Goal: Task Accomplishment & Management: Manage account settings

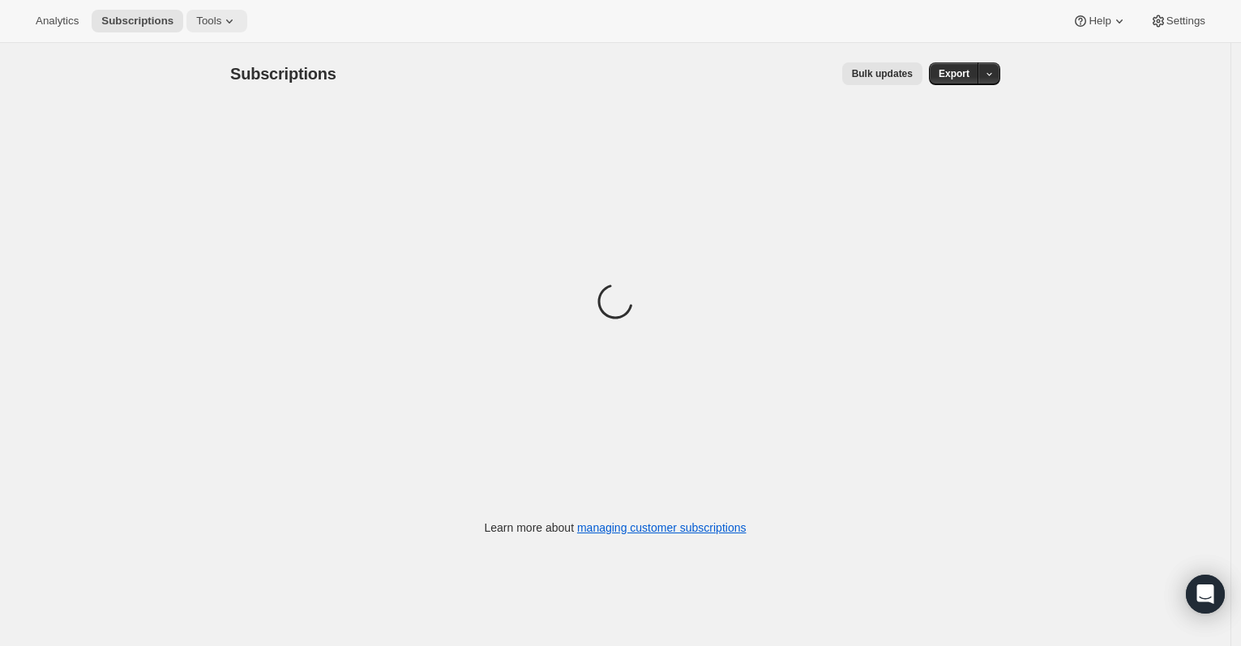
click at [209, 23] on span "Tools" at bounding box center [208, 21] width 25 height 13
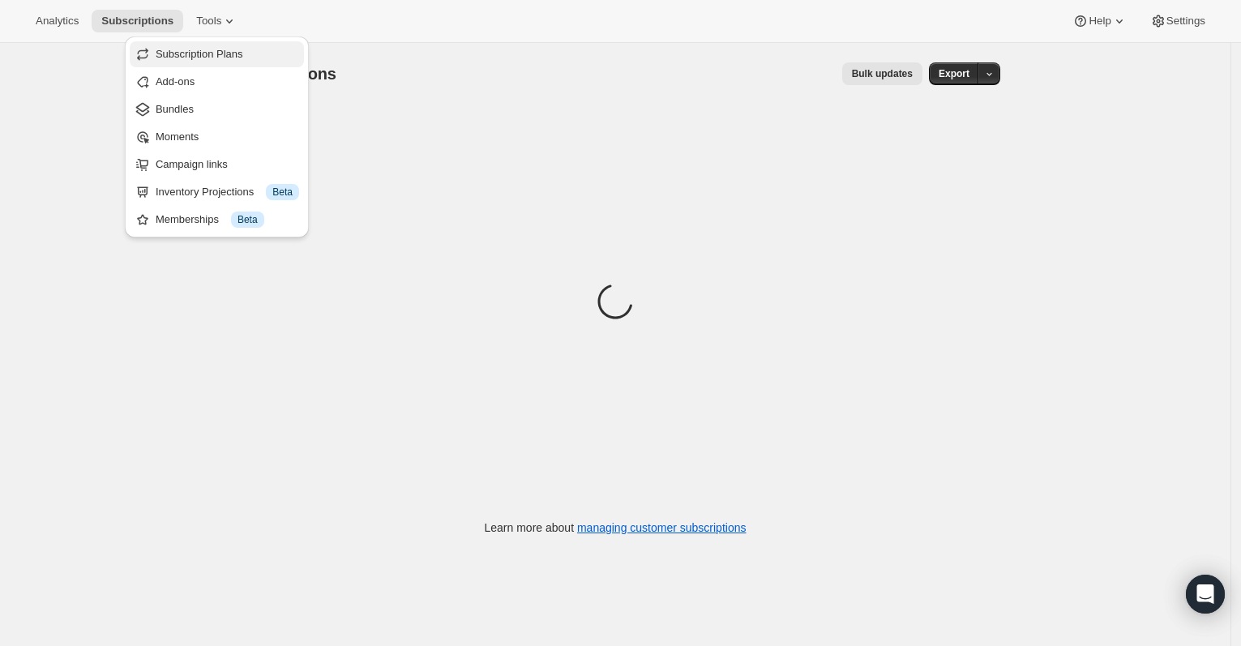
click at [207, 56] on span "Subscription Plans" at bounding box center [200, 54] width 88 height 12
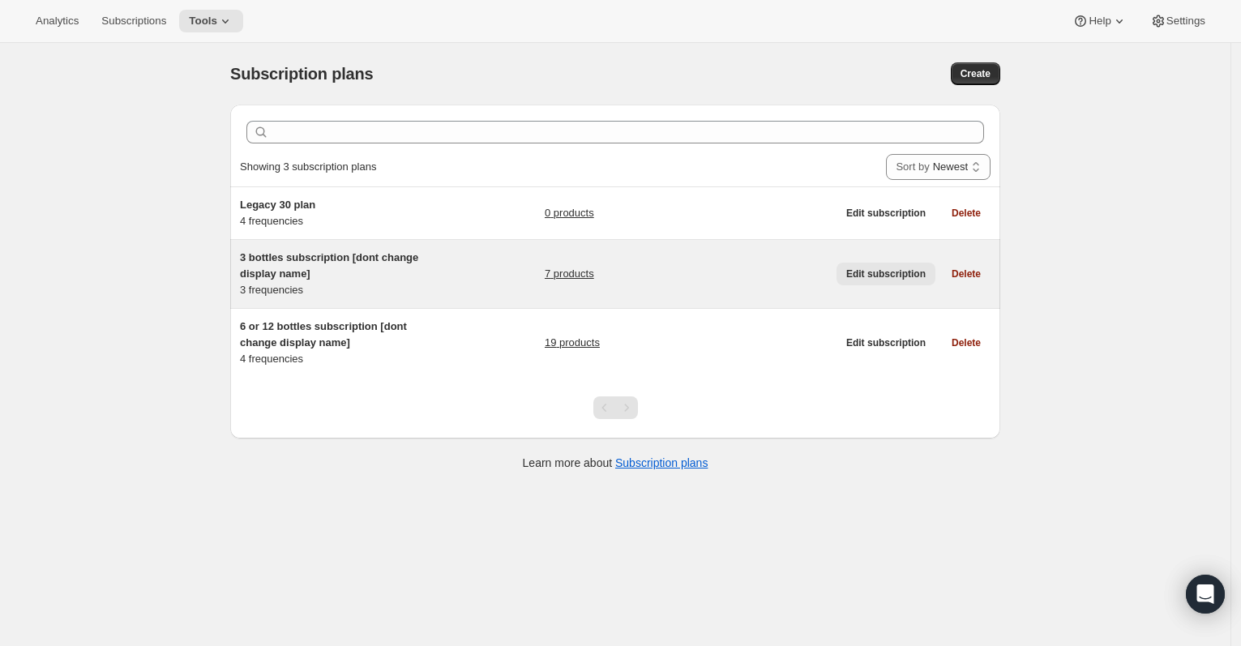
click at [900, 273] on span "Edit subscription" at bounding box center [885, 273] width 79 height 13
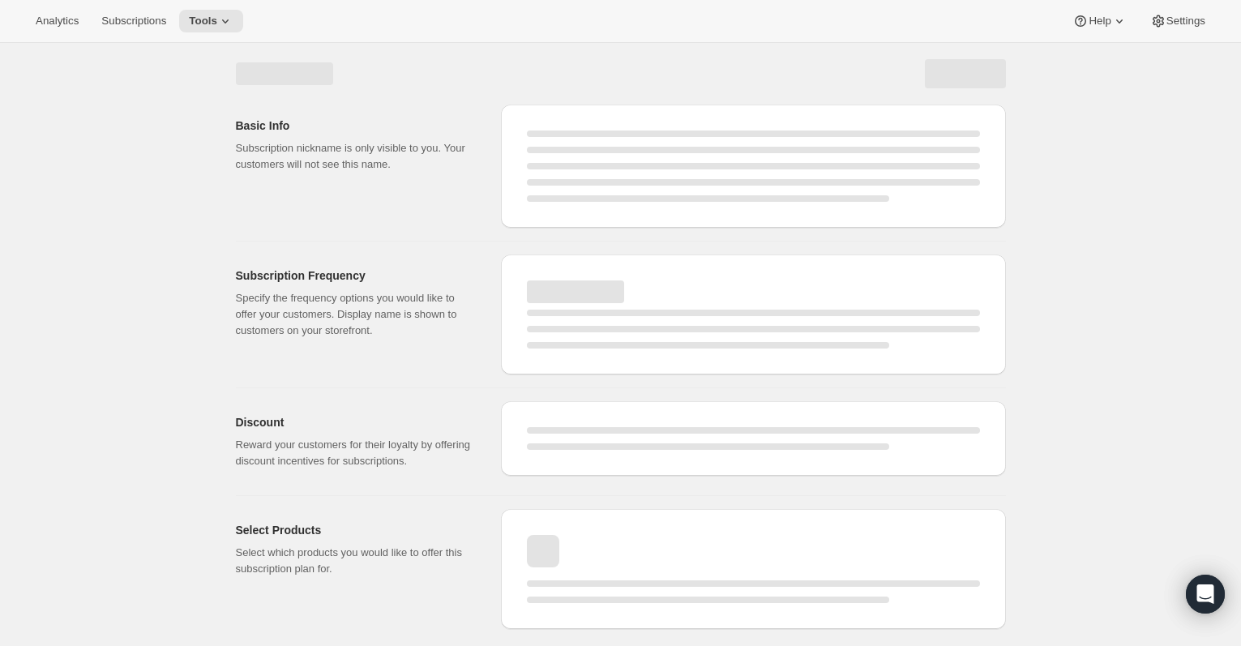
select select "WEEK"
select select "MONTH"
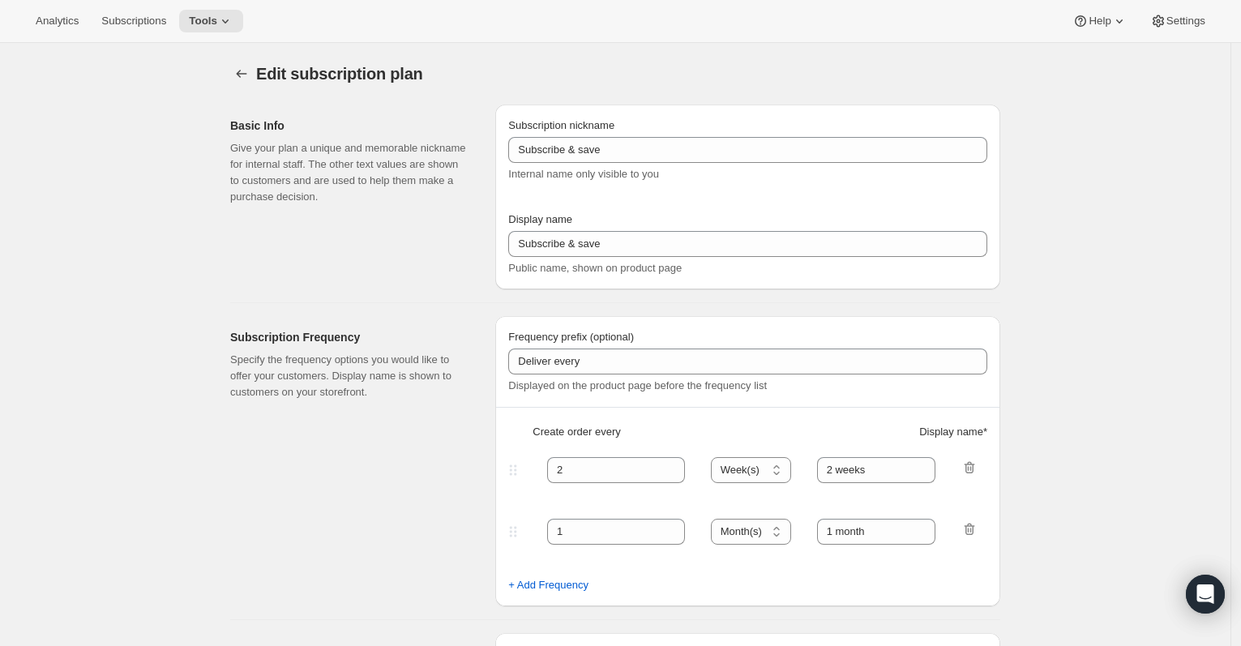
type input "3 bottles subscription [dont change display name]"
type input "3 bottles"
type input "3"
select select "MONTH"
type input "3 months"
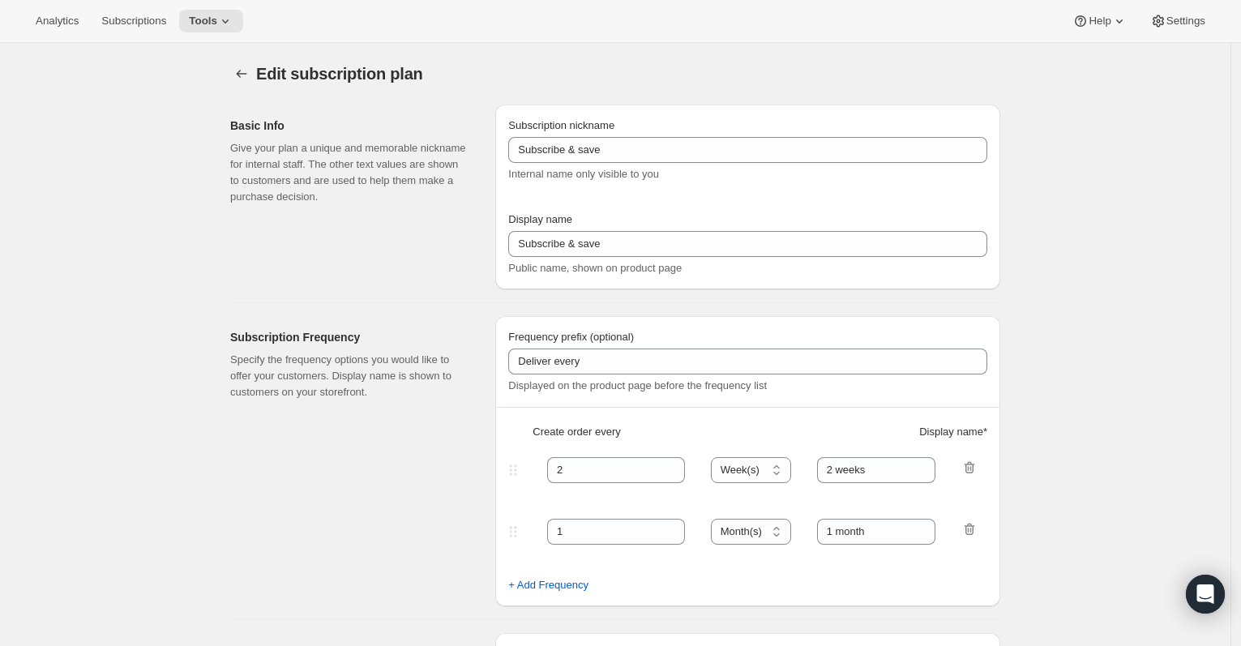
type input "4"
type input "4 months"
type input "20"
select select "MONTH"
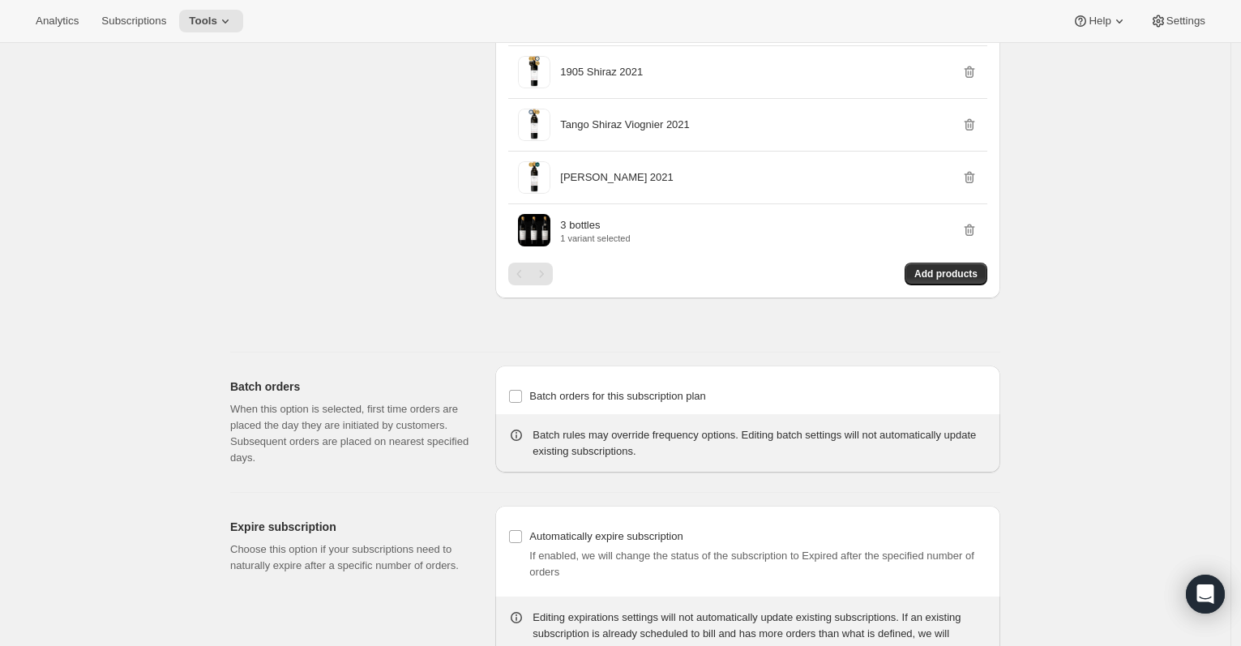
scroll to position [1059, 0]
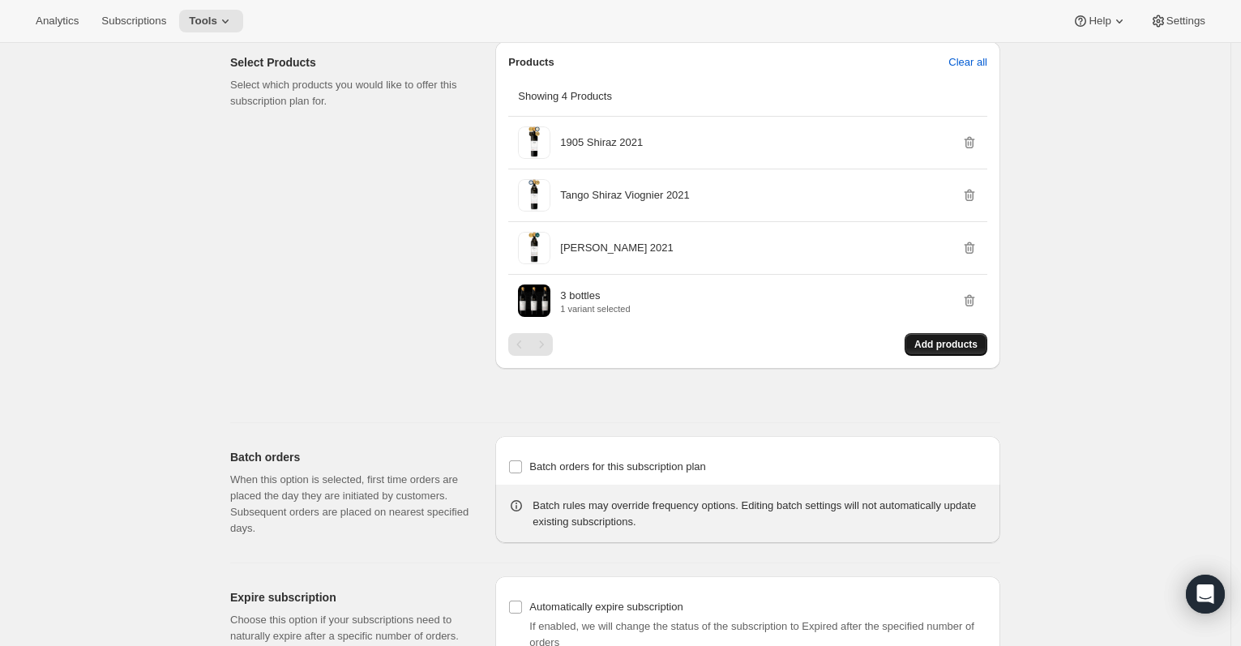
click at [928, 351] on span "Add products" at bounding box center [945, 344] width 63 height 13
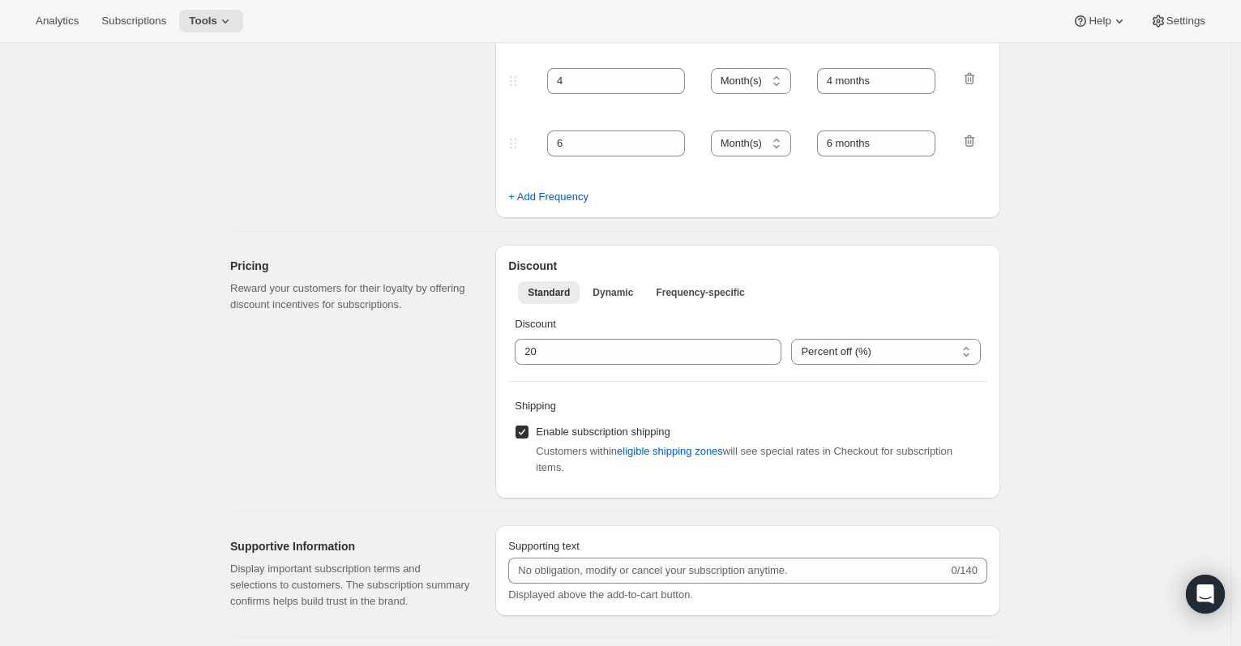
scroll to position [0, 0]
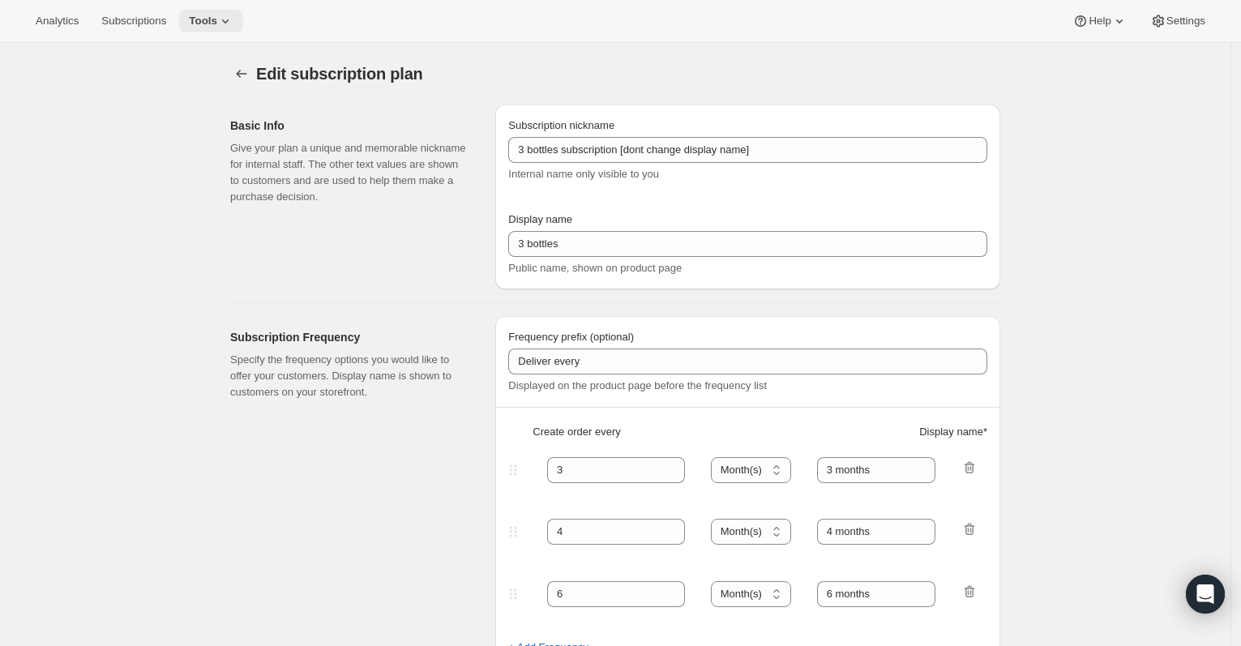
click at [217, 24] on span "Tools" at bounding box center [203, 21] width 28 height 13
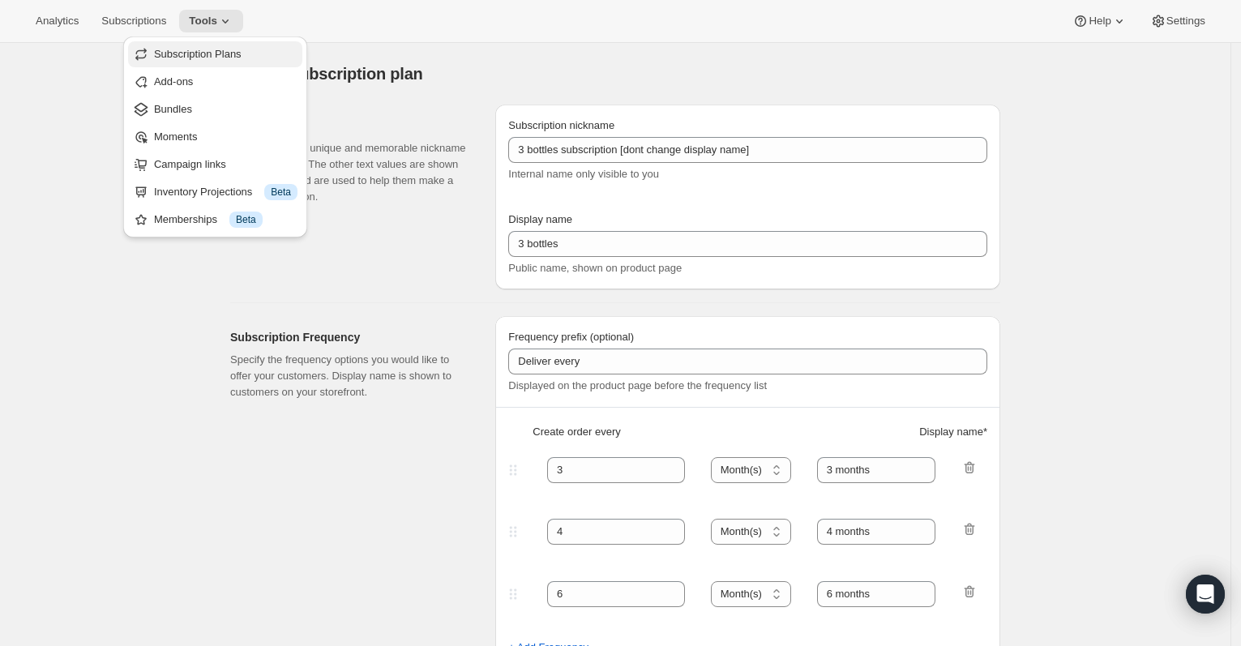
click at [229, 53] on span "Subscription Plans" at bounding box center [198, 54] width 88 height 12
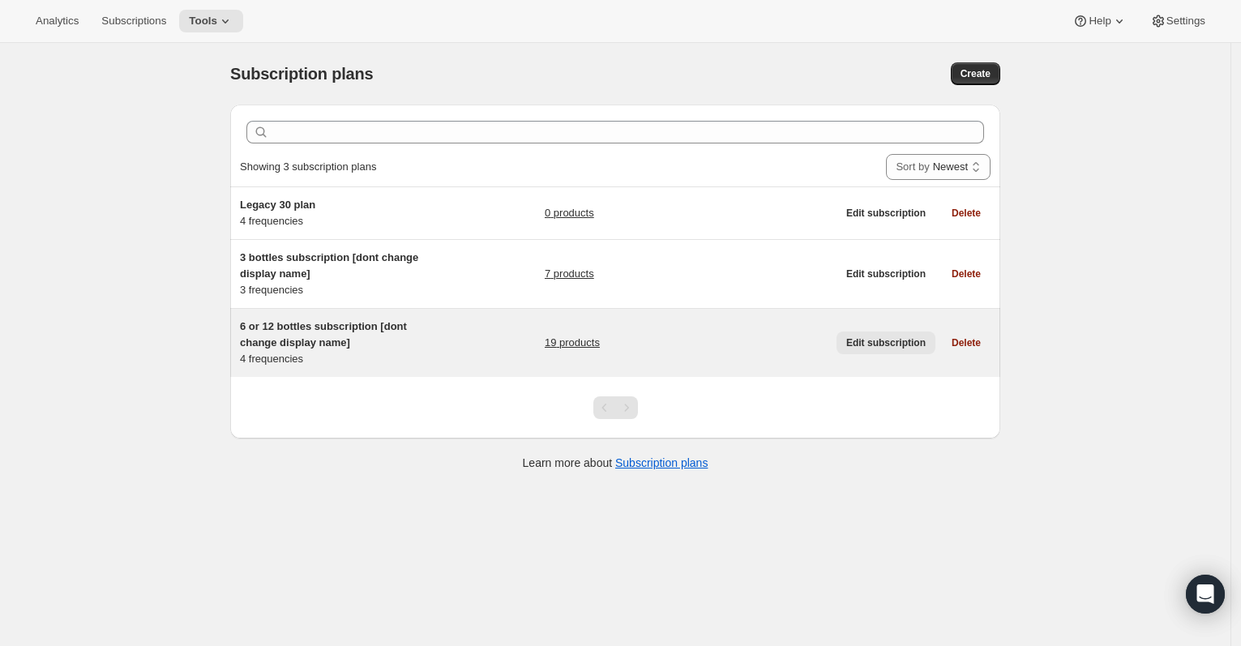
click at [881, 346] on span "Edit subscription" at bounding box center [885, 342] width 79 height 13
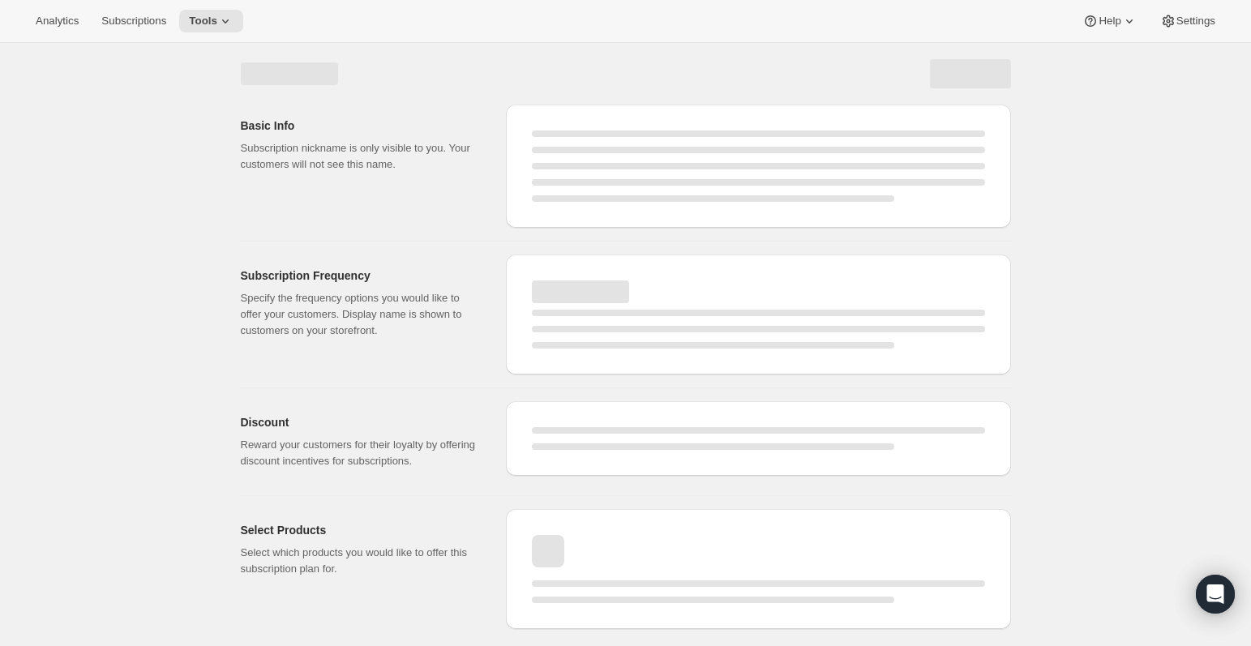
select select "WEEK"
select select "MONTH"
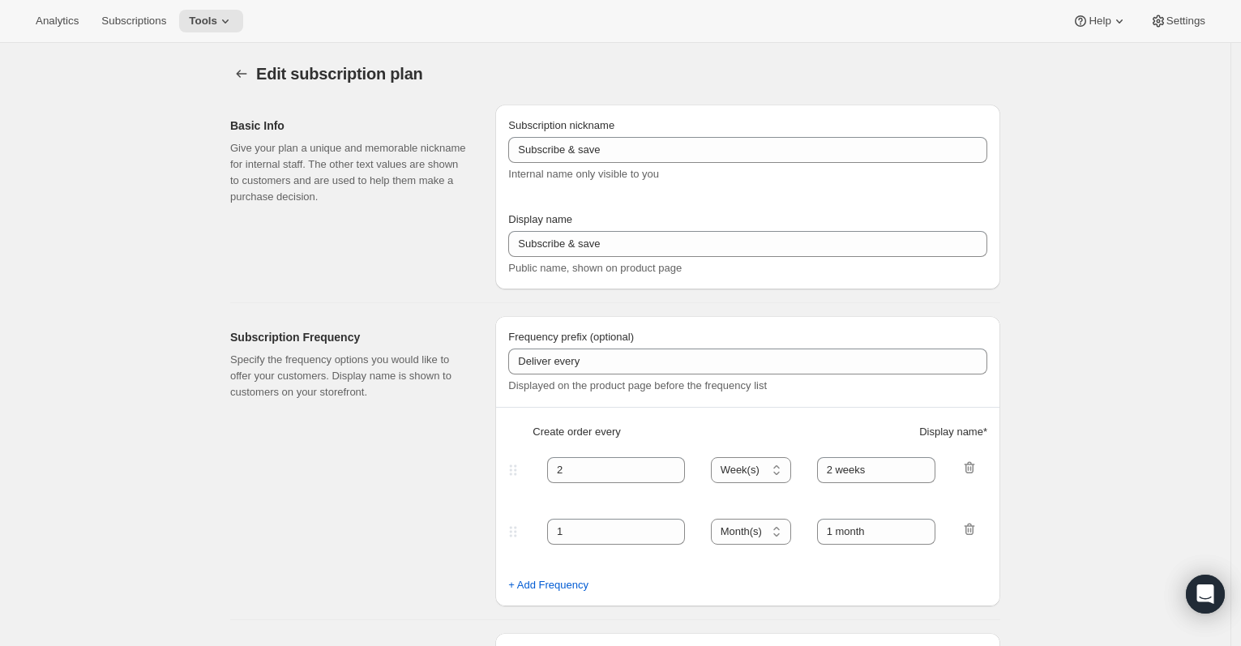
type input "6 or 12 bottles subscription [dont change display name]"
type input "6 or 12 bottles"
type input "3"
select select "MONTH"
type input "3 months"
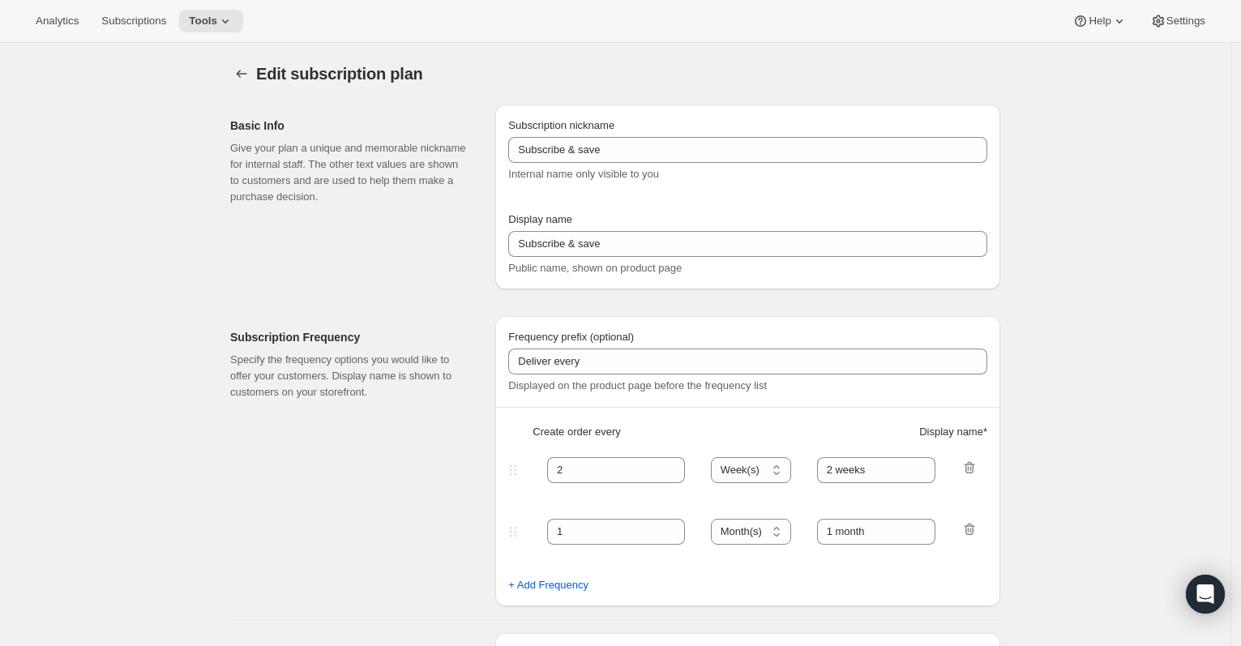
type input "4"
type input "4 months"
type input "20"
select select "MONTH"
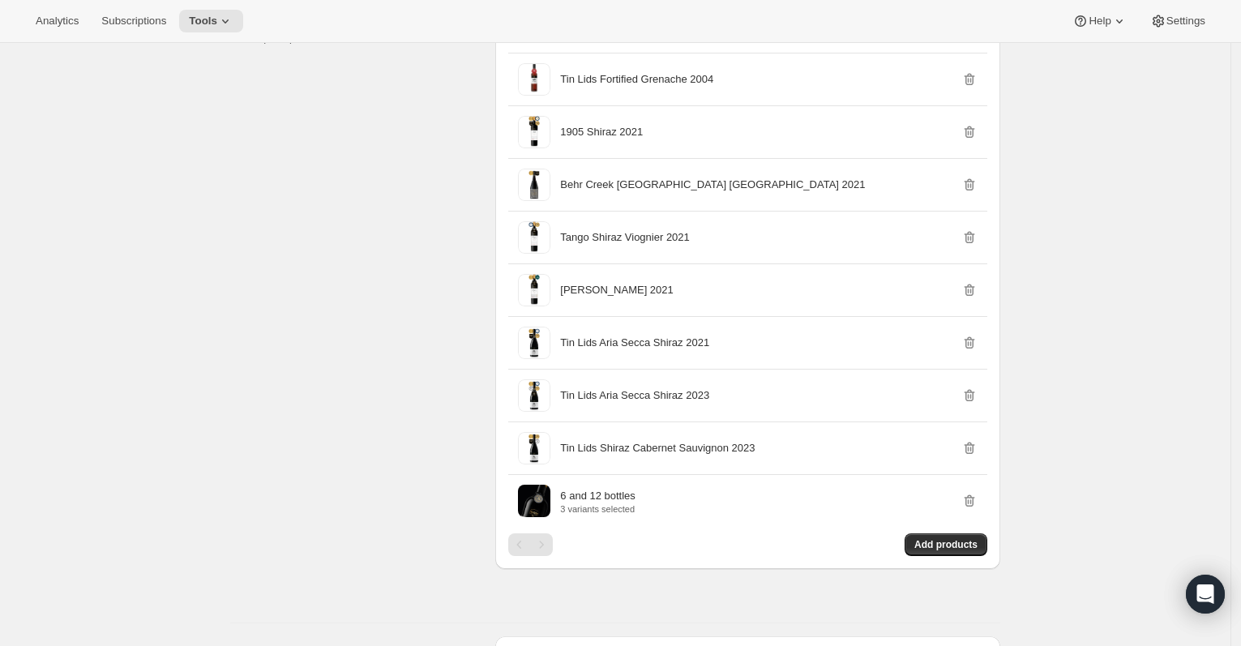
scroll to position [1187, 0]
click at [956, 549] on span "Add products" at bounding box center [945, 542] width 63 height 13
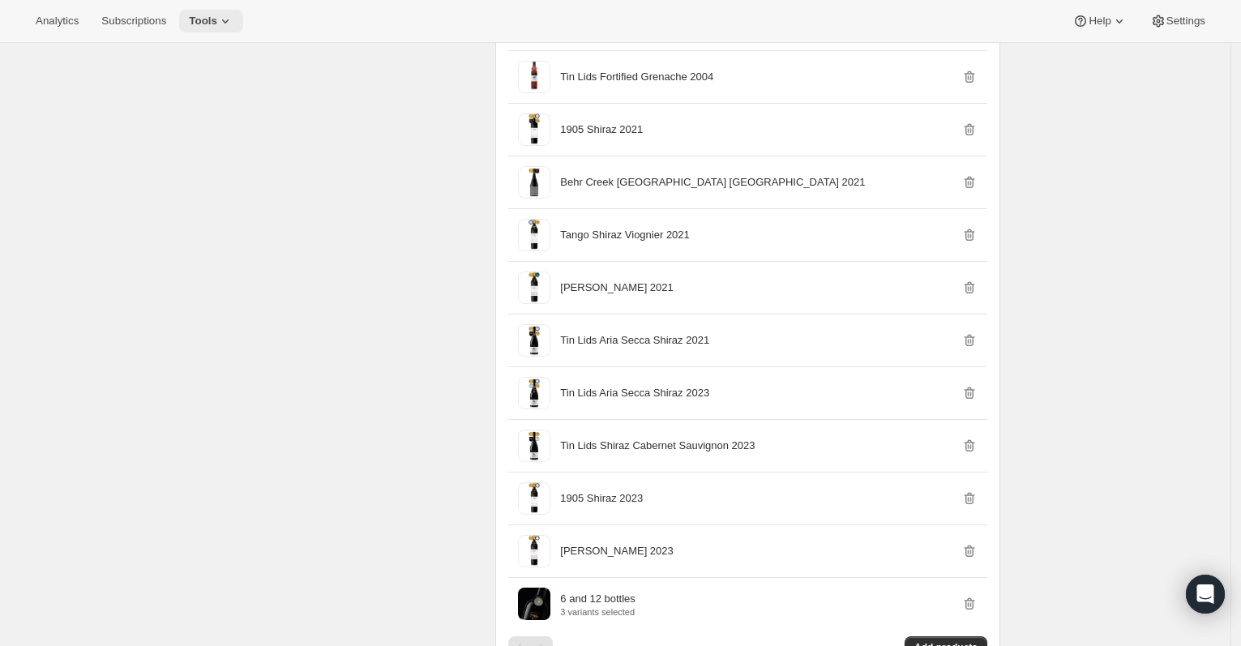
click at [207, 16] on span "Tools" at bounding box center [203, 21] width 28 height 13
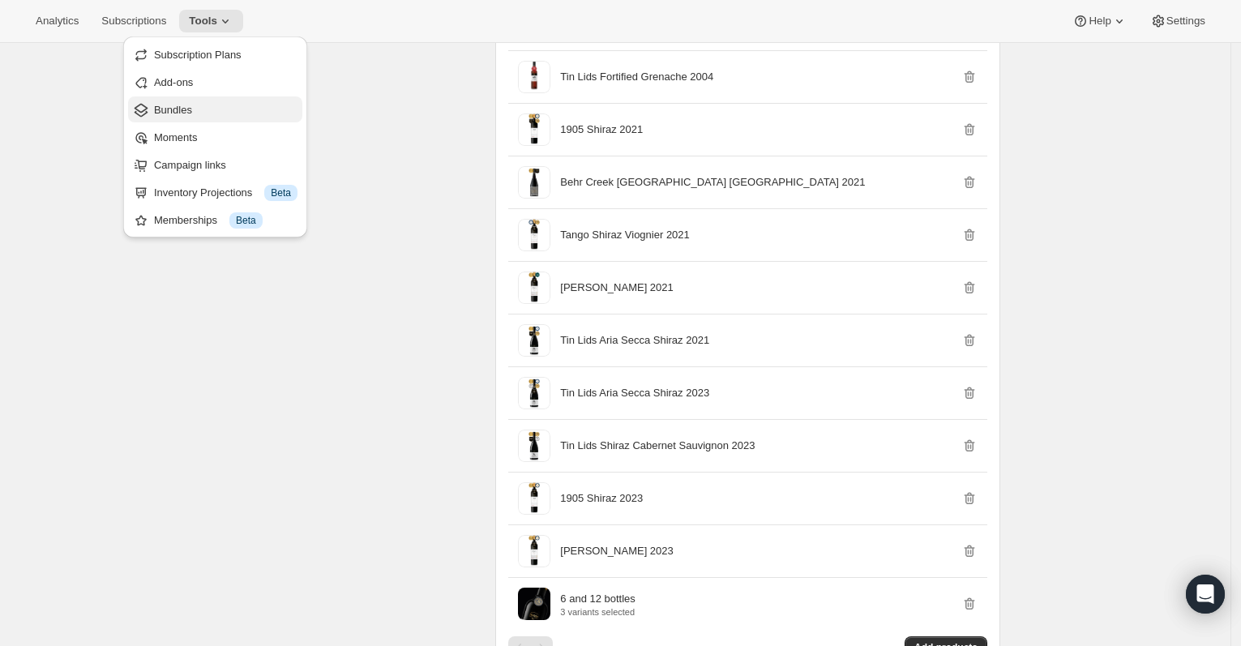
click at [208, 110] on span "Bundles" at bounding box center [225, 110] width 143 height 16
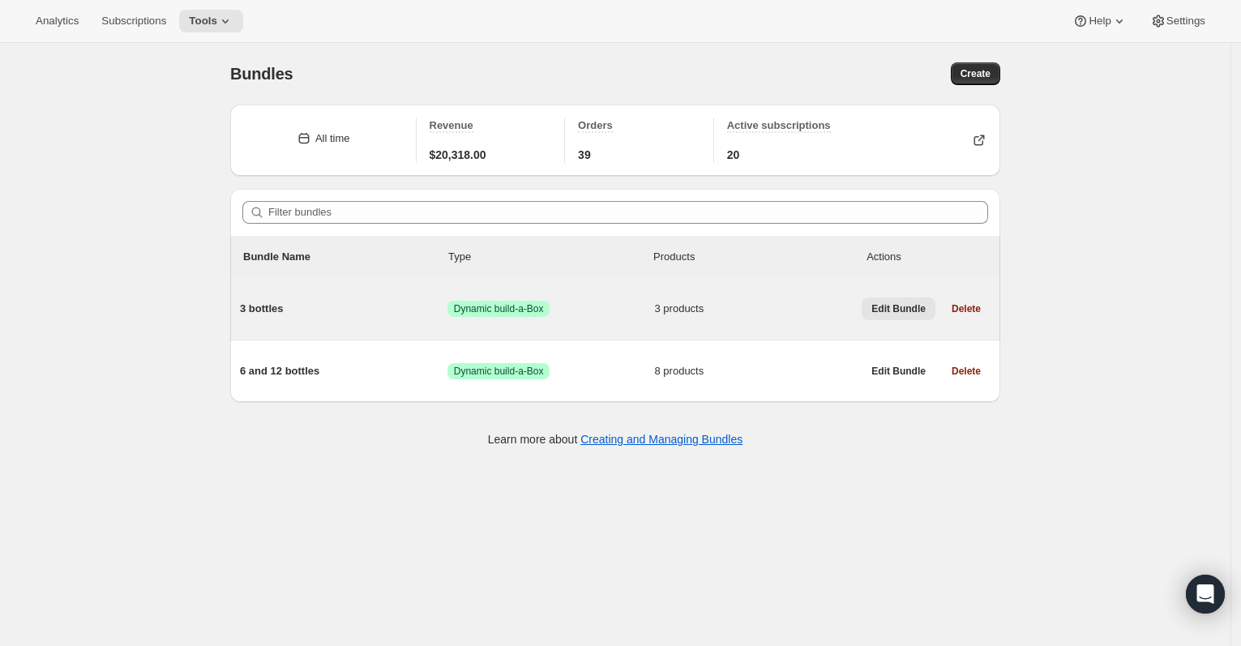
click at [919, 312] on span "Edit Bundle" at bounding box center [898, 308] width 54 height 13
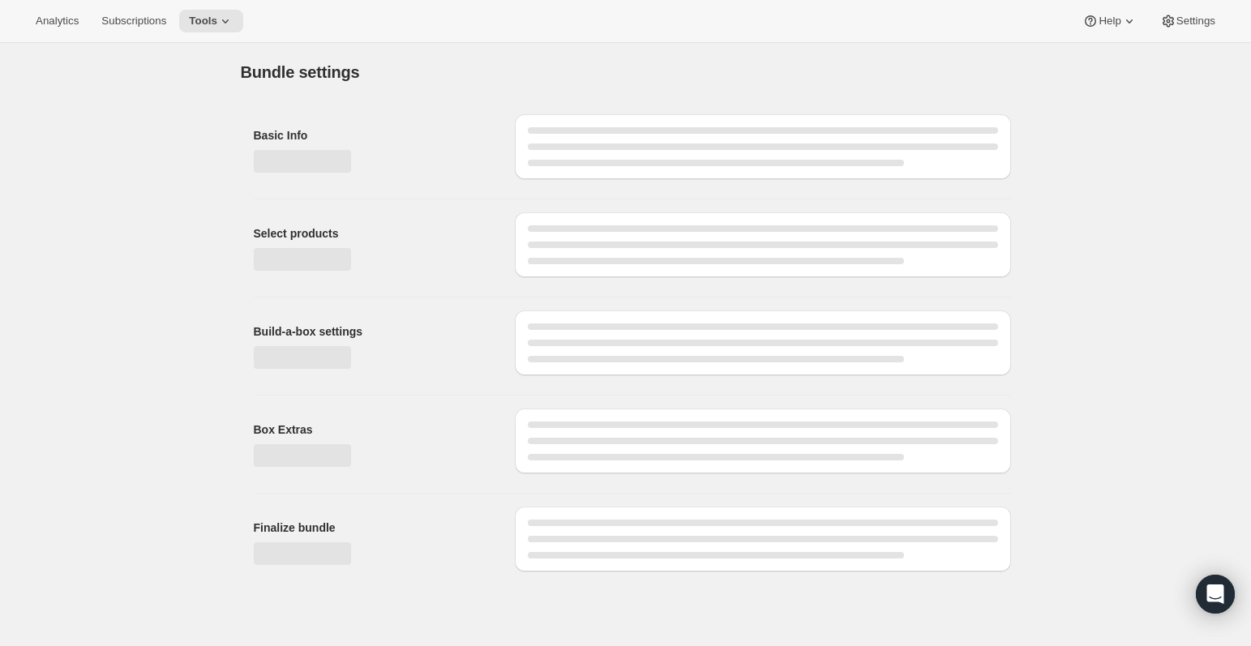
type input "3 bottles"
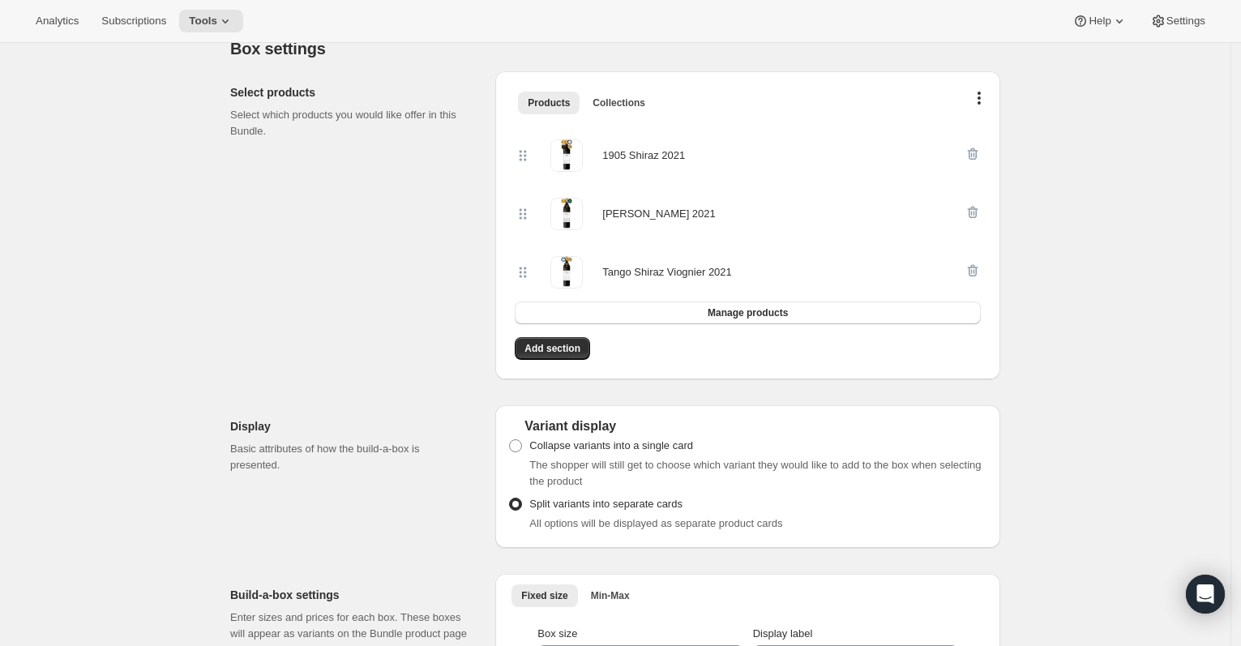
scroll to position [309, 0]
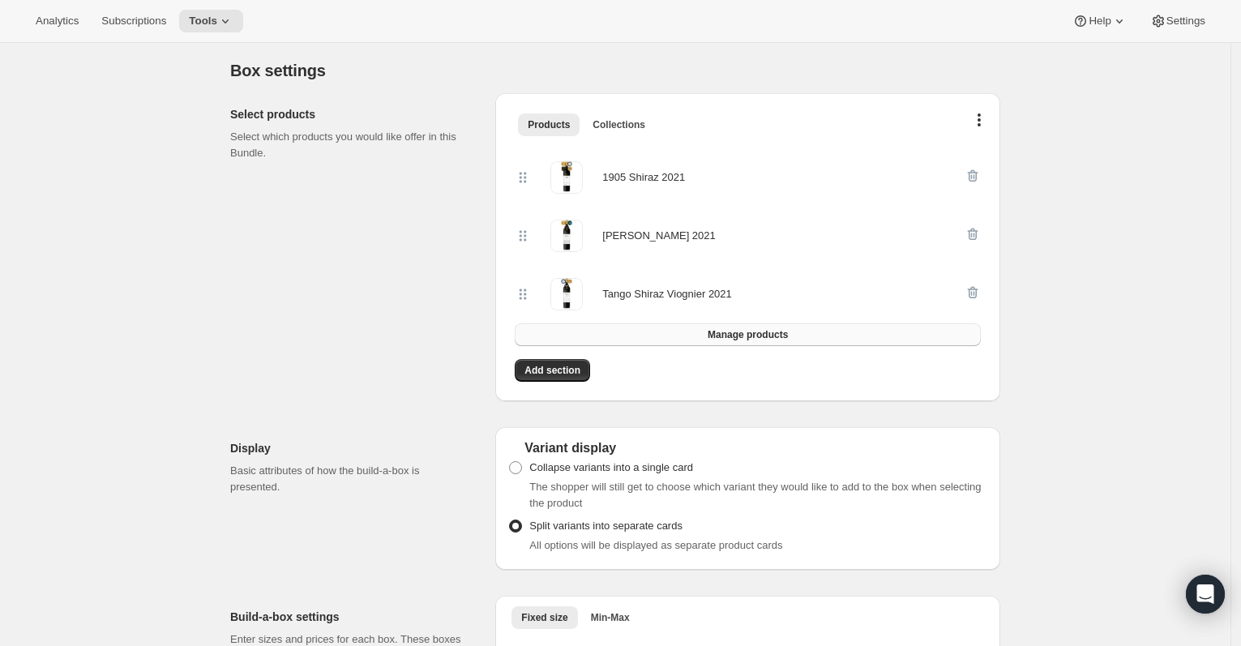
click at [686, 344] on button "Manage products" at bounding box center [748, 334] width 466 height 23
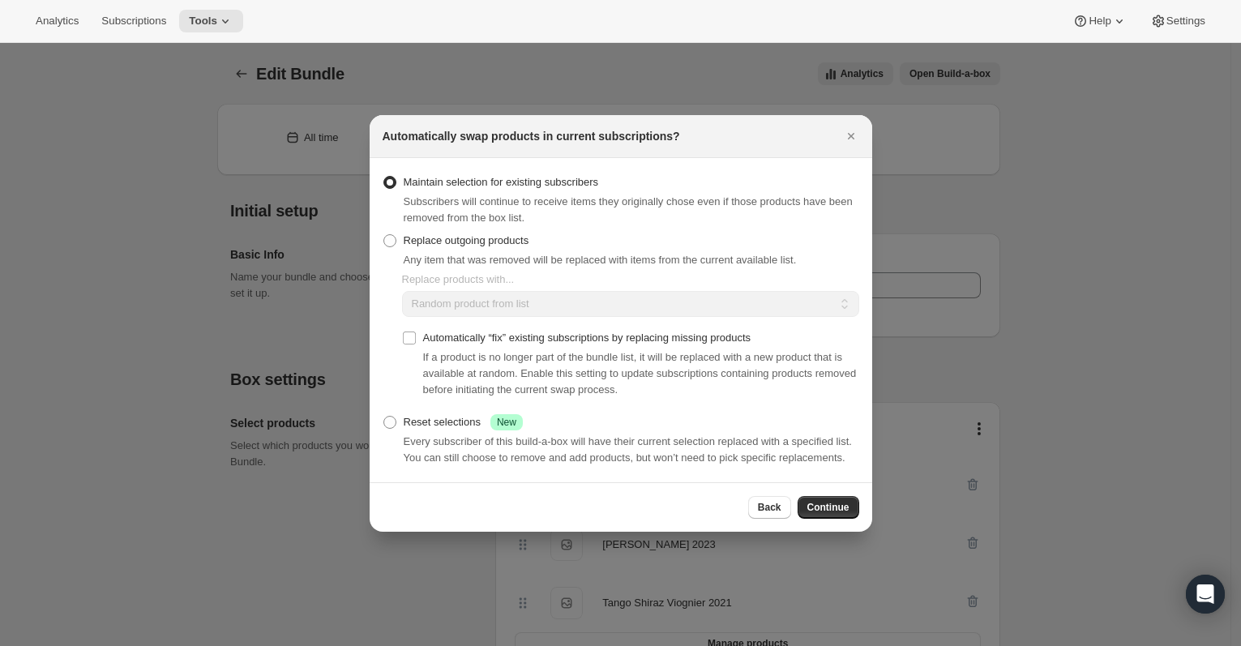
scroll to position [0, 0]
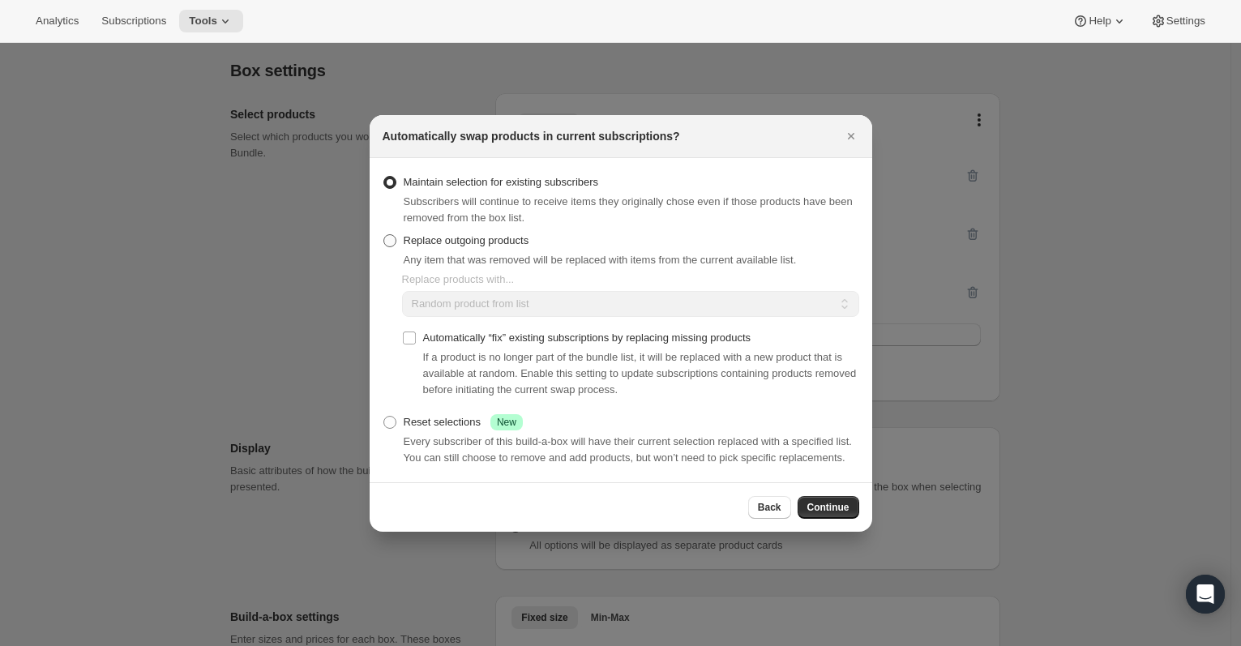
click at [494, 236] on span "Replace outgoing products" at bounding box center [467, 240] width 126 height 12
click at [384, 235] on input "Replace outgoing products" at bounding box center [383, 234] width 1 height 1
radio input "true"
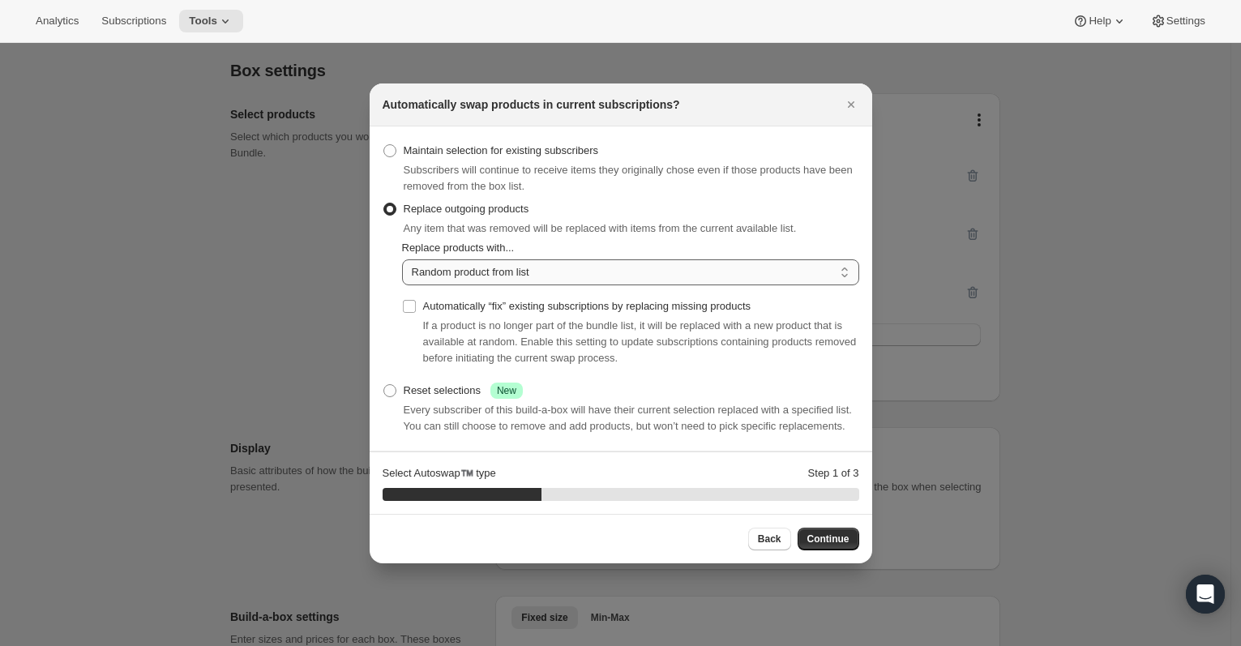
click at [561, 271] on select "Random product from list Matching product type Select specific replacements" at bounding box center [630, 272] width 457 height 26
select select "selection"
click at [402, 259] on select "Random product from list Matching product type Select specific replacements" at bounding box center [630, 272] width 457 height 26
click at [832, 545] on span "Continue" at bounding box center [828, 539] width 42 height 13
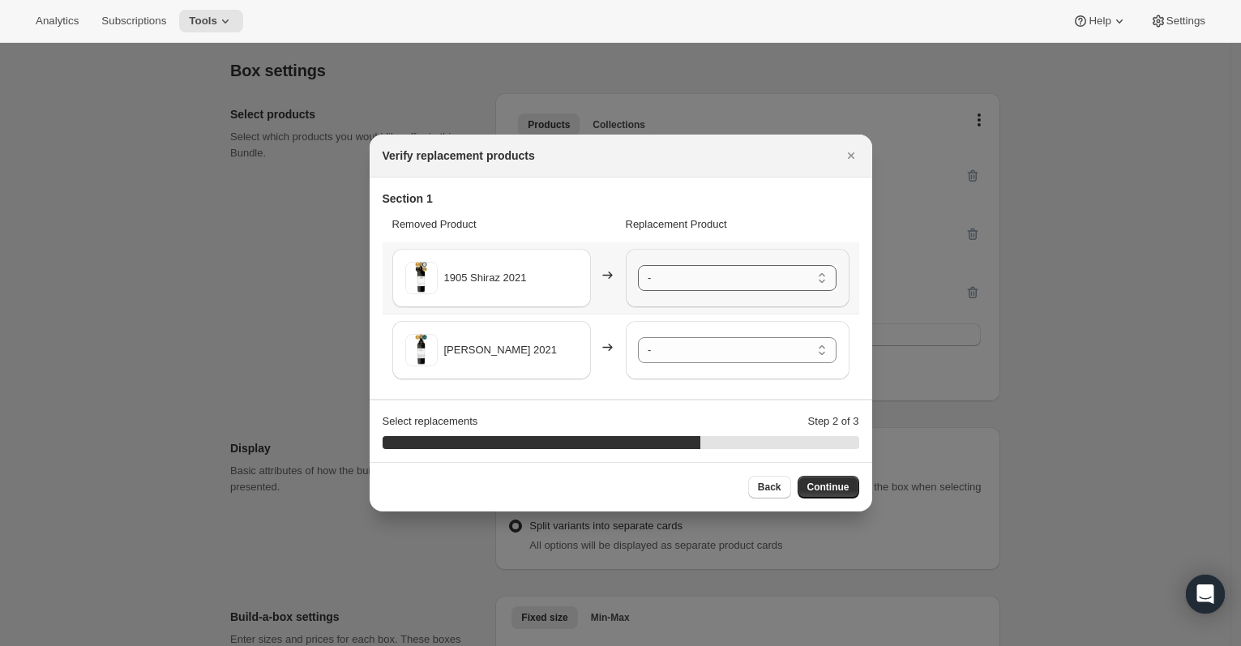
click at [767, 276] on select "- 1905 Shiraz 2023 - Default Title [PERSON_NAME] 2023 - Default Title Tango Shi…" at bounding box center [737, 278] width 199 height 26
click at [770, 349] on select "- 1905 Shiraz 2023 - Default Title [PERSON_NAME] 2023 - Default Title Tango Shi…" at bounding box center [737, 350] width 199 height 26
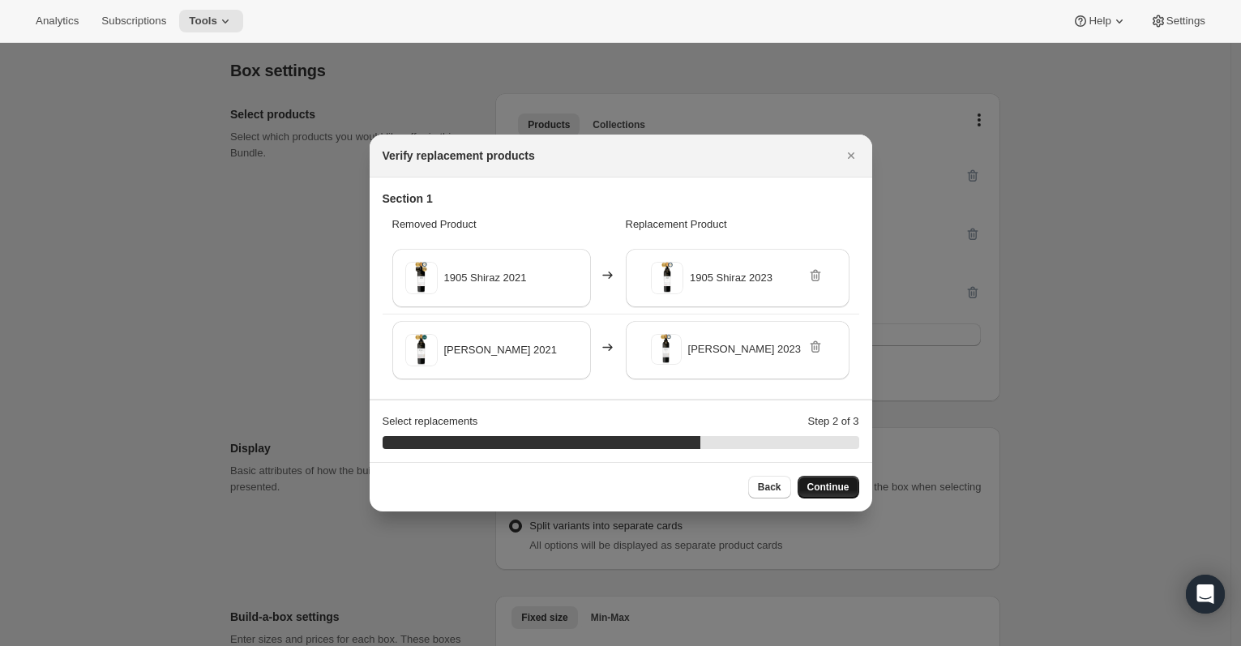
click at [840, 492] on span "Continue" at bounding box center [828, 487] width 42 height 13
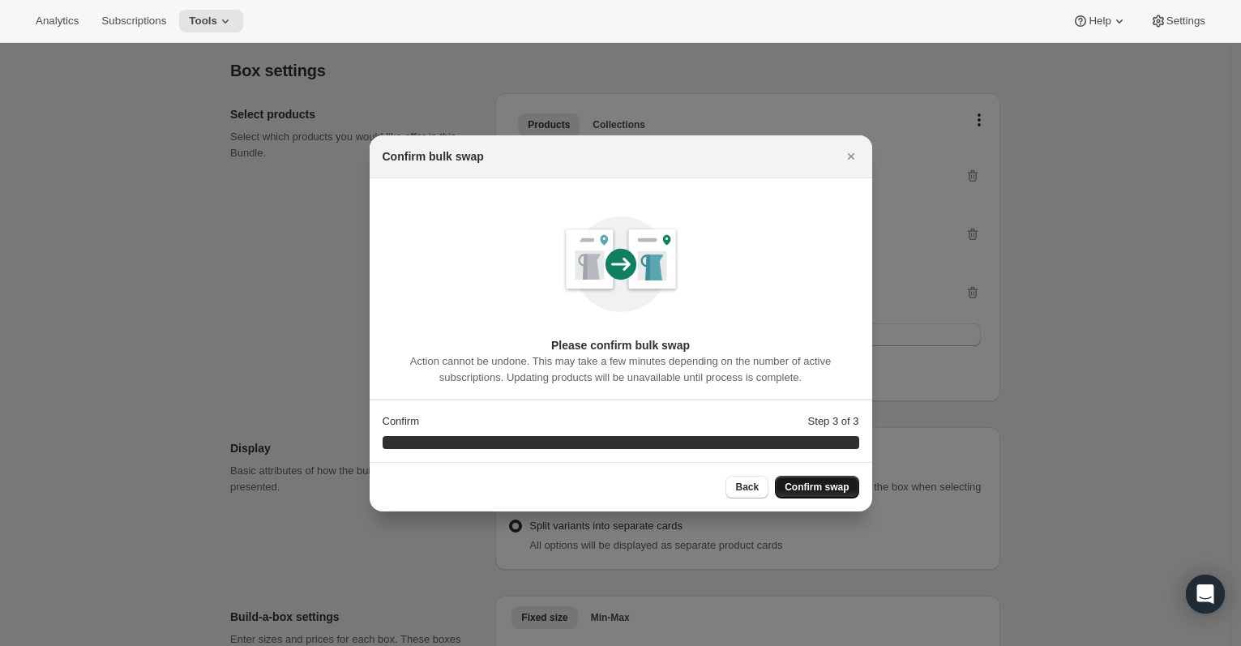
click at [840, 492] on span "Confirm swap" at bounding box center [817, 487] width 64 height 13
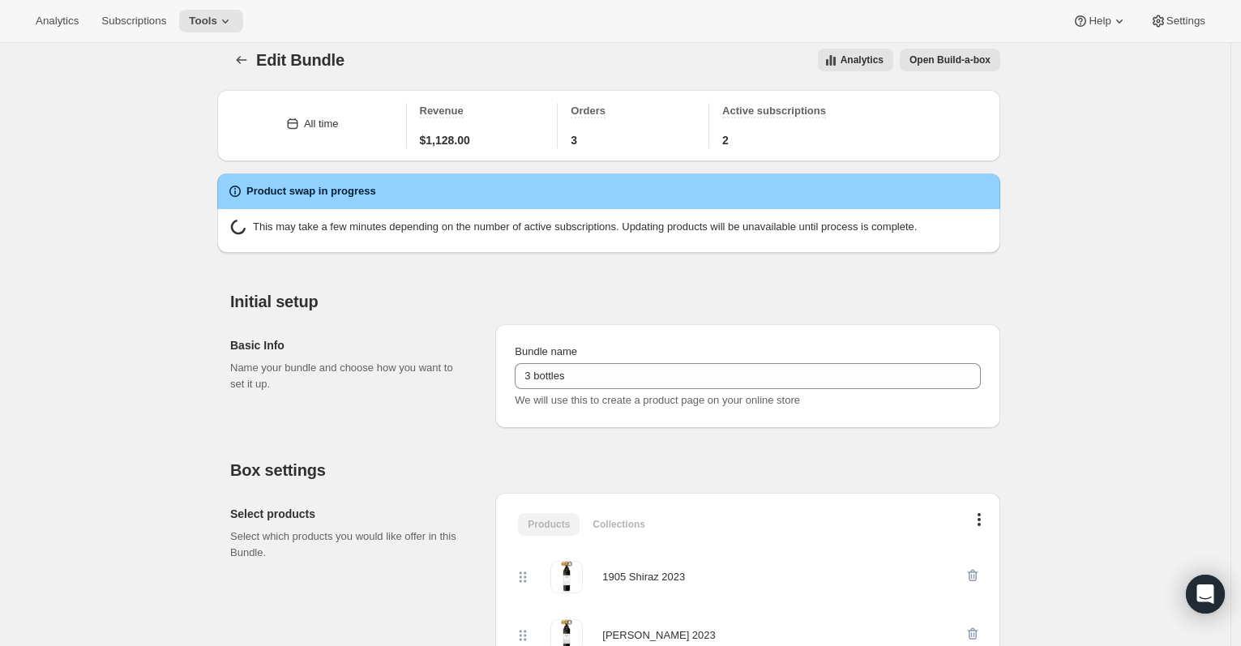
scroll to position [113, 0]
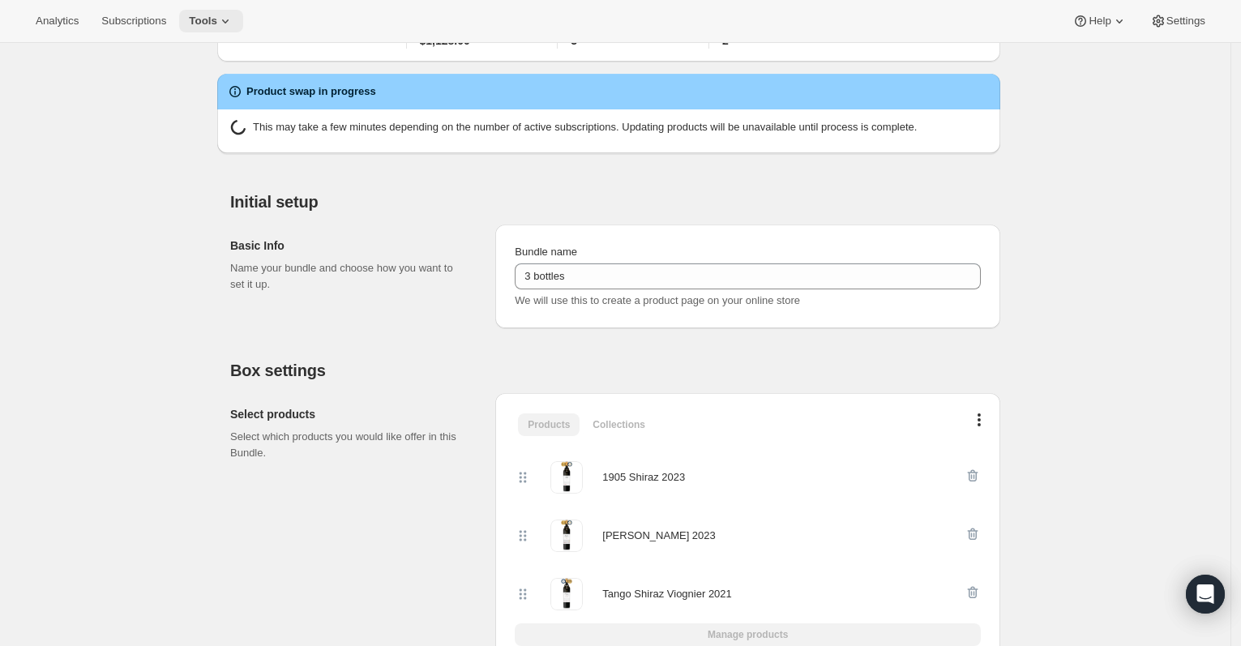
click at [229, 19] on icon at bounding box center [225, 21] width 6 height 4
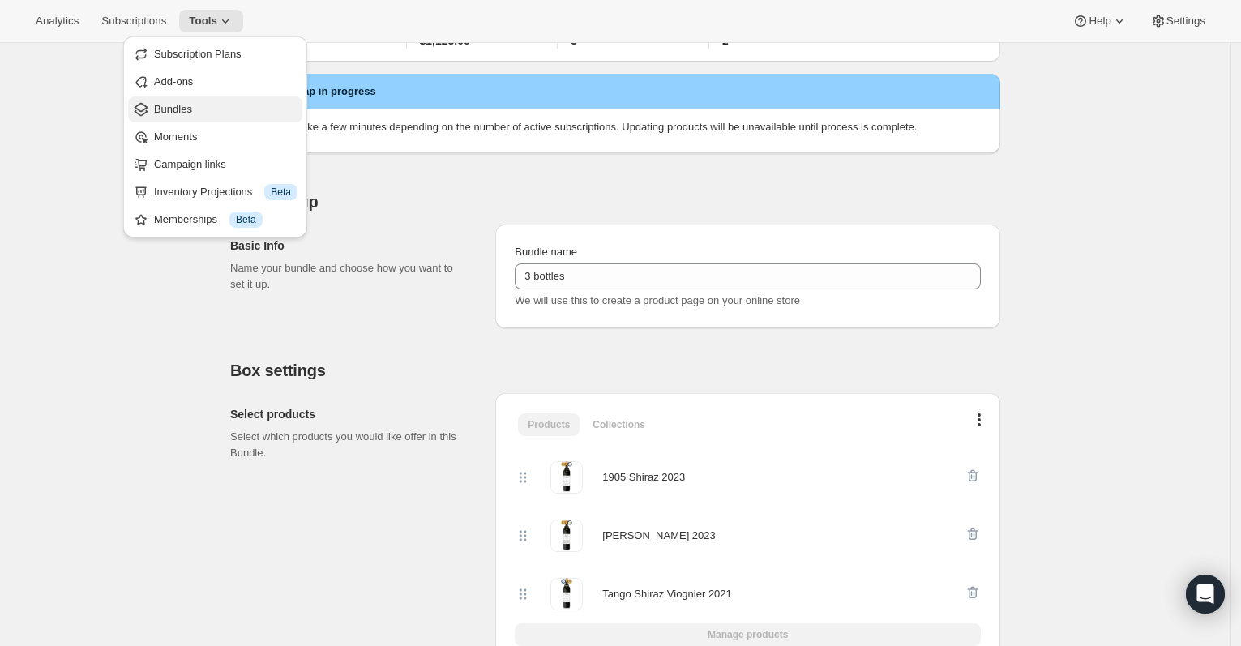
click at [207, 105] on span "Bundles" at bounding box center [225, 109] width 143 height 16
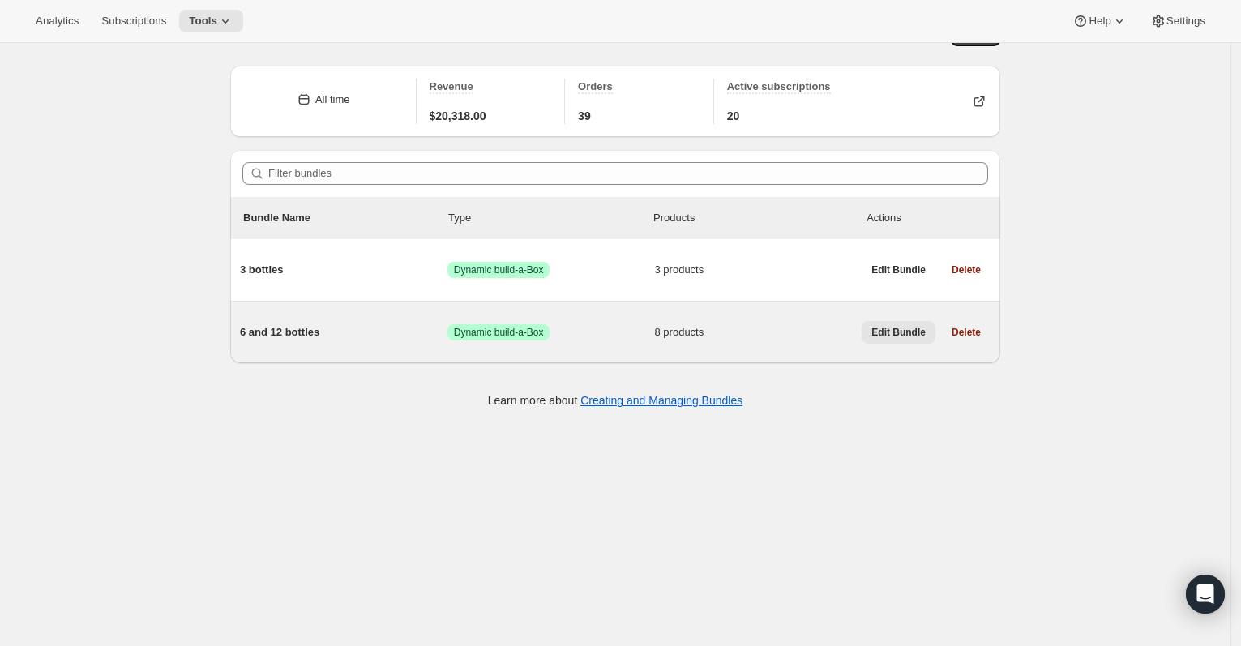
scroll to position [43, 0]
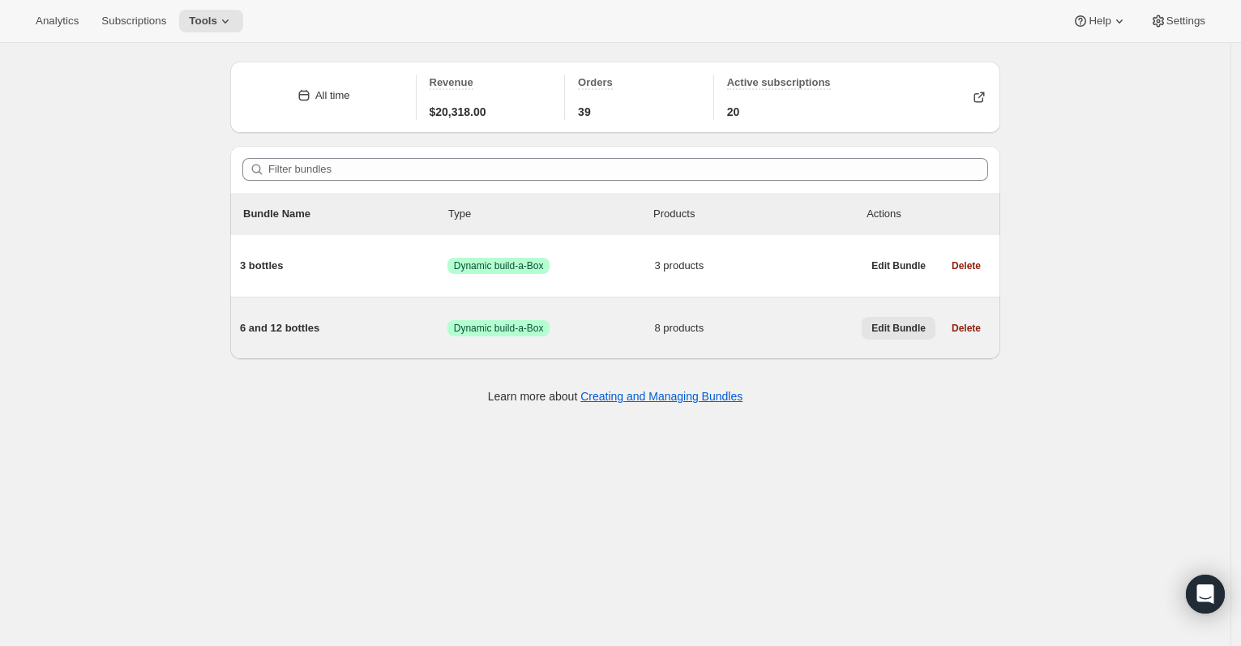
click at [905, 324] on span "Edit Bundle" at bounding box center [898, 328] width 54 height 13
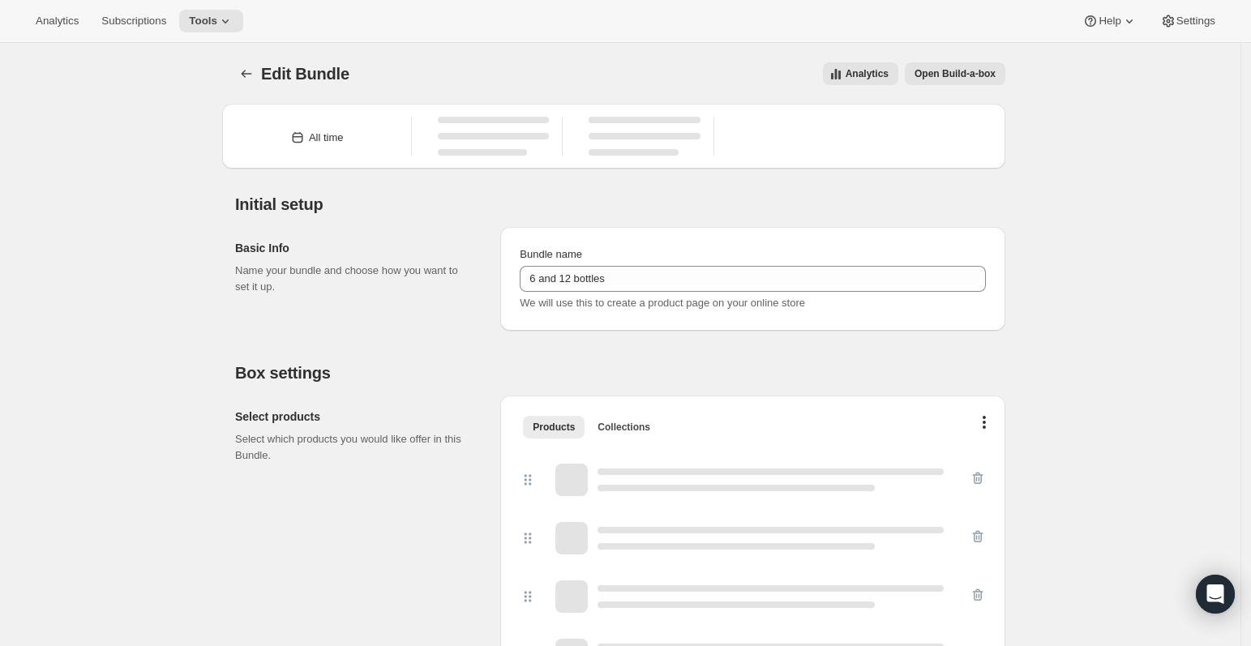
type input "6 and 12 bottles"
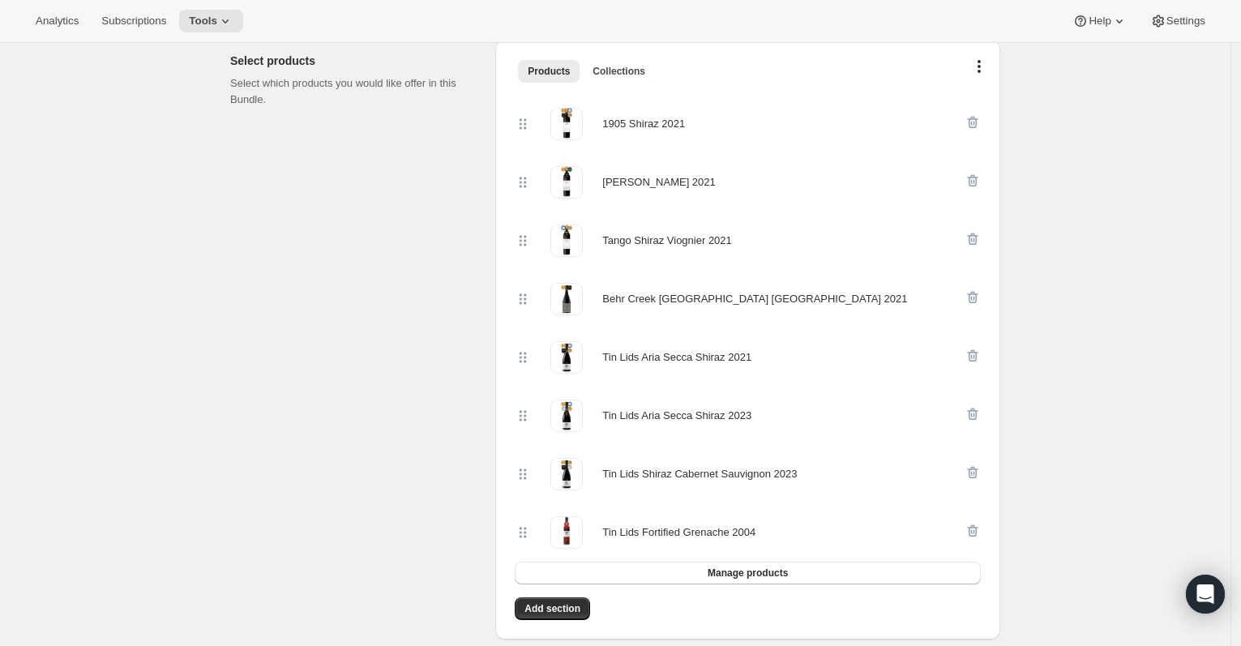
scroll to position [565, 0]
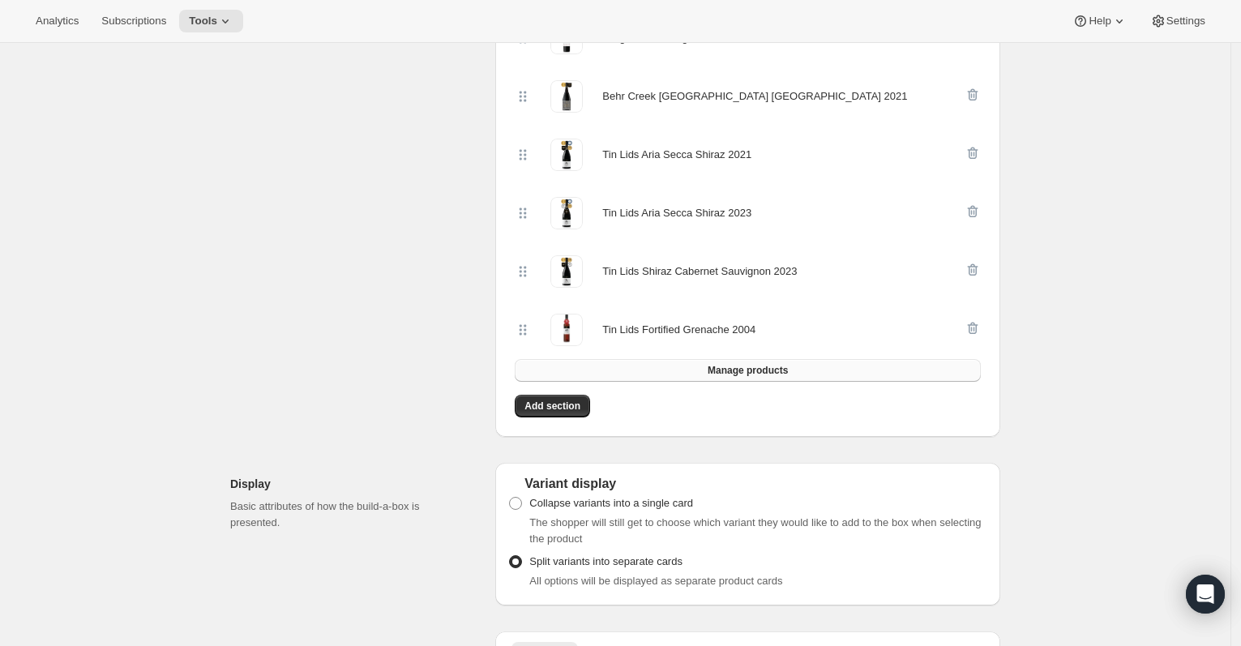
click at [765, 364] on span "Manage products" at bounding box center [748, 370] width 80 height 13
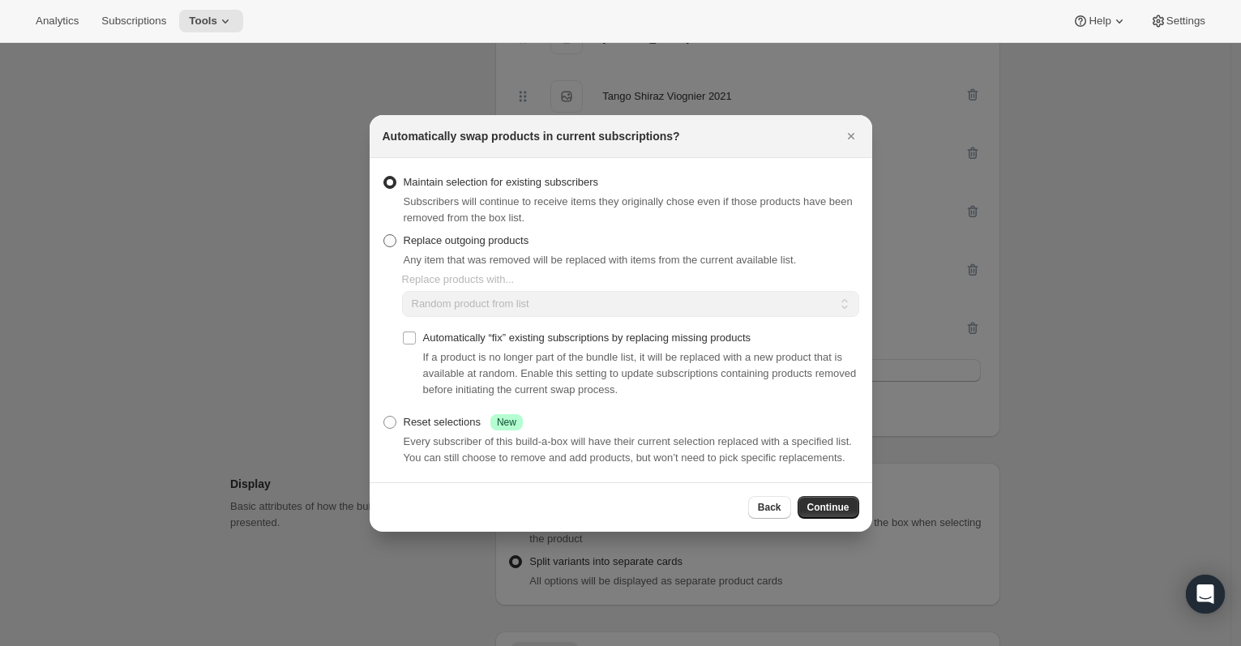
click at [472, 234] on span "Replace outgoing products" at bounding box center [467, 240] width 126 height 12
click at [384, 234] on input "Replace outgoing products" at bounding box center [383, 234] width 1 height 1
radio input "true"
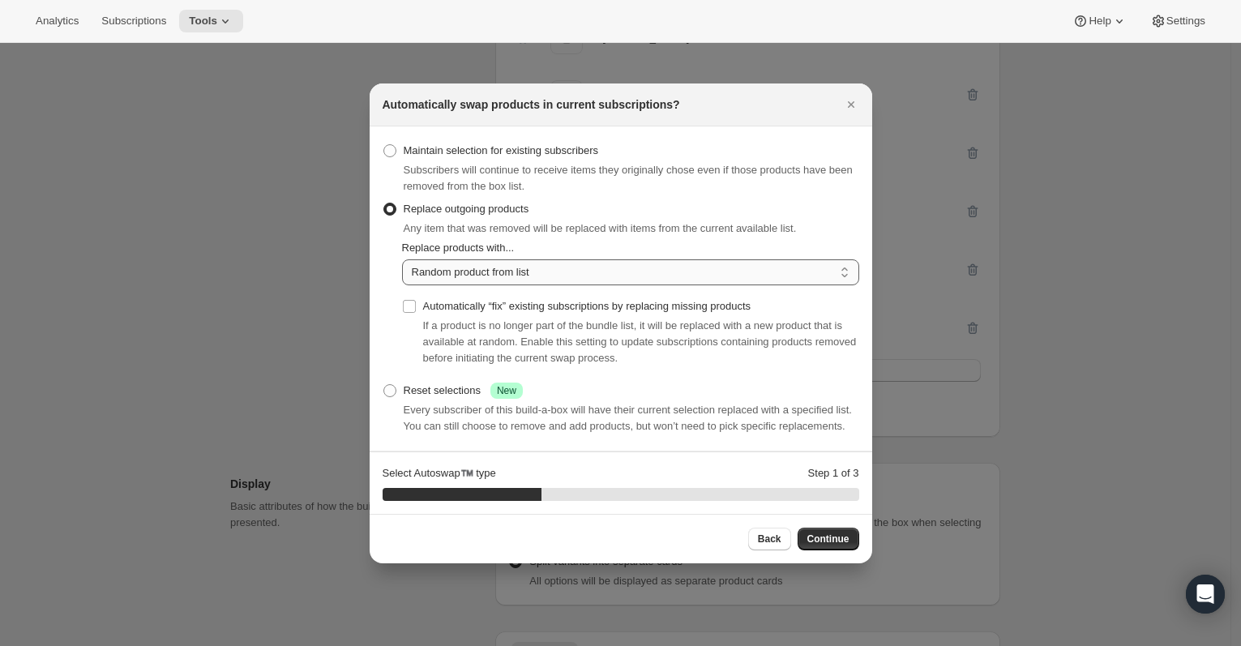
click at [543, 259] on select "Random product from list Matching product type Select specific replacements" at bounding box center [630, 272] width 457 height 26
select select "selection"
click at [402, 259] on select "Random product from list Matching product type Select specific replacements" at bounding box center [630, 272] width 457 height 26
click at [824, 545] on span "Continue" at bounding box center [828, 539] width 42 height 13
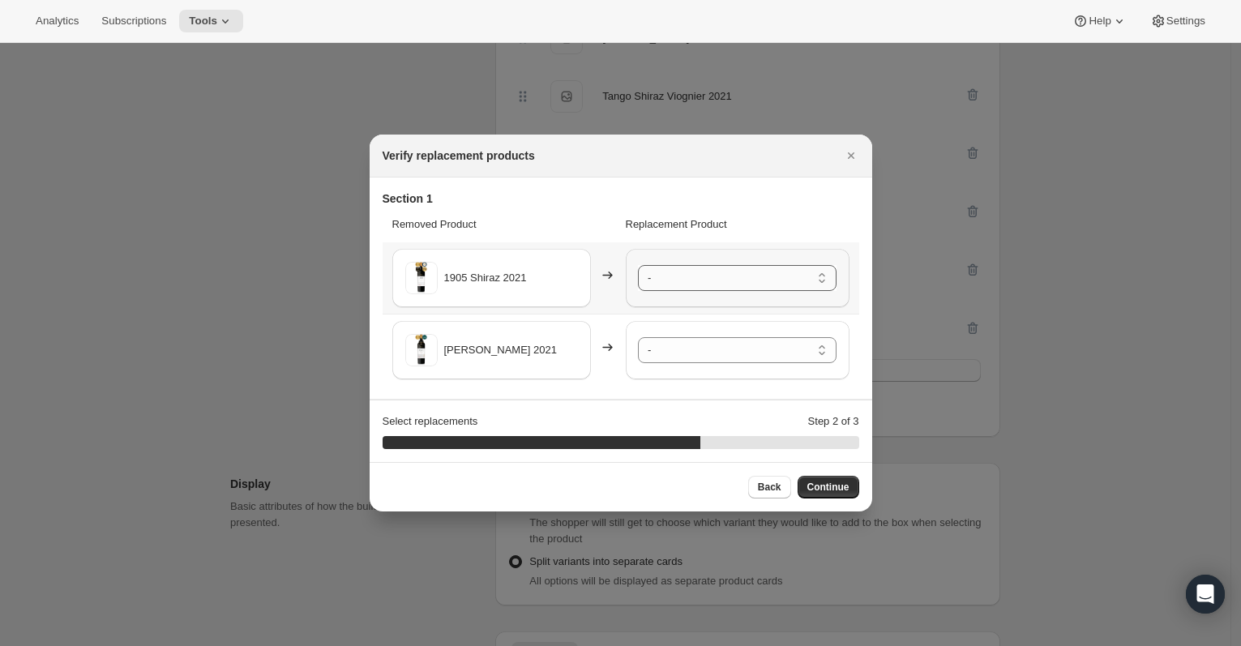
click at [790, 277] on select "- 1905 Shiraz 2023 - Default Title Behr Creek Shiraz [GEOGRAPHIC_DATA] 2021 - D…" at bounding box center [737, 278] width 199 height 26
click at [768, 344] on select "- 1905 Shiraz 2023 - Default Title Behr Creek Shiraz [GEOGRAPHIC_DATA] 2021 - D…" at bounding box center [737, 350] width 199 height 26
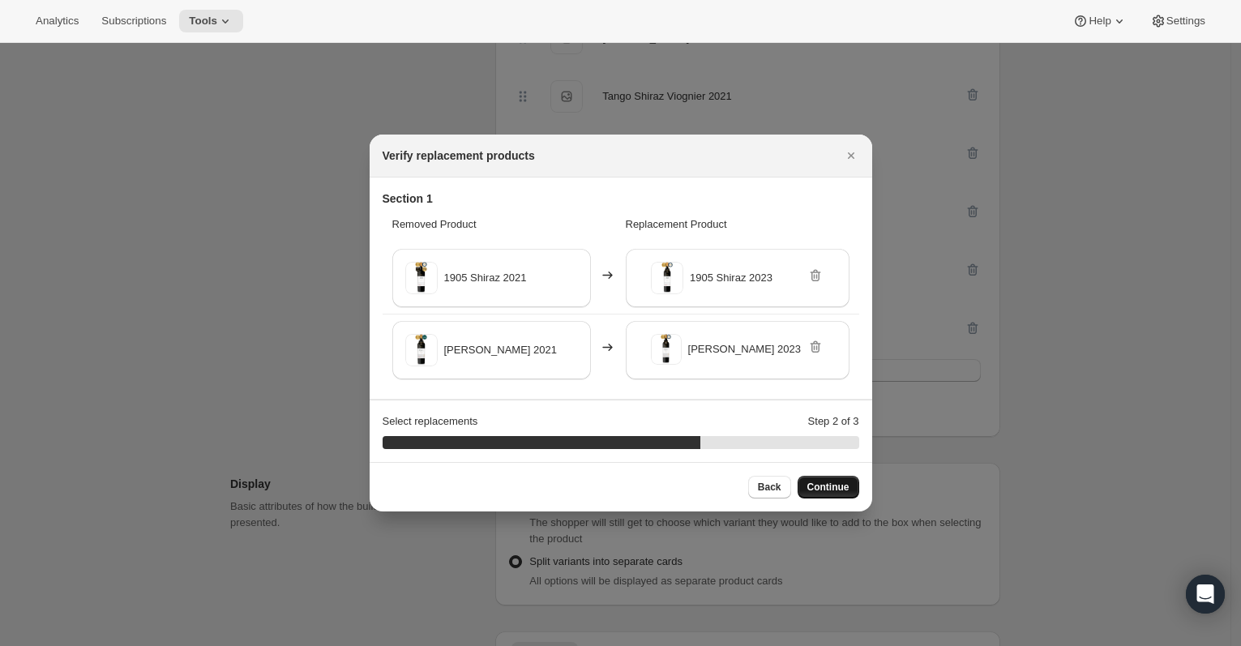
click at [835, 490] on span "Continue" at bounding box center [828, 487] width 42 height 13
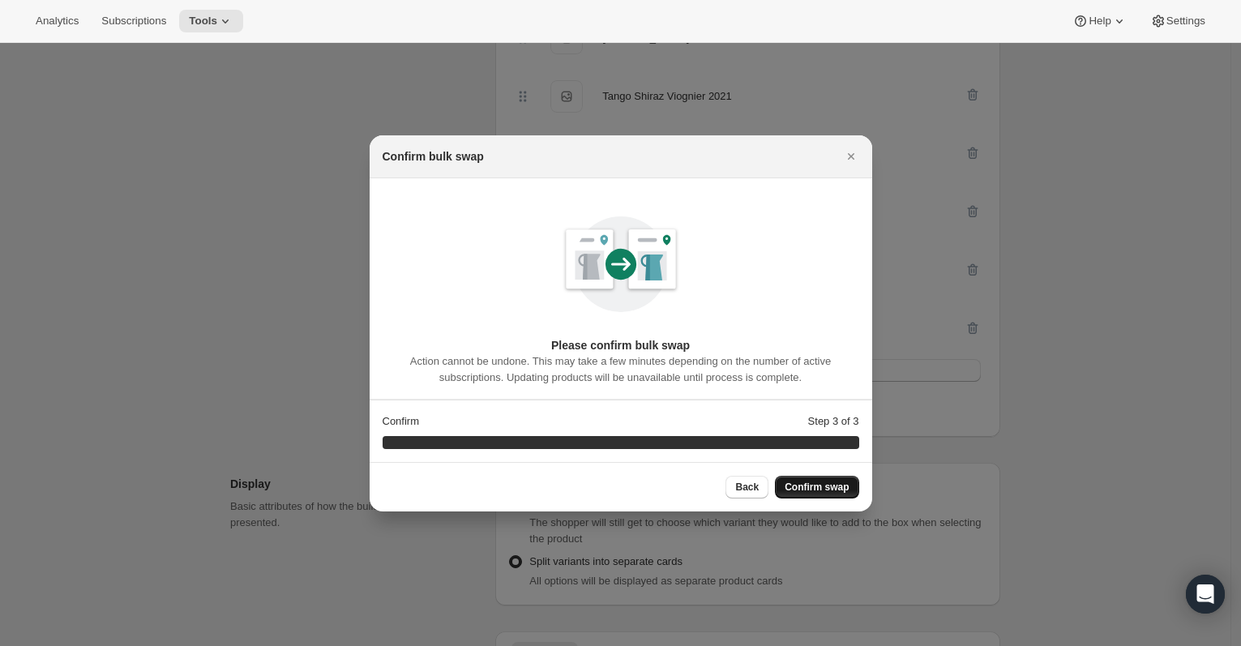
click at [835, 490] on span "Confirm swap" at bounding box center [817, 487] width 64 height 13
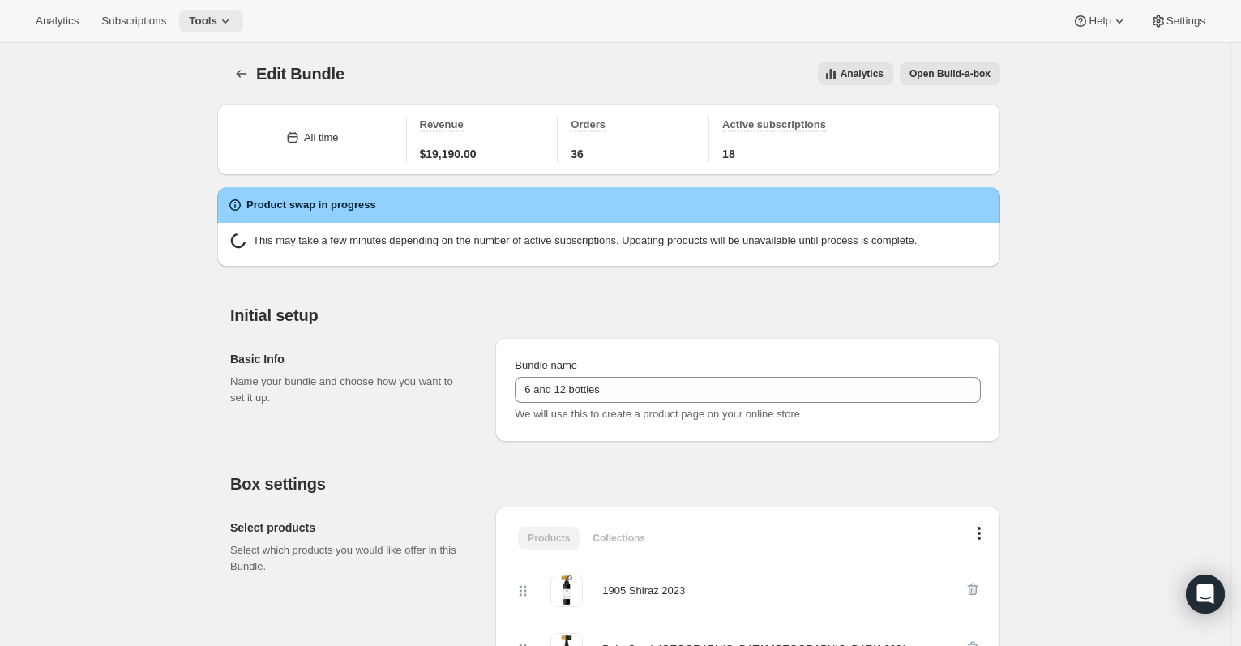
click at [212, 10] on button "Tools" at bounding box center [211, 21] width 64 height 23
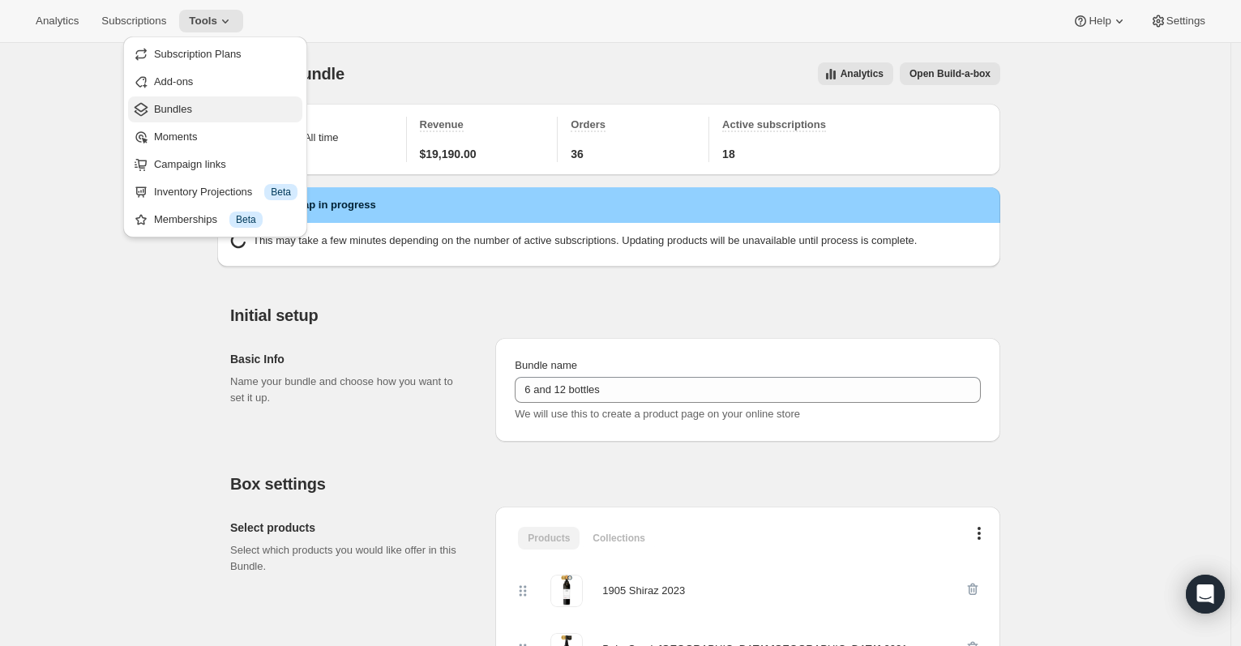
click at [228, 113] on span "Bundles" at bounding box center [225, 109] width 143 height 16
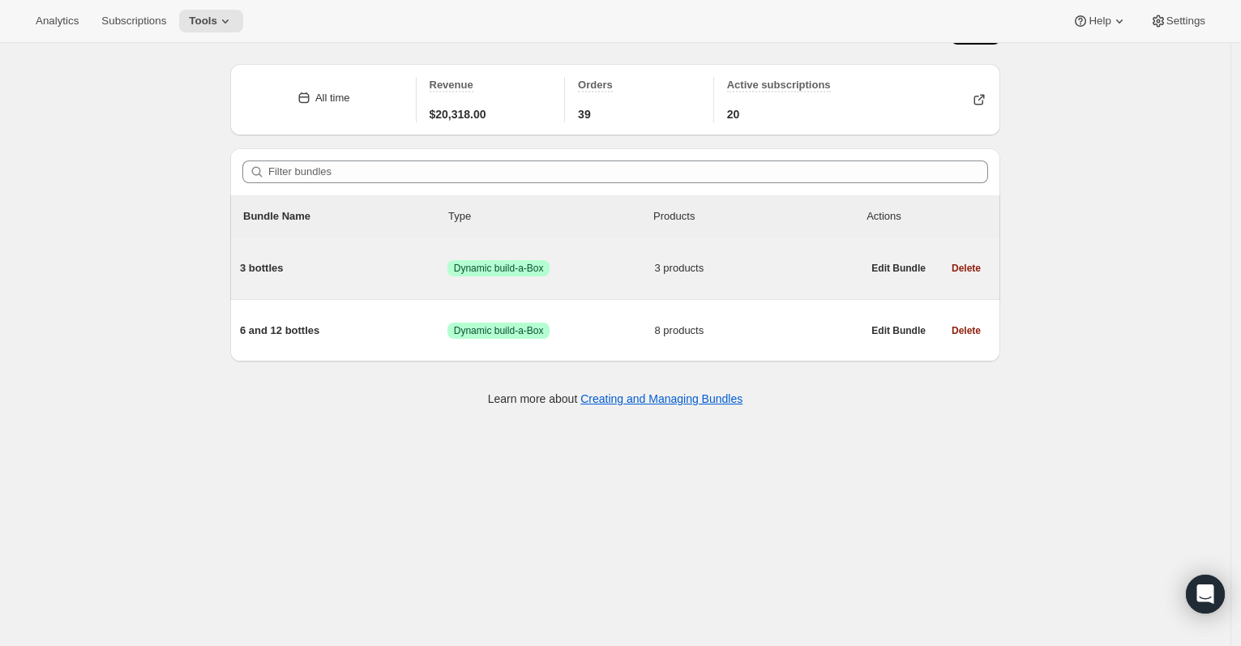
scroll to position [43, 0]
click at [890, 265] on span "Edit Bundle" at bounding box center [898, 265] width 54 height 13
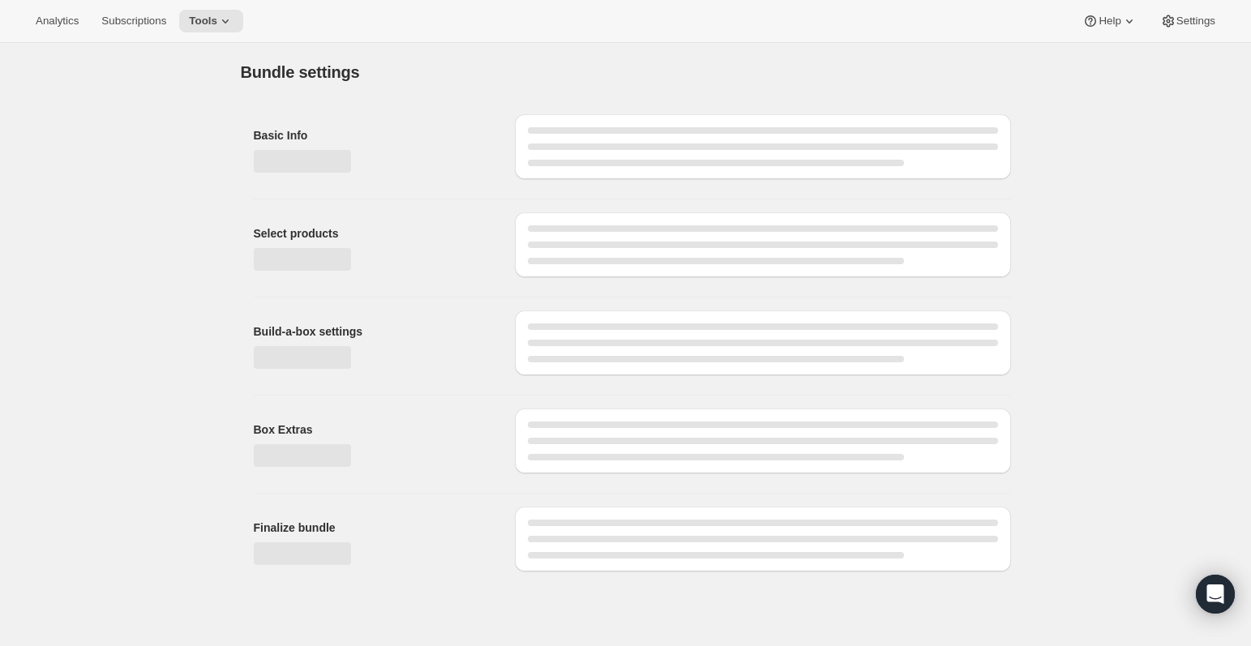
type input "3 bottles"
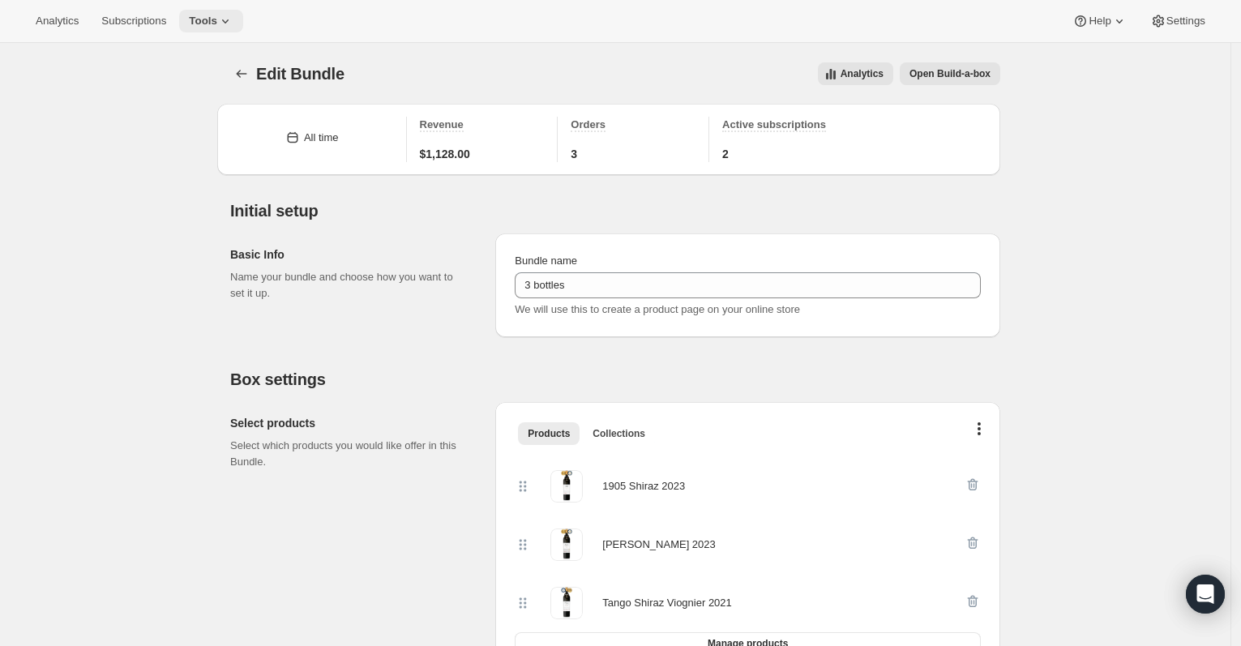
click at [233, 27] on icon at bounding box center [225, 21] width 16 height 16
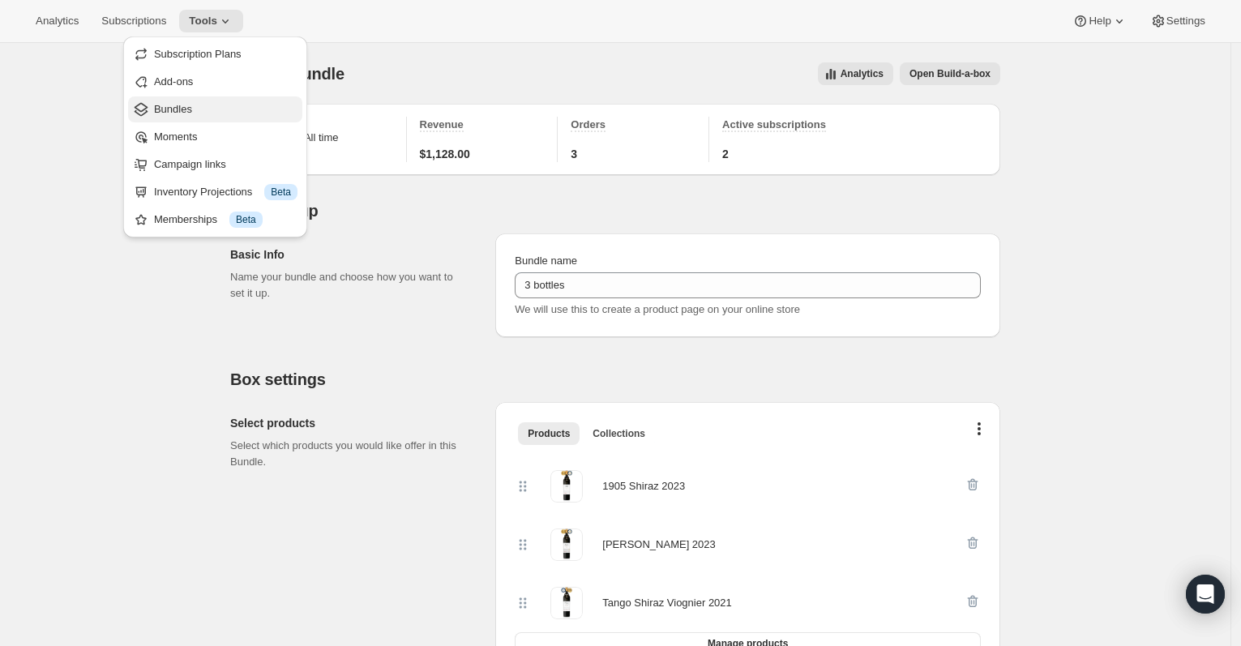
click at [230, 102] on span "Bundles" at bounding box center [225, 109] width 143 height 16
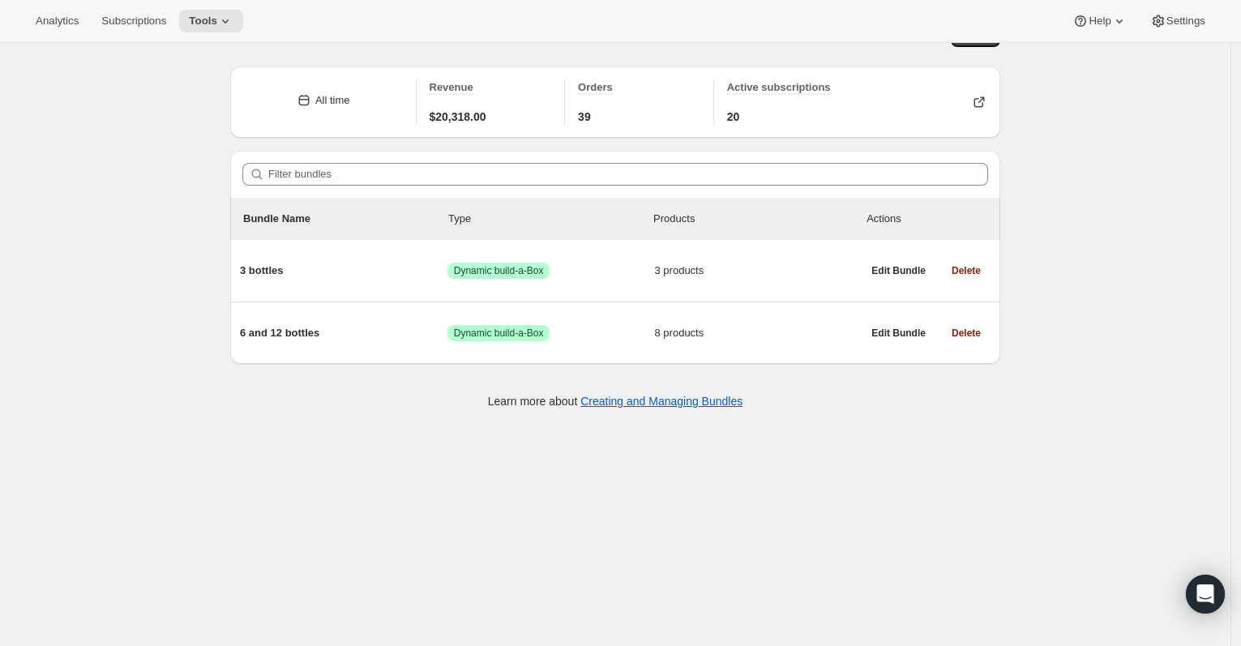
scroll to position [43, 0]
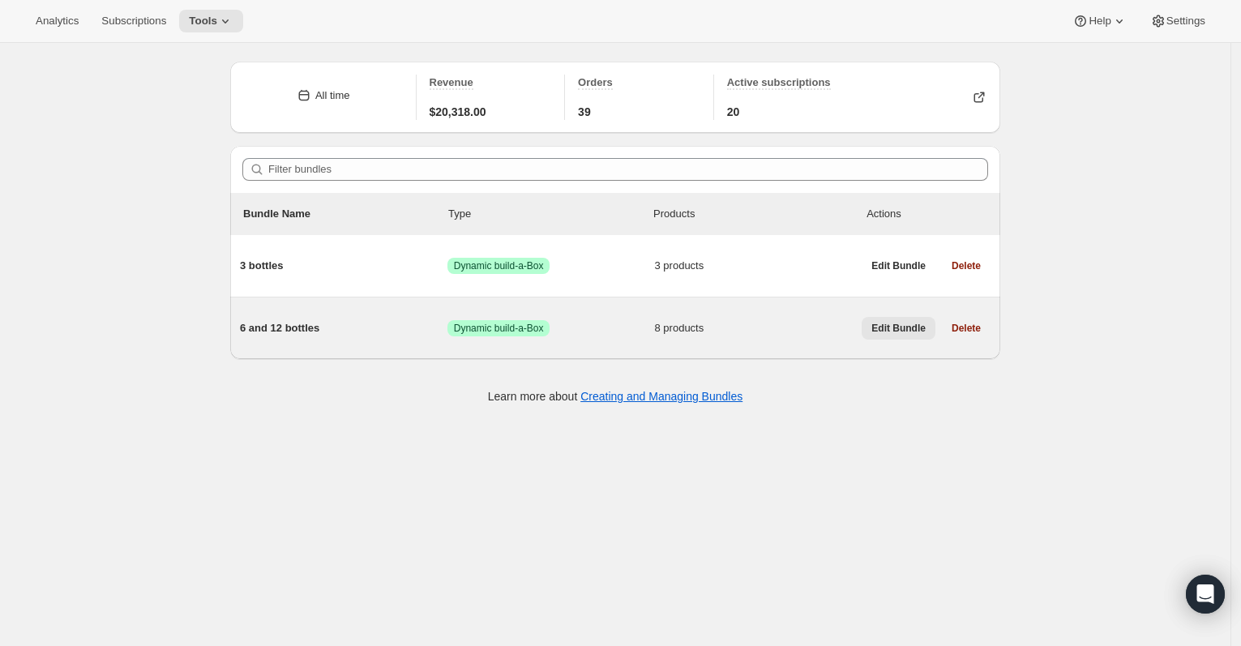
click at [914, 320] on button "Edit Bundle" at bounding box center [899, 328] width 74 height 23
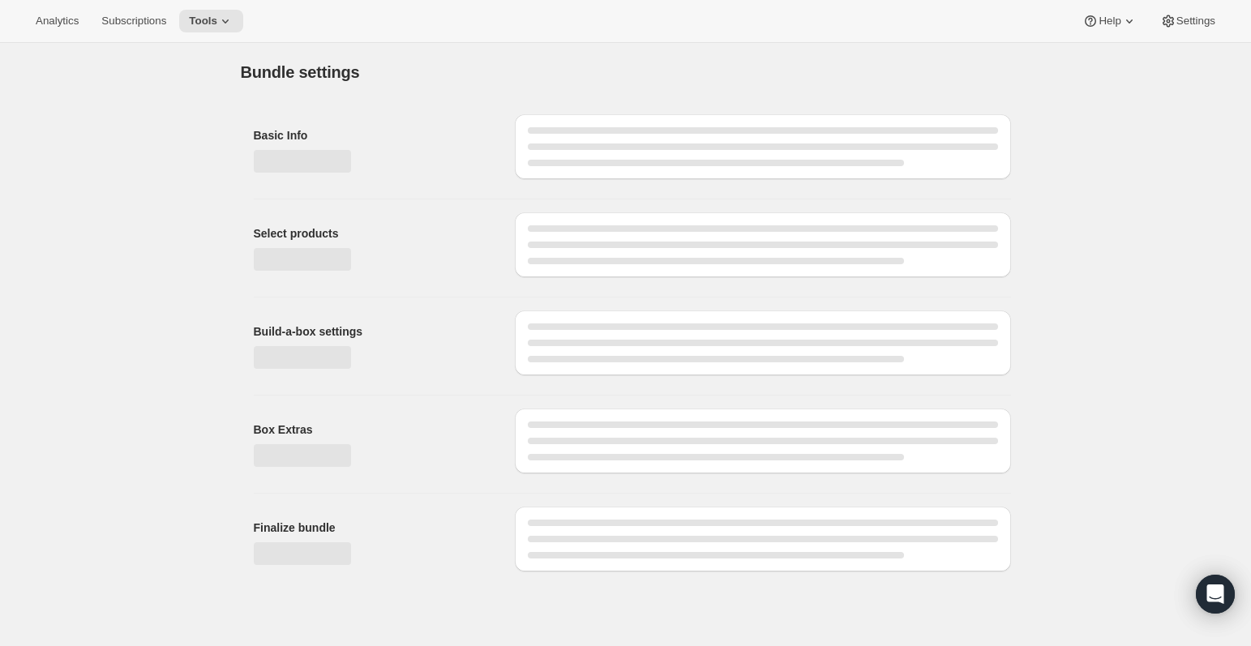
type input "6 and 12 bottles"
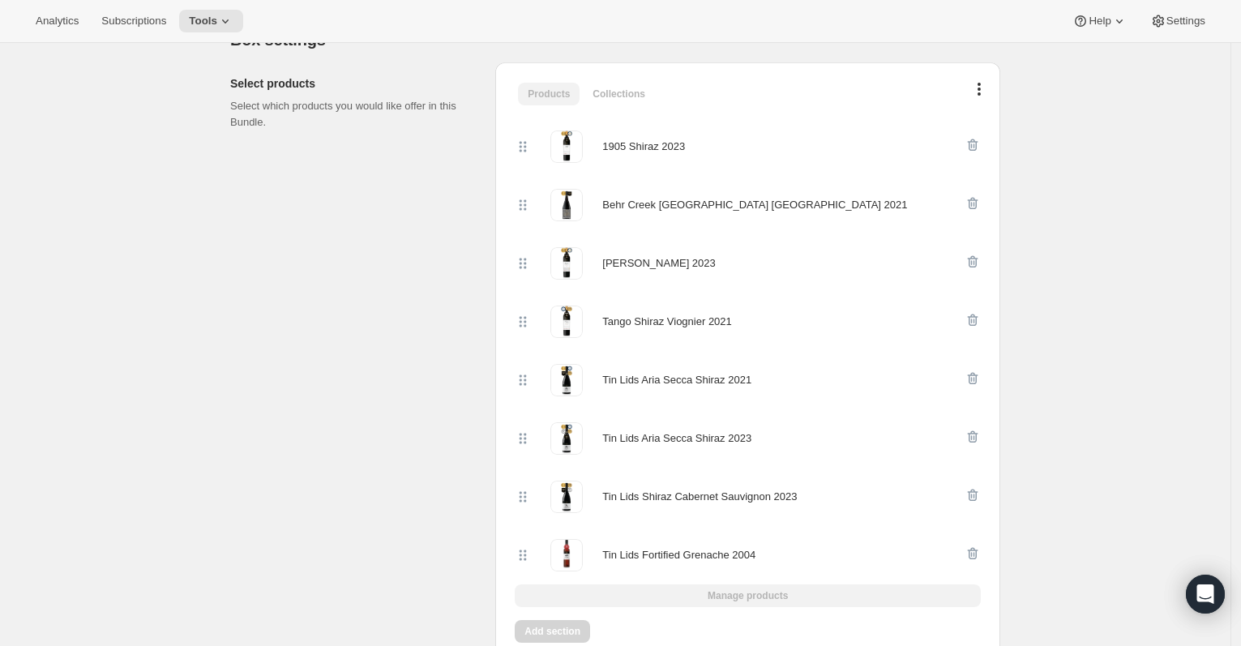
scroll to position [447, 0]
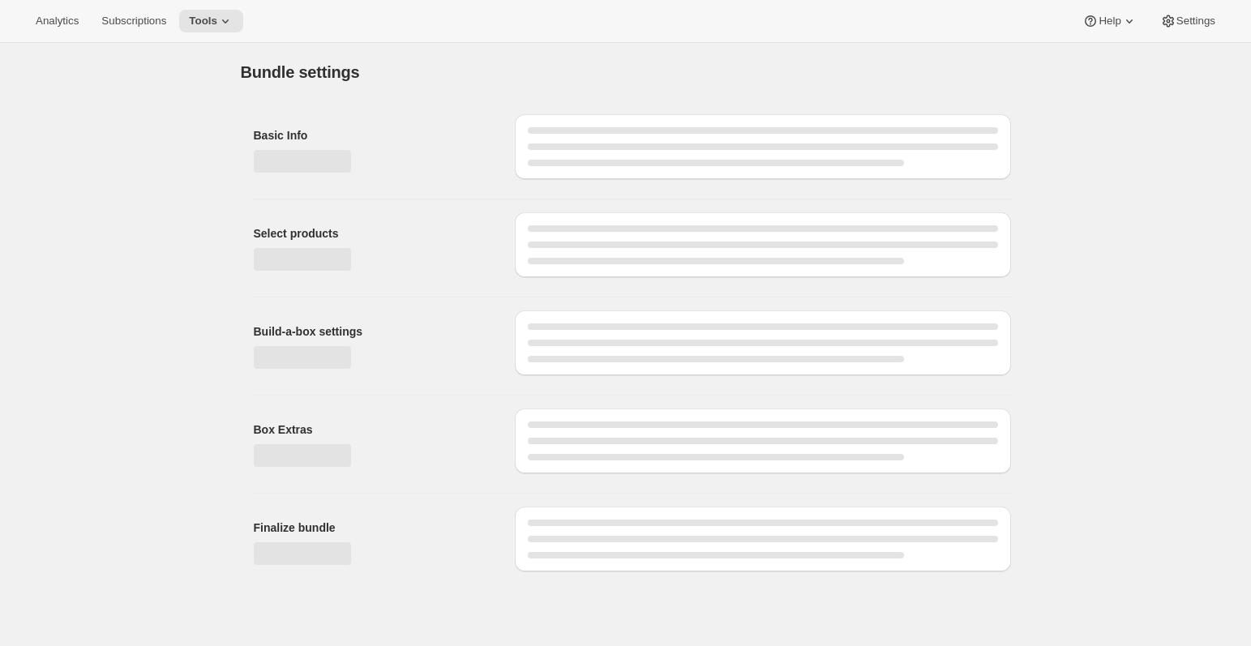
type input "6 and 12 bottles"
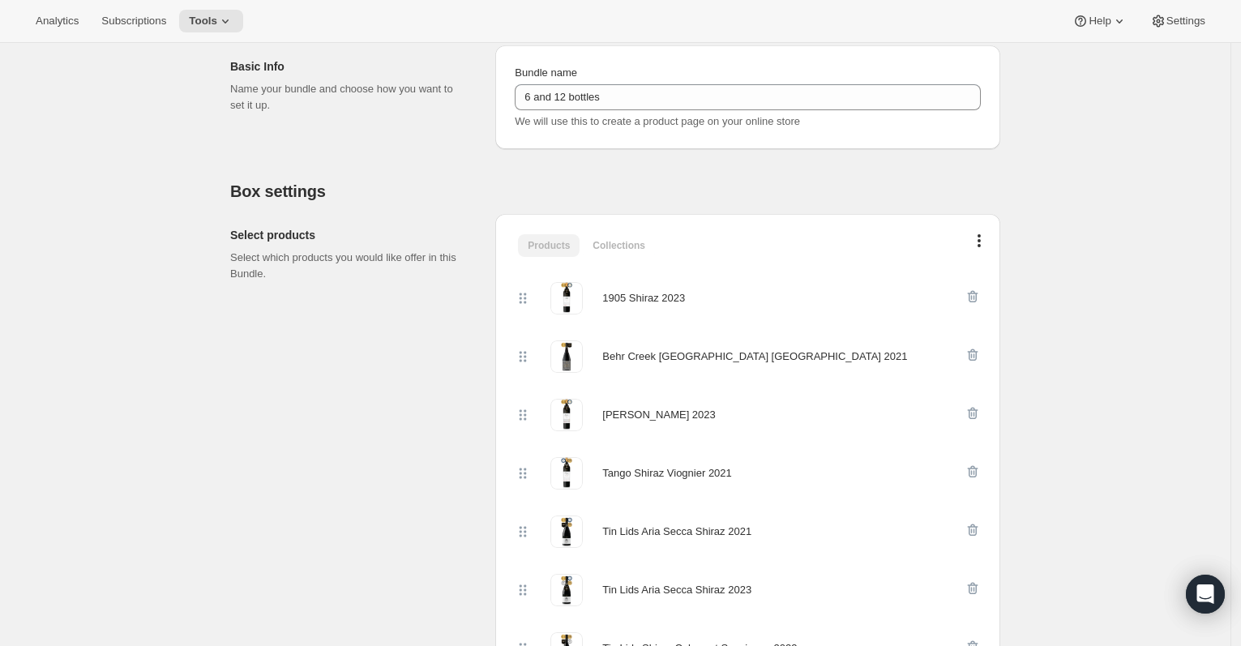
scroll to position [294, 0]
click at [241, 11] on button "Tools" at bounding box center [211, 21] width 64 height 23
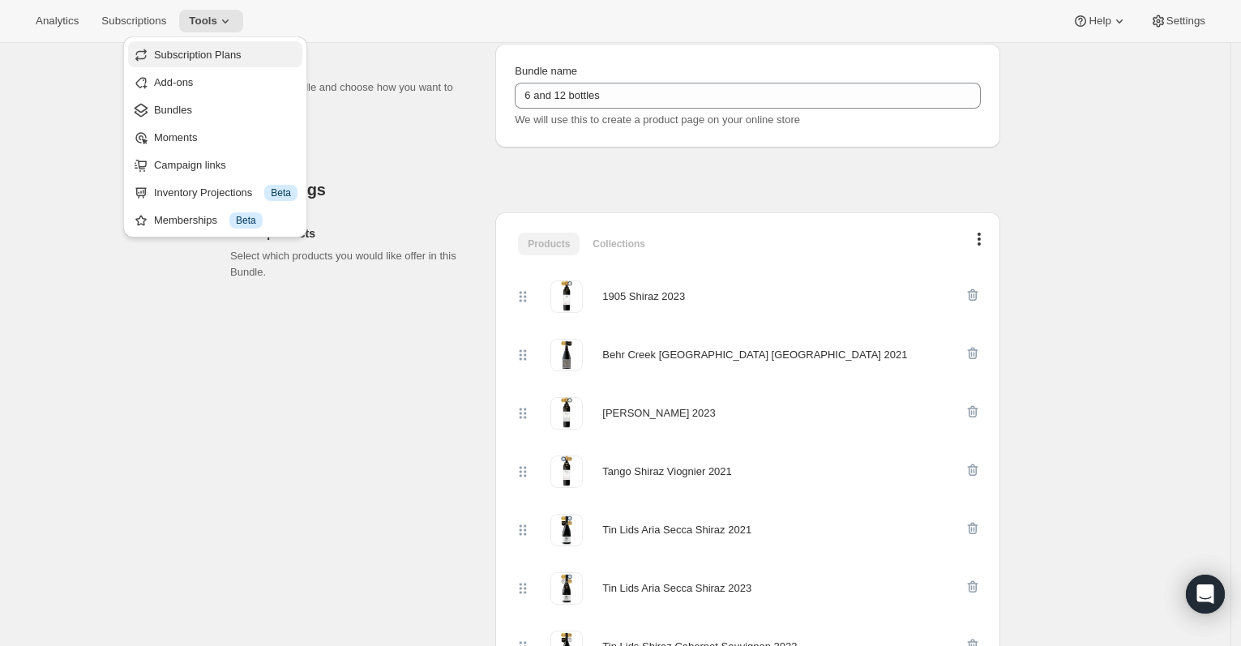
click at [228, 57] on span "Subscription Plans" at bounding box center [198, 55] width 88 height 12
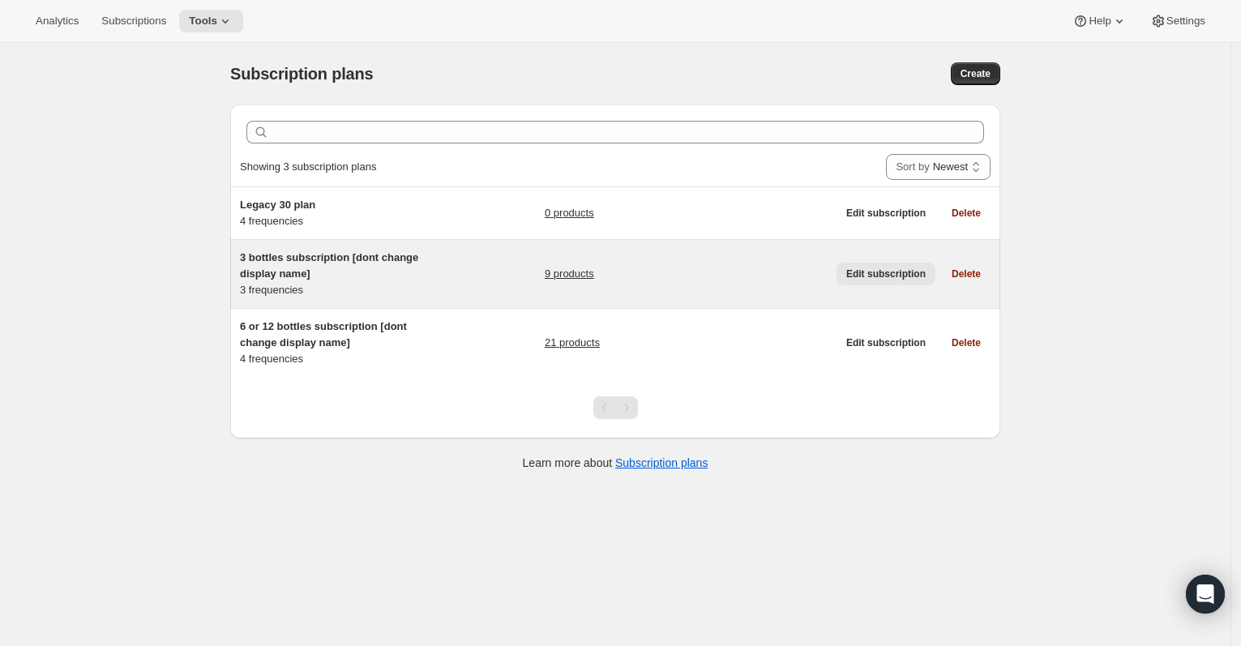
click at [867, 276] on span "Edit subscription" at bounding box center [885, 273] width 79 height 13
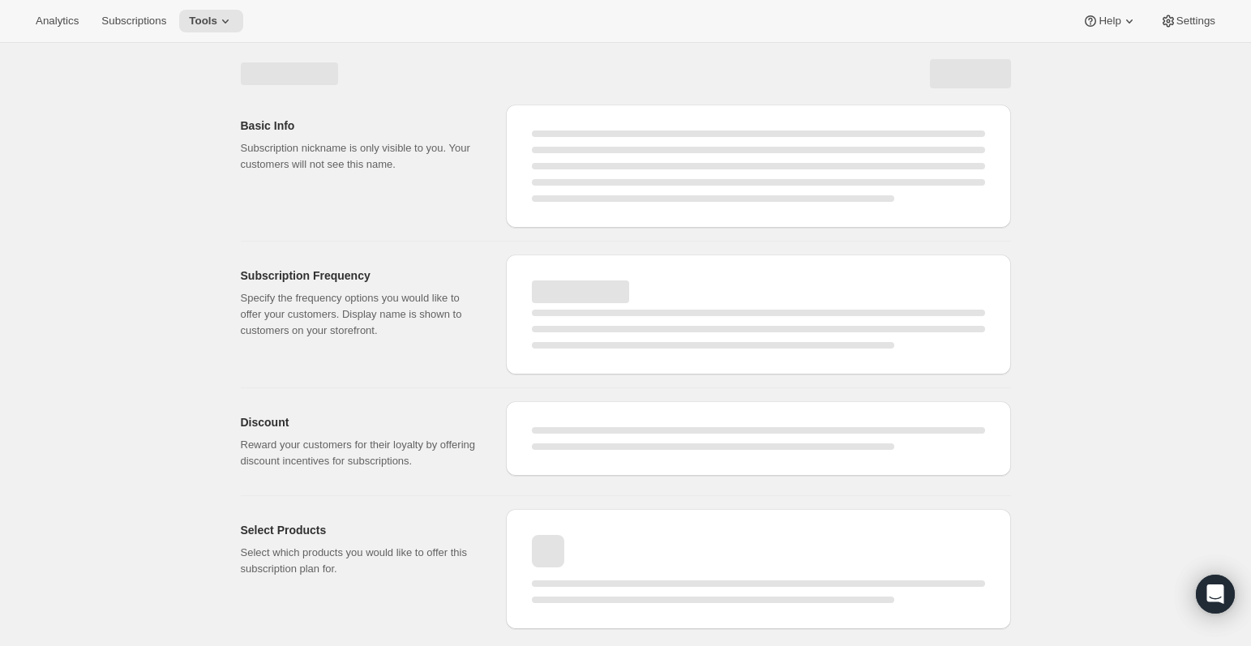
select select "WEEK"
select select "MONTH"
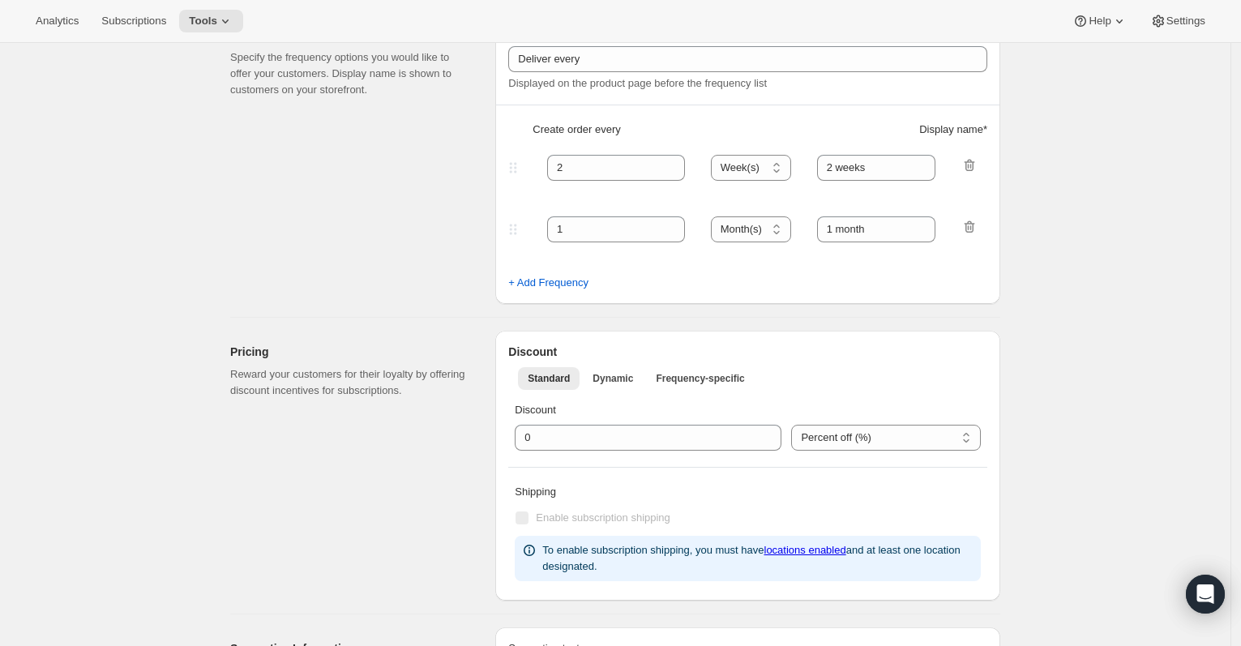
type input "3 bottles subscription [dont change display name]"
type input "3 bottles"
type input "3"
select select "MONTH"
type input "3 months"
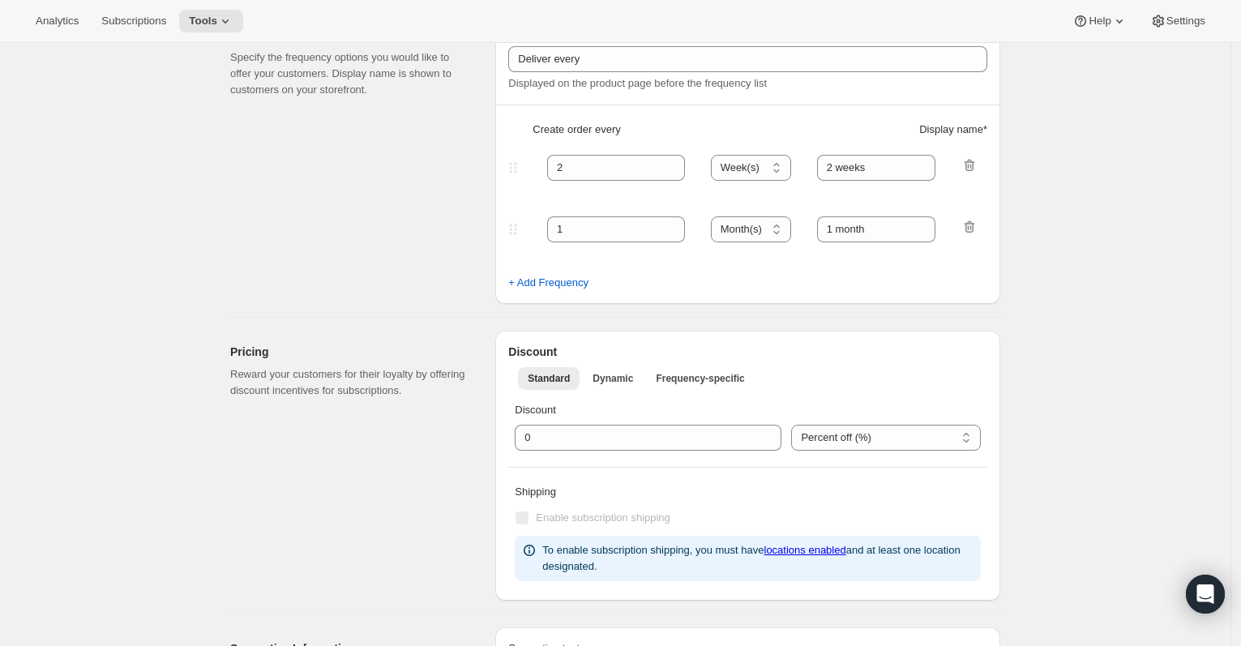
type input "4"
type input "4 months"
type input "20"
select select "MONTH"
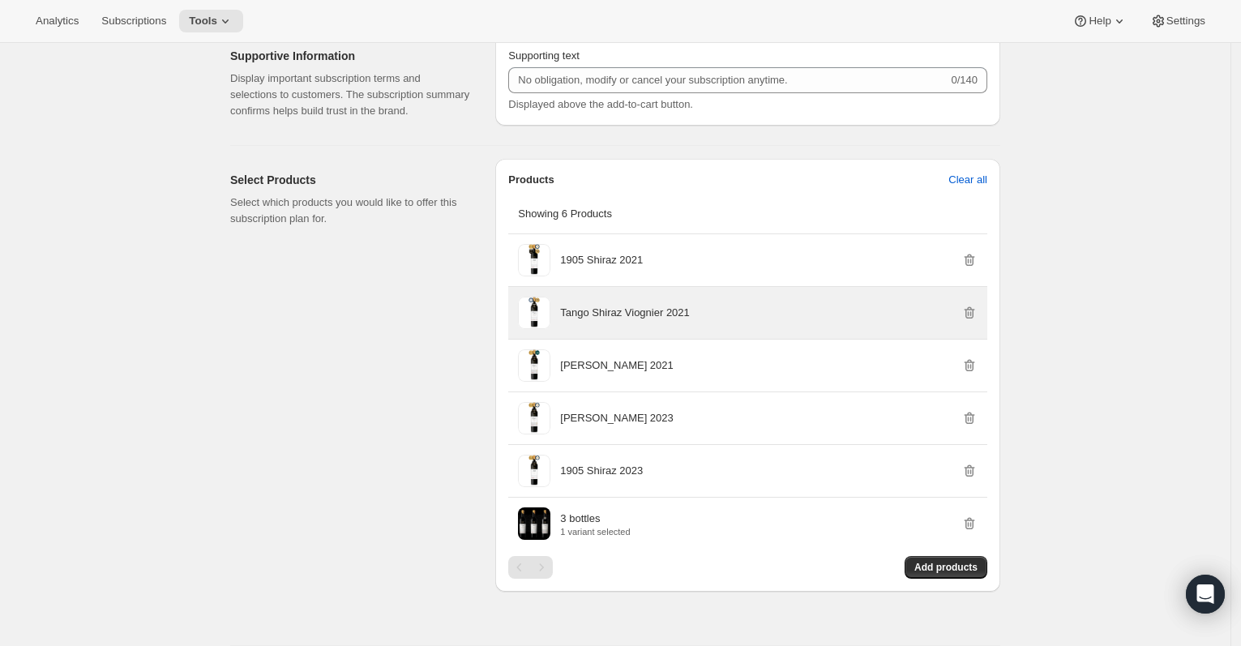
scroll to position [957, 0]
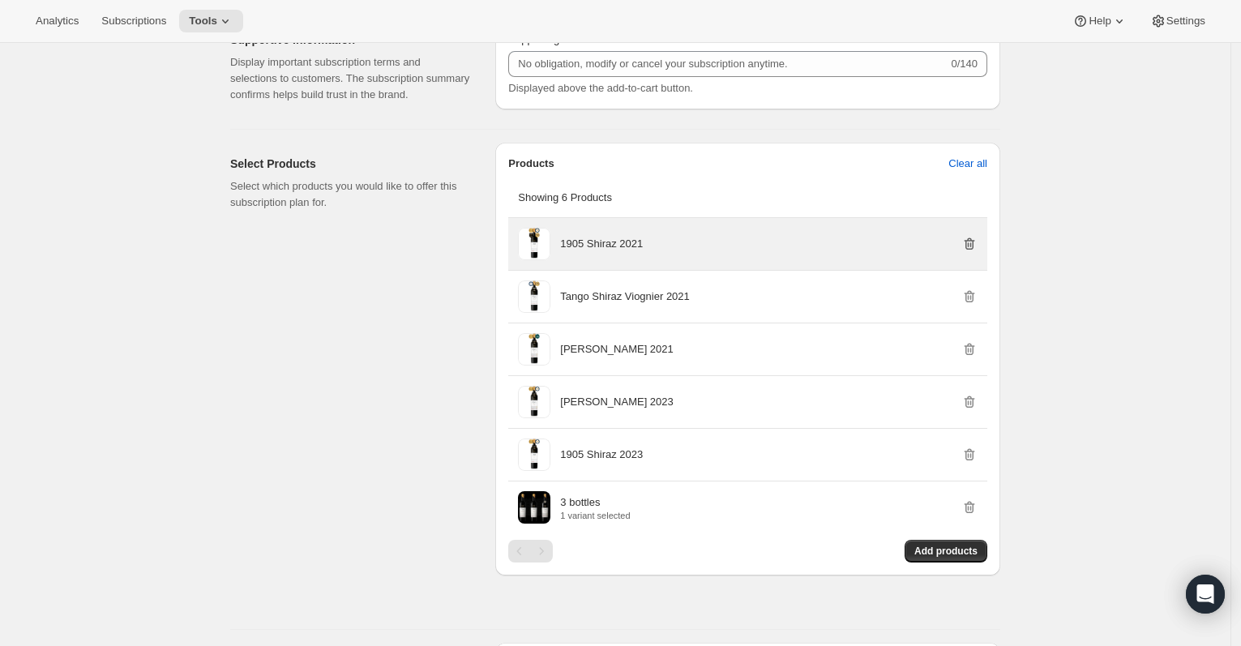
click at [969, 247] on icon "button" at bounding box center [969, 244] width 2 height 5
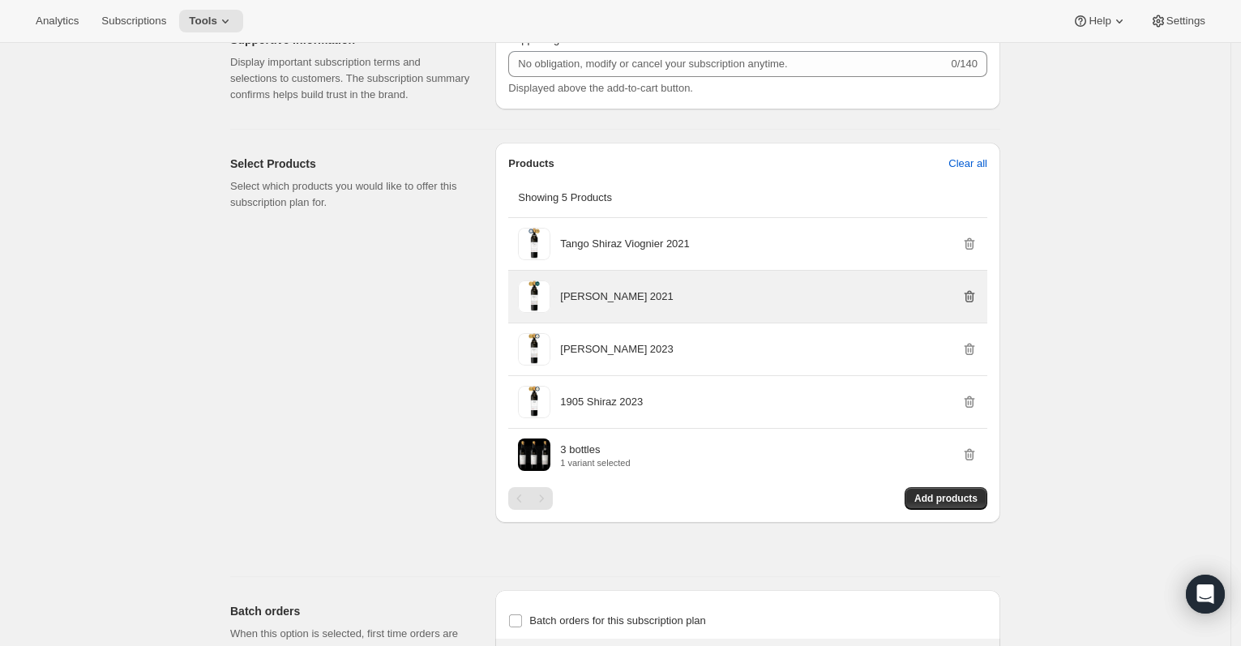
click at [977, 305] on icon "button" at bounding box center [969, 297] width 16 height 16
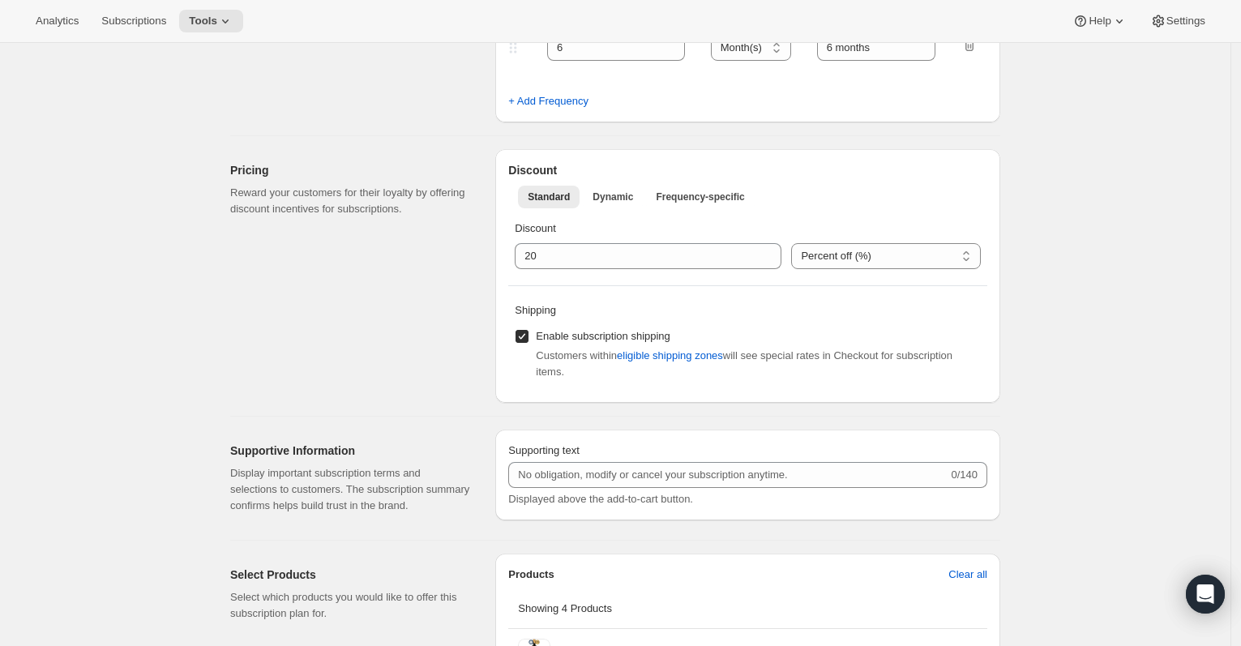
scroll to position [0, 0]
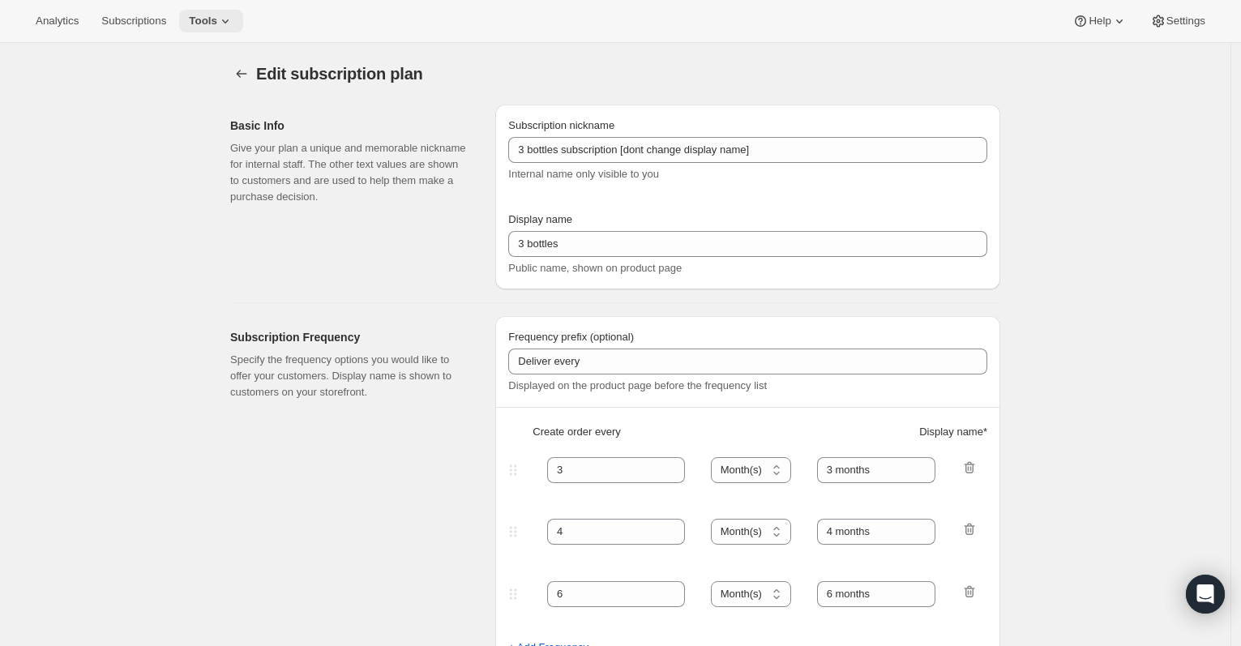
click at [241, 24] on button "Tools" at bounding box center [211, 21] width 64 height 23
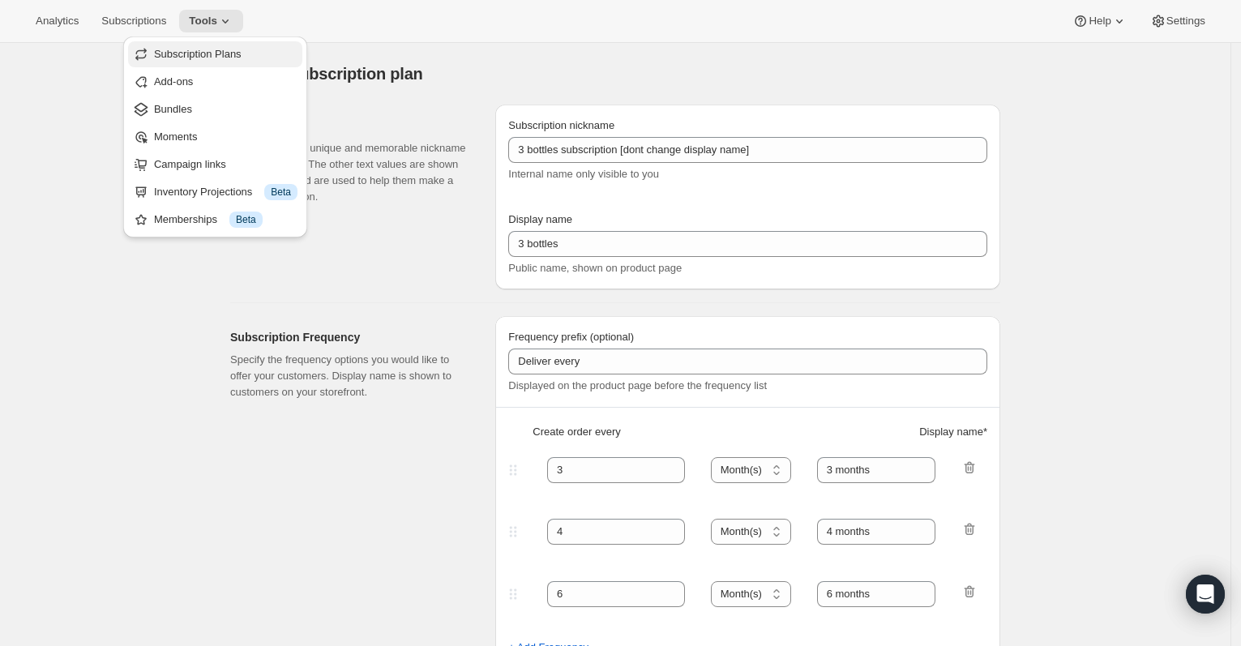
click at [228, 50] on span "Subscription Plans" at bounding box center [198, 54] width 88 height 12
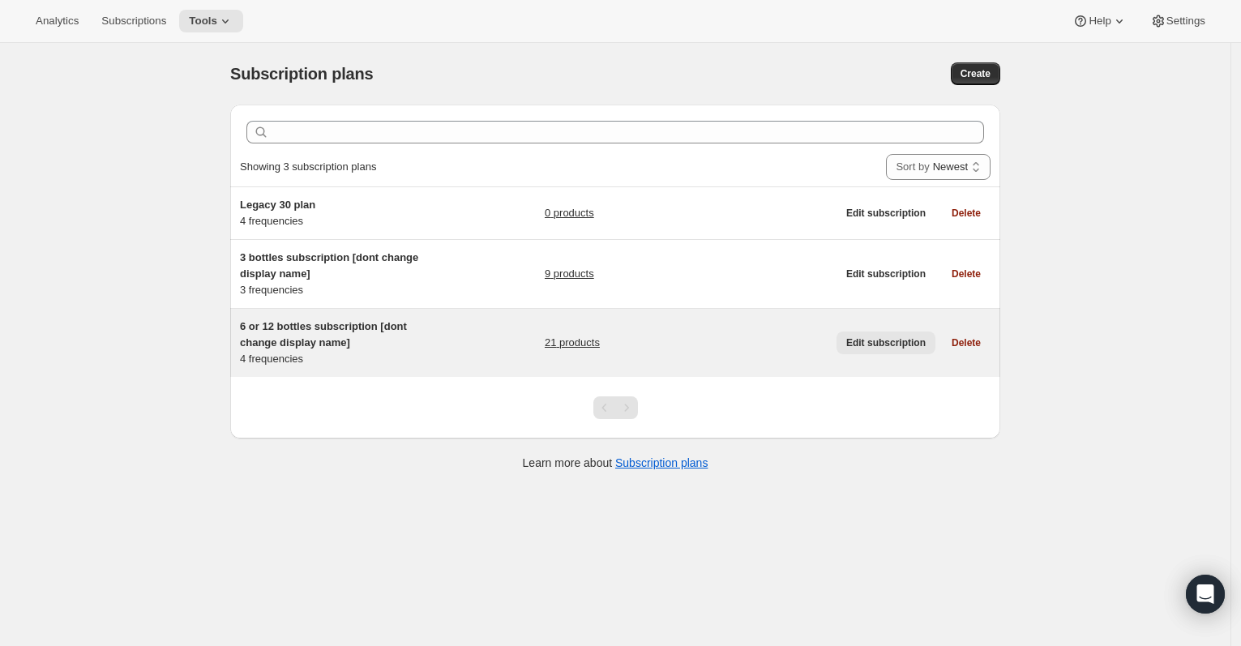
click at [890, 344] on span "Edit subscription" at bounding box center [885, 342] width 79 height 13
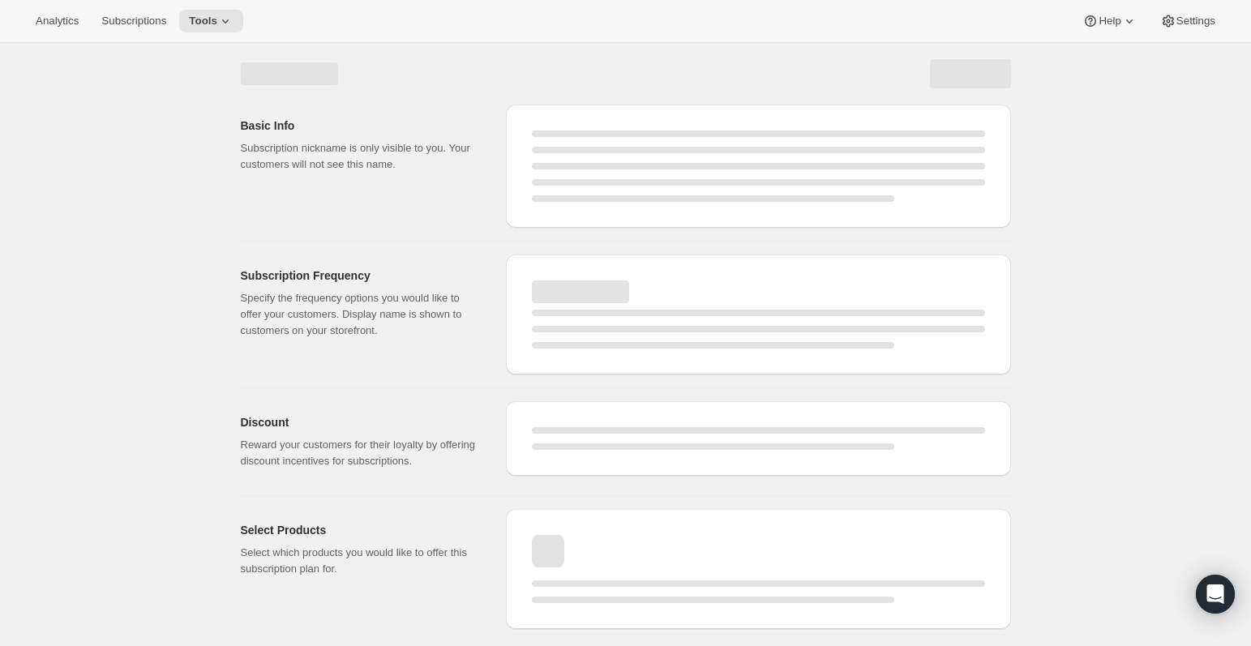
select select "WEEK"
select select "MONTH"
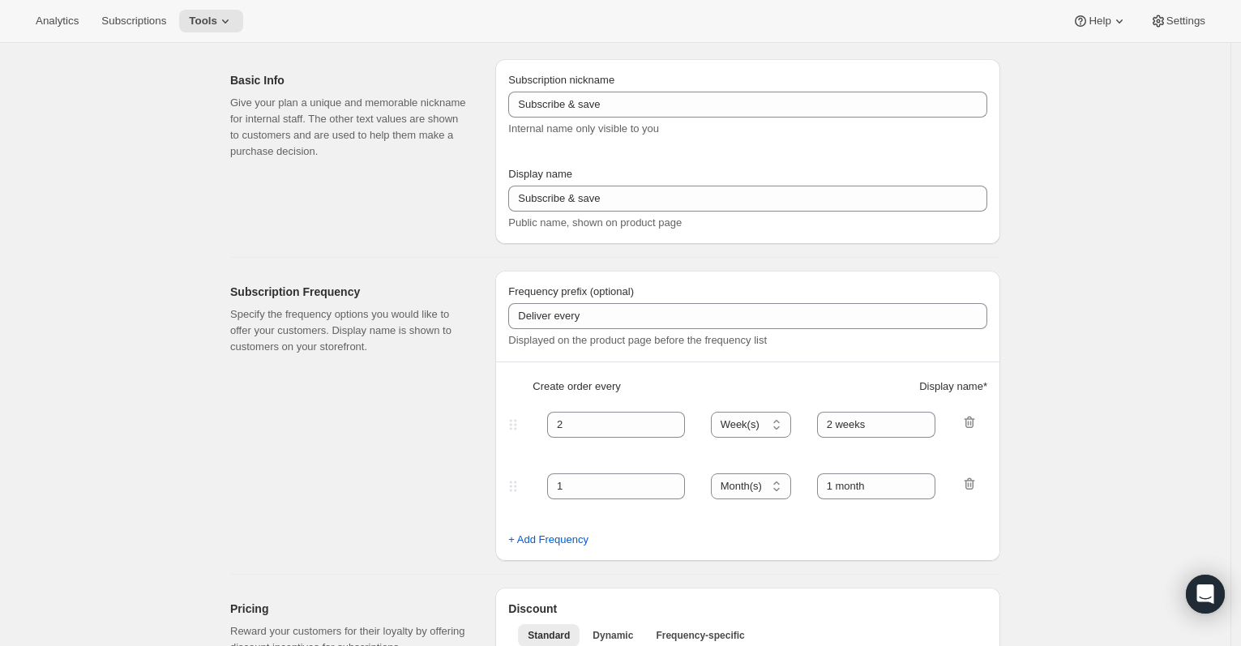
type input "6 or 12 bottles subscription [dont change display name]"
type input "6 or 12 bottles"
type input "3"
select select "MONTH"
type input "3 months"
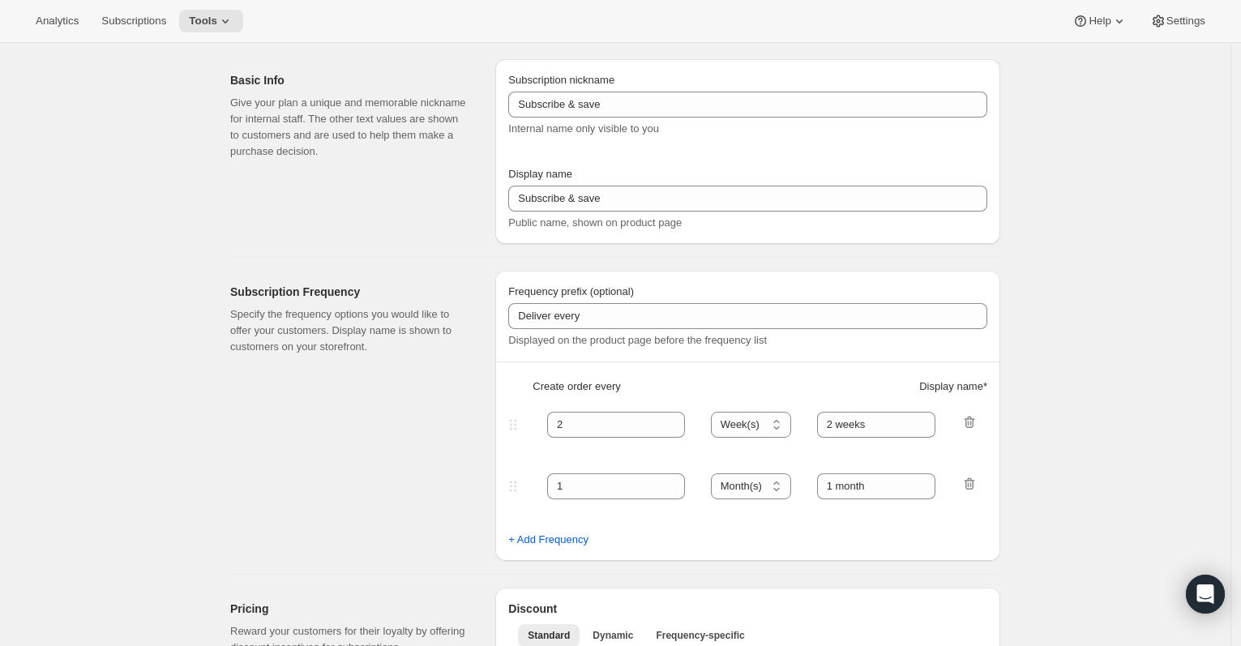
type input "4"
type input "4 months"
type input "20"
select select "MONTH"
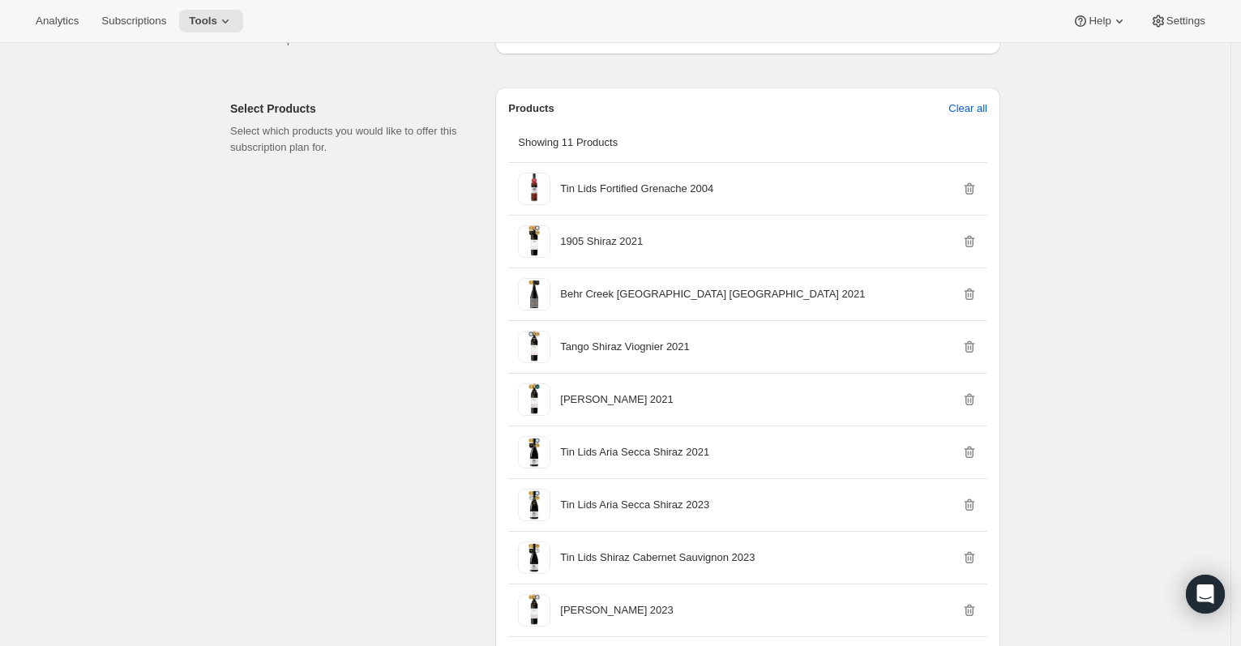
scroll to position [1170, 0]
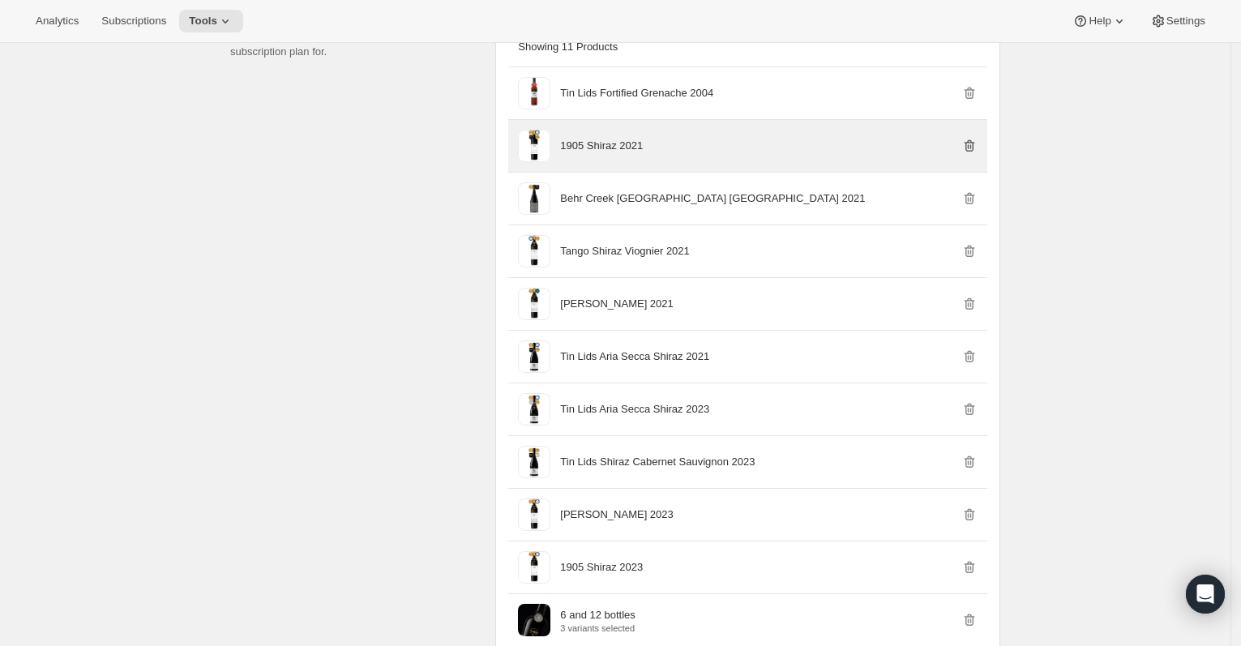
click at [974, 154] on icon "button" at bounding box center [969, 146] width 16 height 16
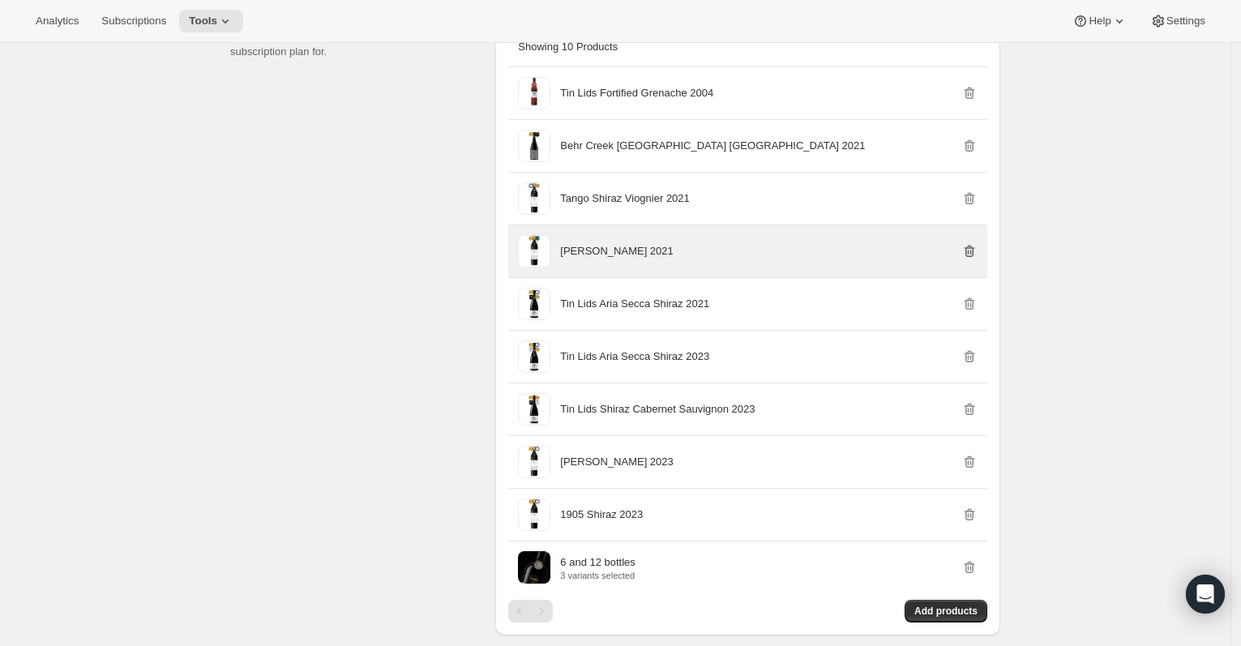
click at [974, 259] on icon "button" at bounding box center [969, 251] width 16 height 16
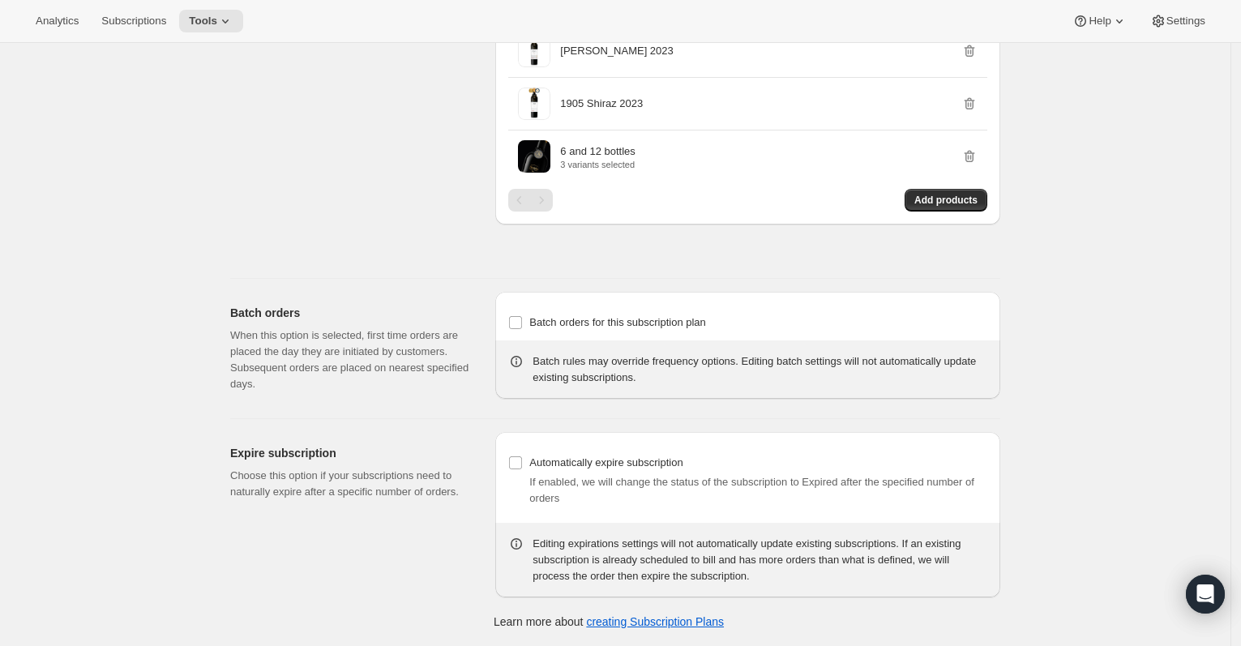
scroll to position [0, 0]
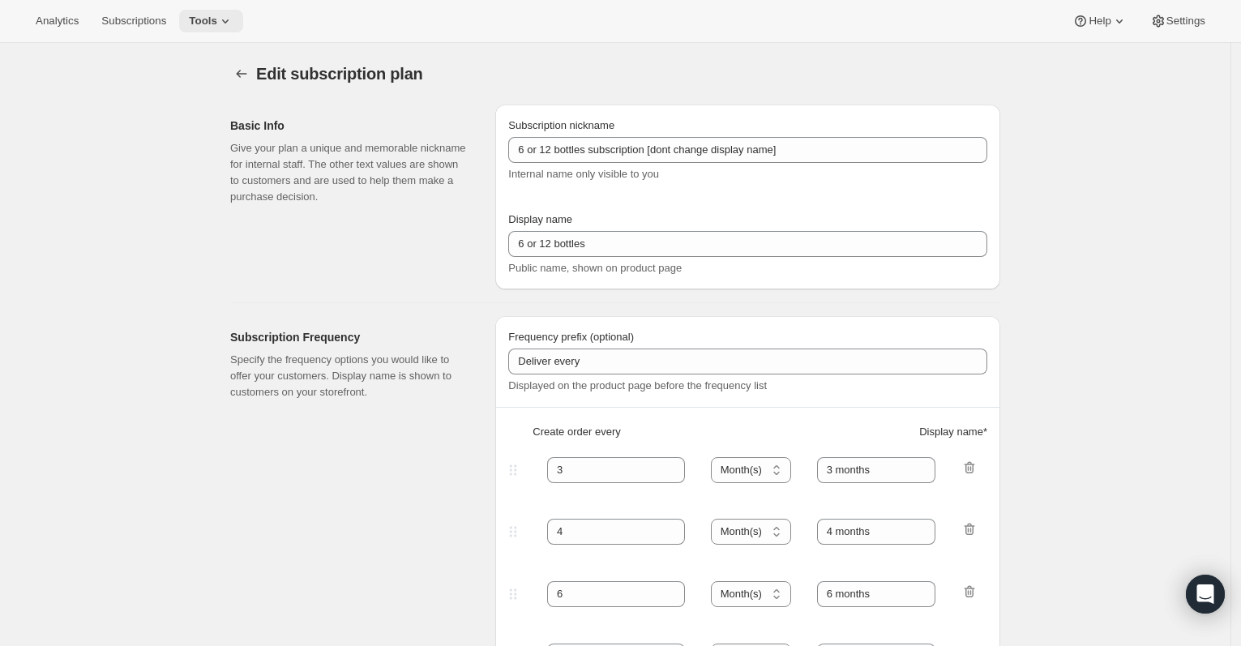
click at [224, 19] on icon at bounding box center [225, 21] width 16 height 16
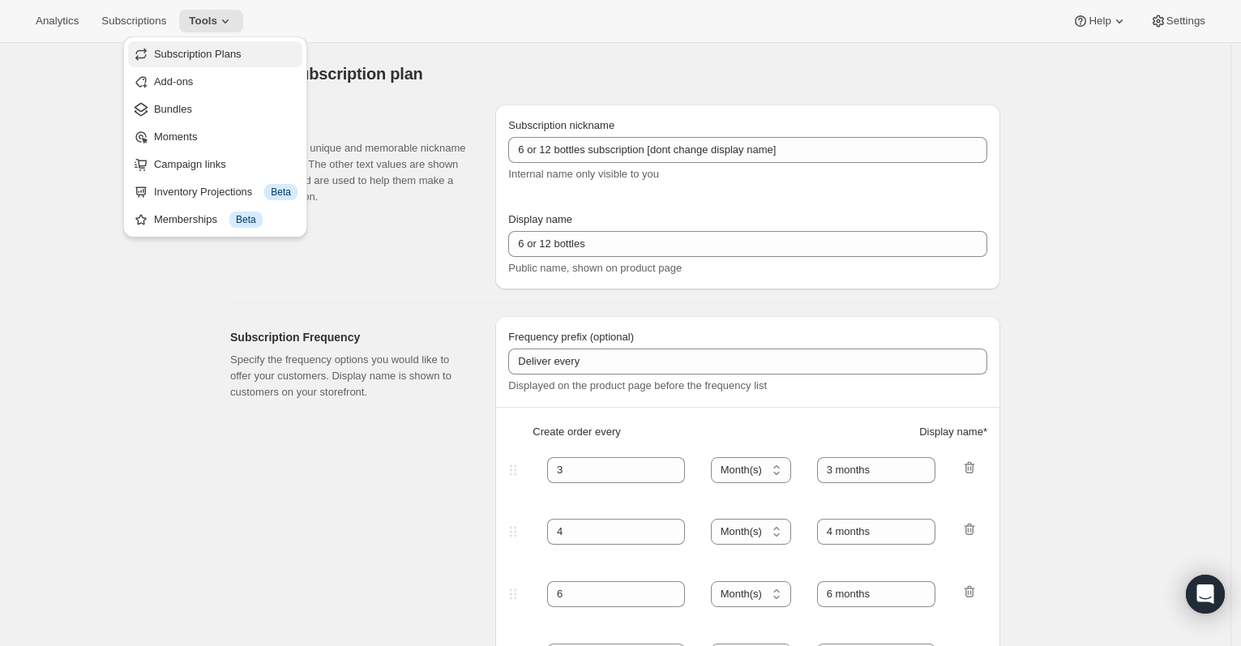
click at [237, 60] on span "Subscription Plans" at bounding box center [225, 54] width 143 height 16
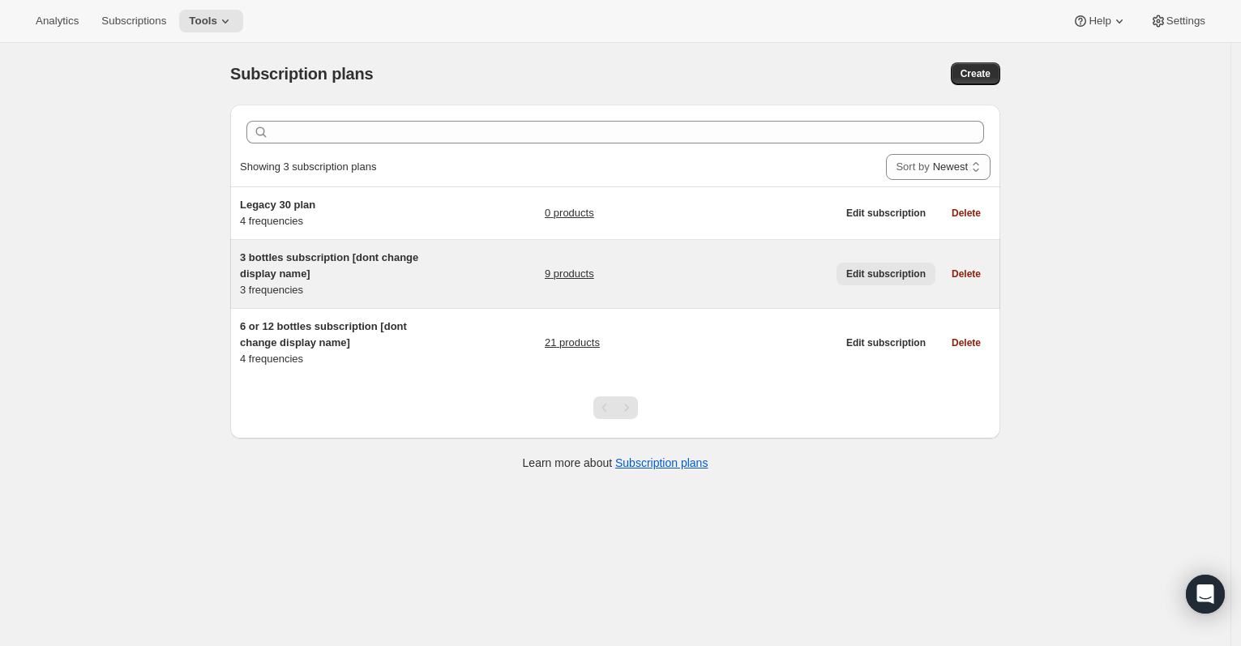
click at [902, 266] on button "Edit subscription" at bounding box center [885, 274] width 99 height 23
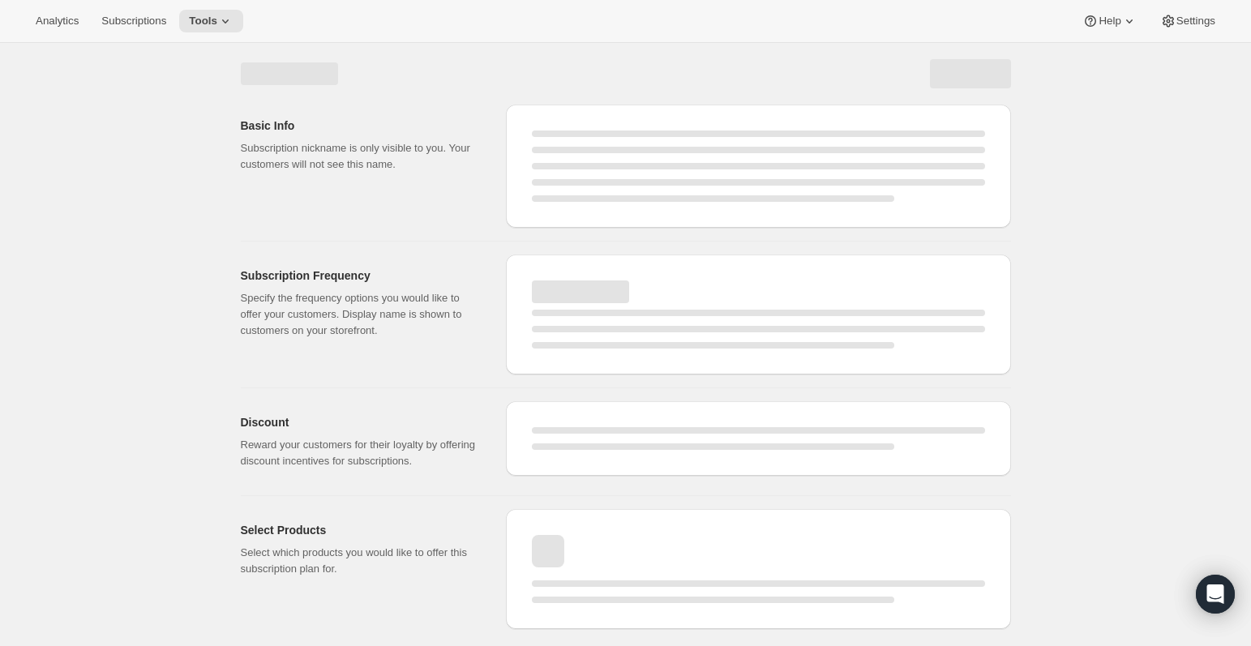
select select "WEEK"
select select "MONTH"
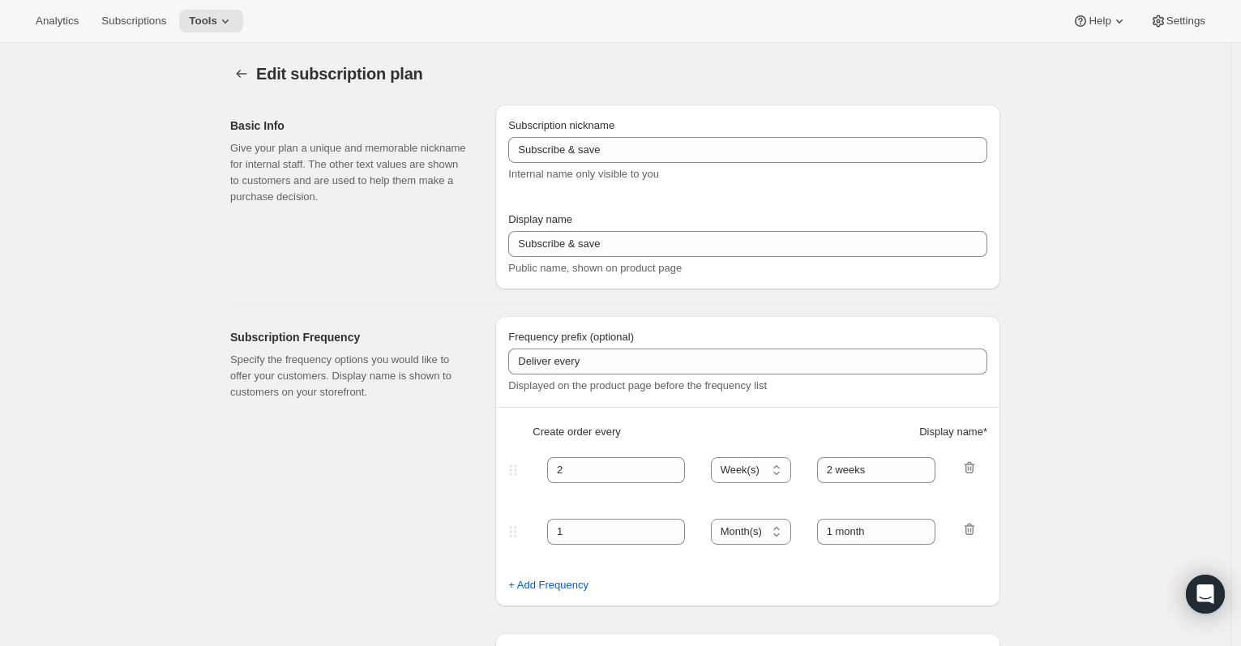
type input "3 bottles subscription [dont change display name]"
type input "3 bottles"
type input "3"
select select "MONTH"
type input "3 months"
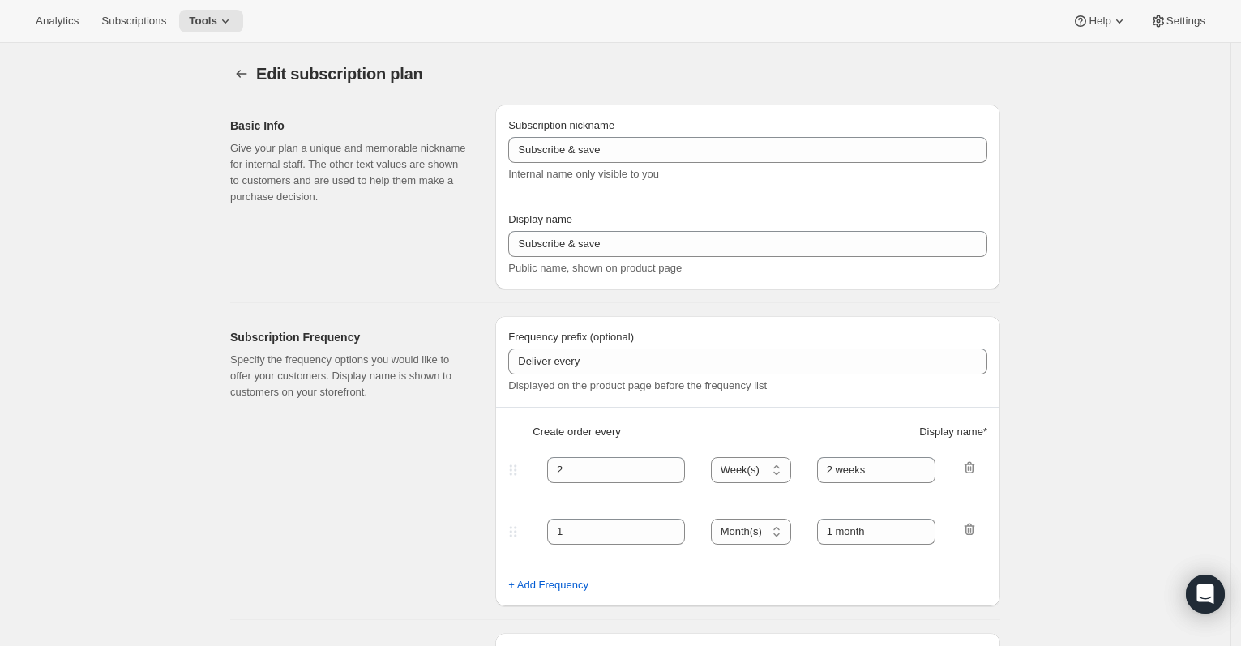
type input "4"
type input "4 months"
type input "20"
select select "MONTH"
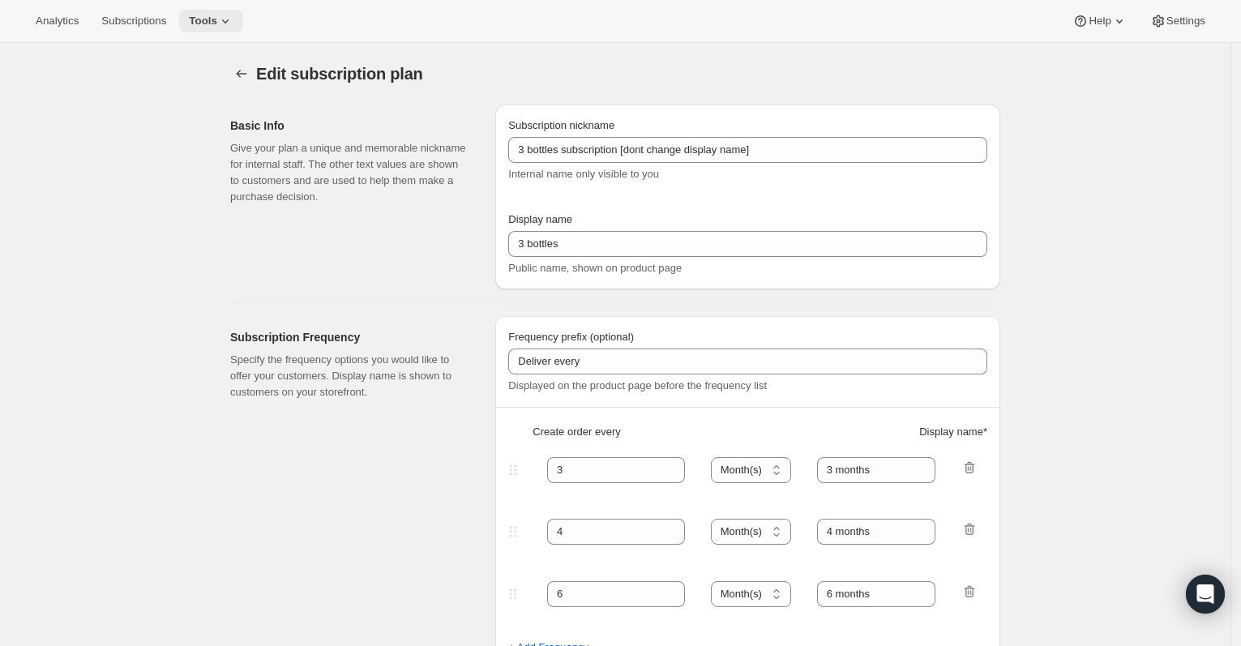
click at [201, 21] on span "Tools" at bounding box center [203, 21] width 28 height 13
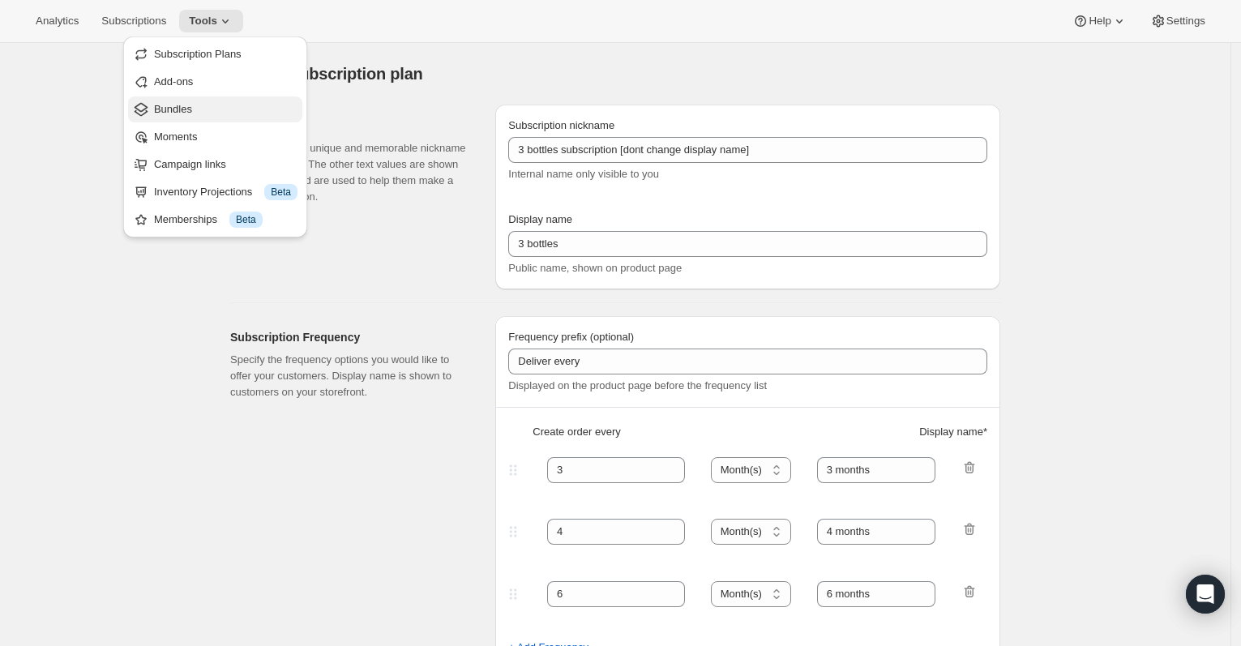
click at [214, 110] on span "Bundles" at bounding box center [225, 109] width 143 height 16
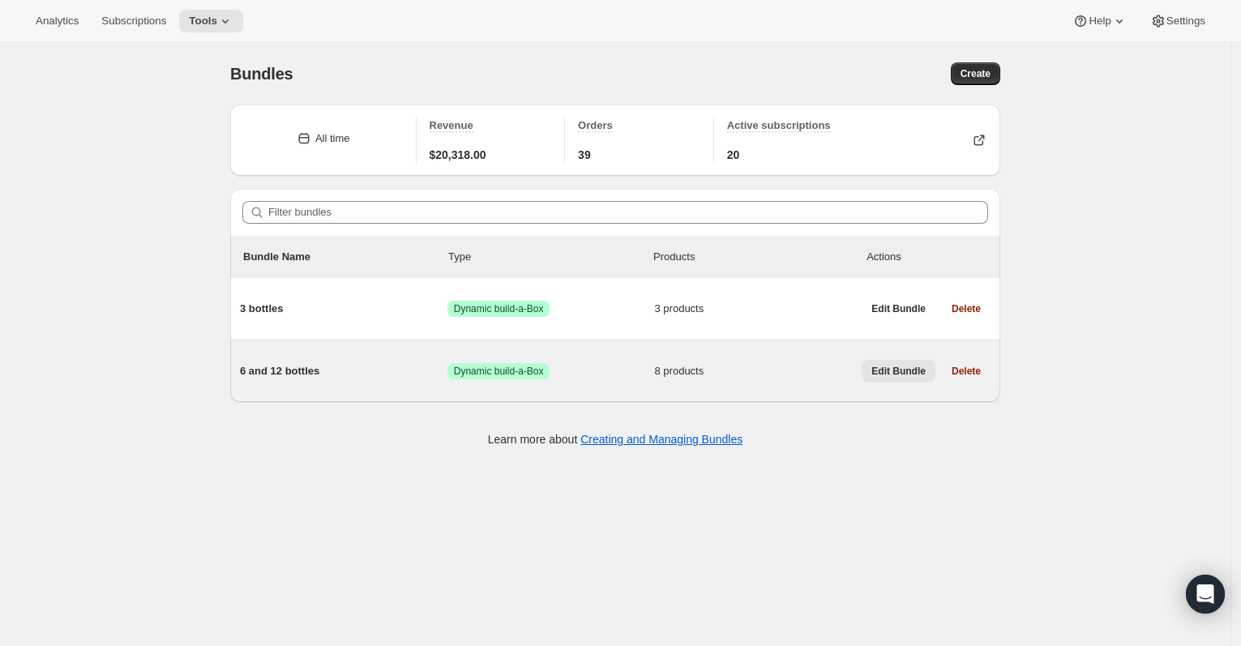
click at [902, 373] on span "Edit Bundle" at bounding box center [898, 371] width 54 height 13
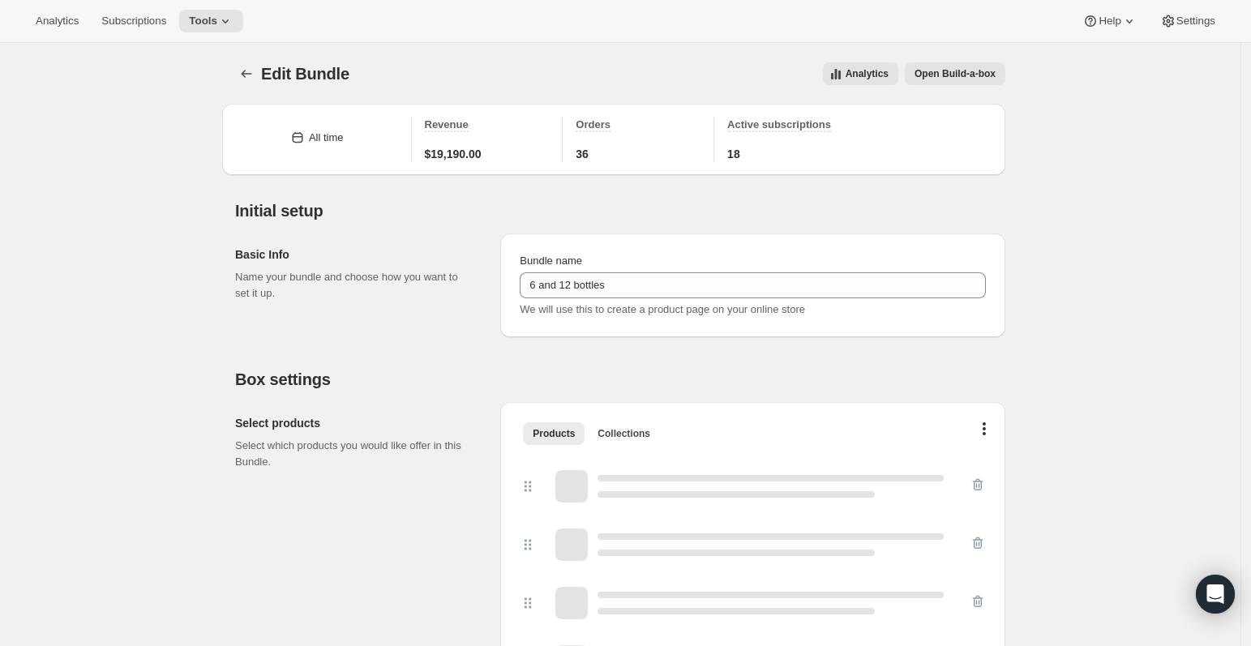
type input "6 and 12 bottles"
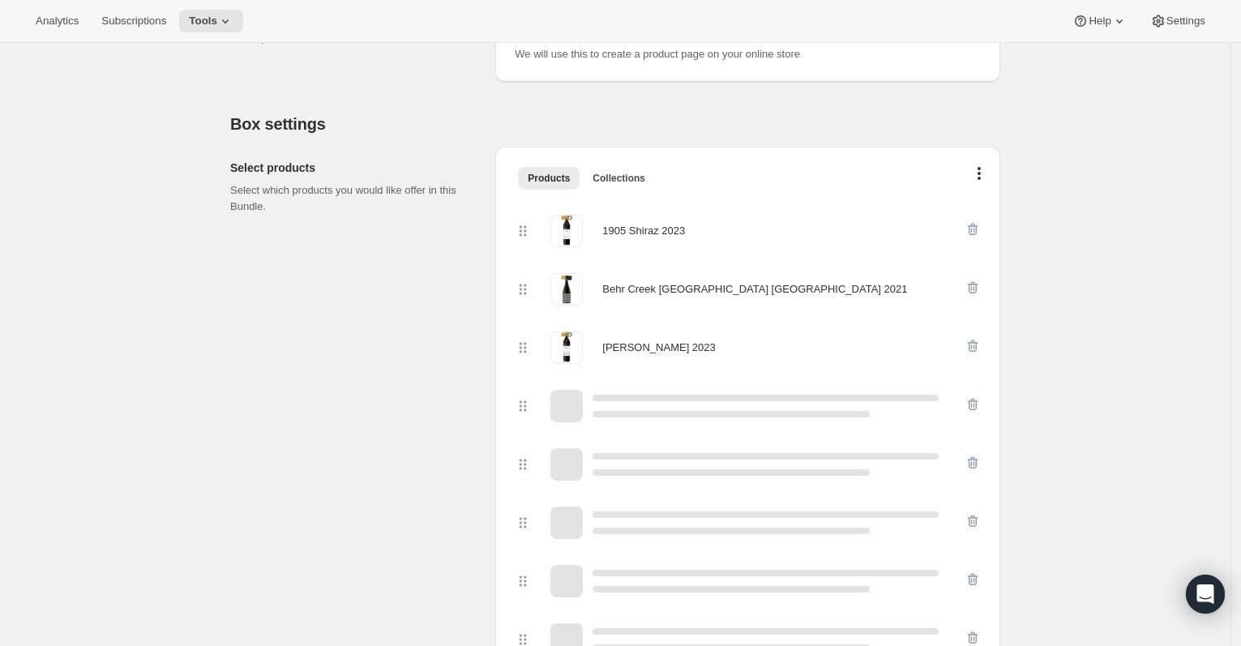
scroll to position [260, 0]
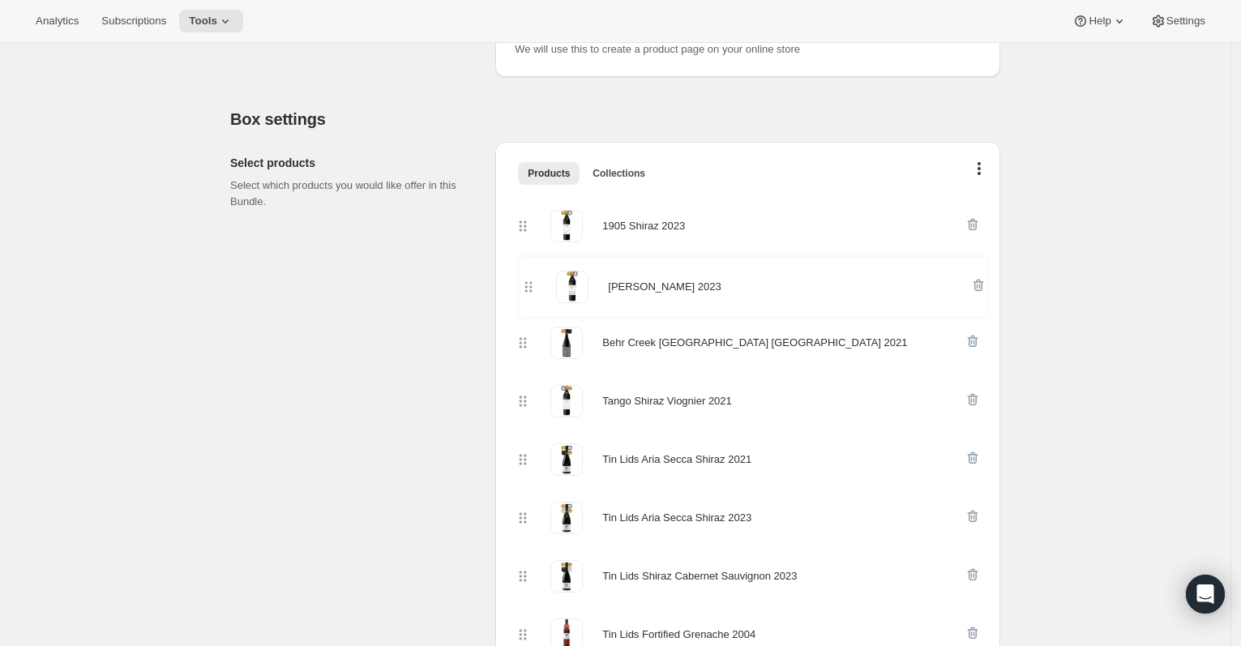
drag, startPoint x: 526, startPoint y: 345, endPoint x: 528, endPoint y: 283, distance: 62.5
click at [528, 283] on div "1905 Shiraz 2023 Behr Creek Shiraz Montepulciano 2021 Gregor Shiraz 2023 Tango …" at bounding box center [748, 430] width 466 height 467
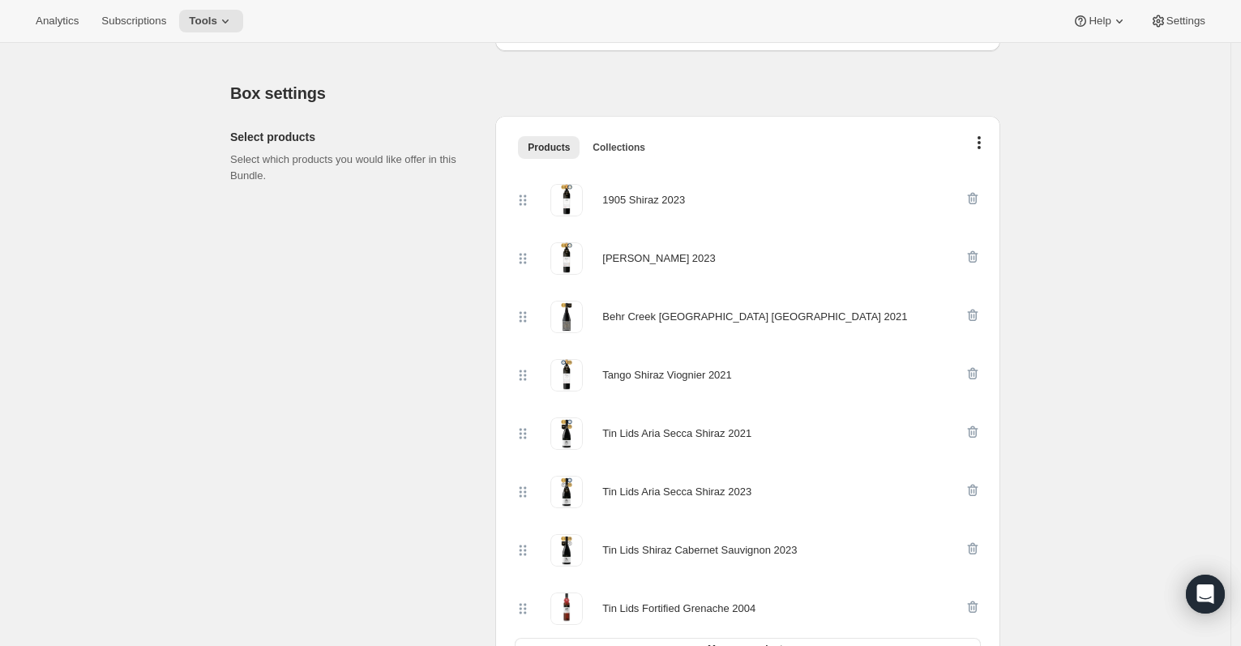
scroll to position [289, 0]
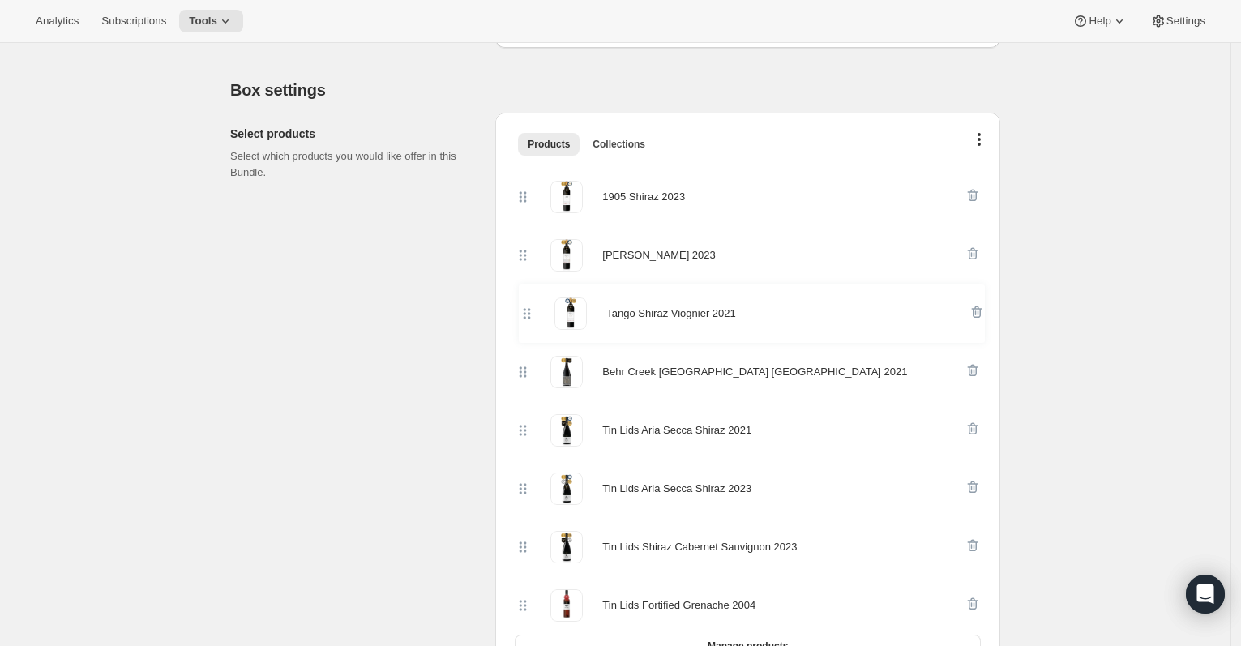
drag, startPoint x: 532, startPoint y: 362, endPoint x: 529, endPoint y: 310, distance: 52.7
click at [529, 310] on div "1905 Shiraz 2023 Gregor Shiraz 2023 Behr Creek Shiraz Montepulciano 2021 Tango …" at bounding box center [748, 401] width 466 height 467
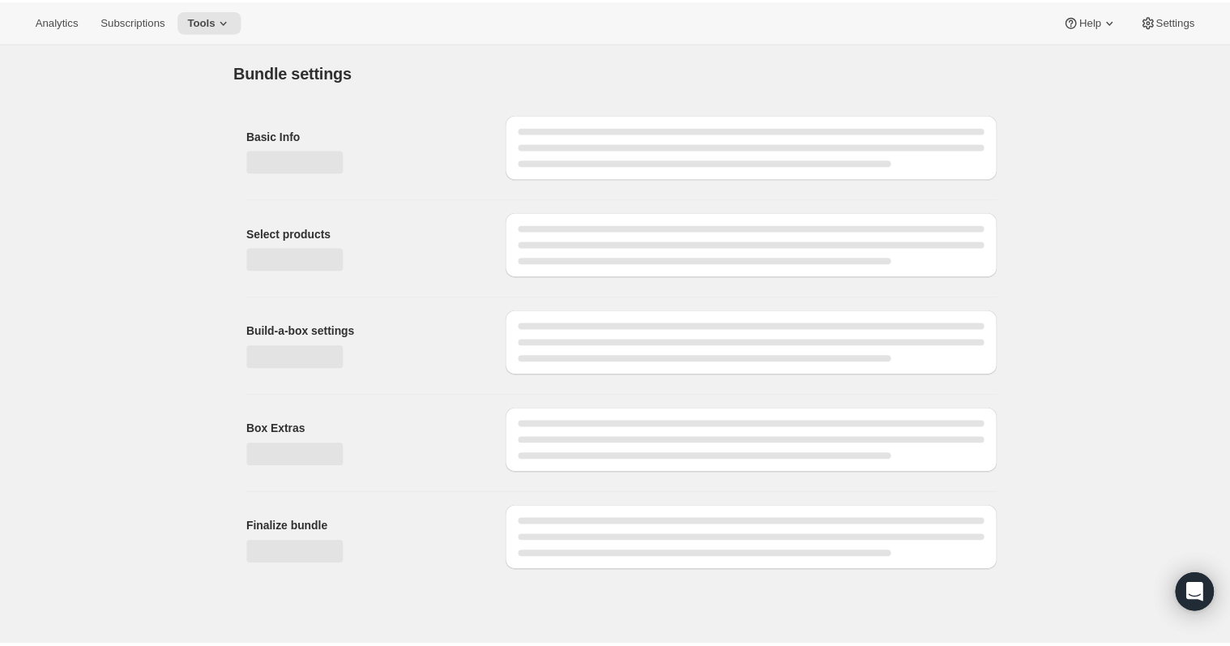
scroll to position [0, 0]
